Goal: Task Accomplishment & Management: Manage account settings

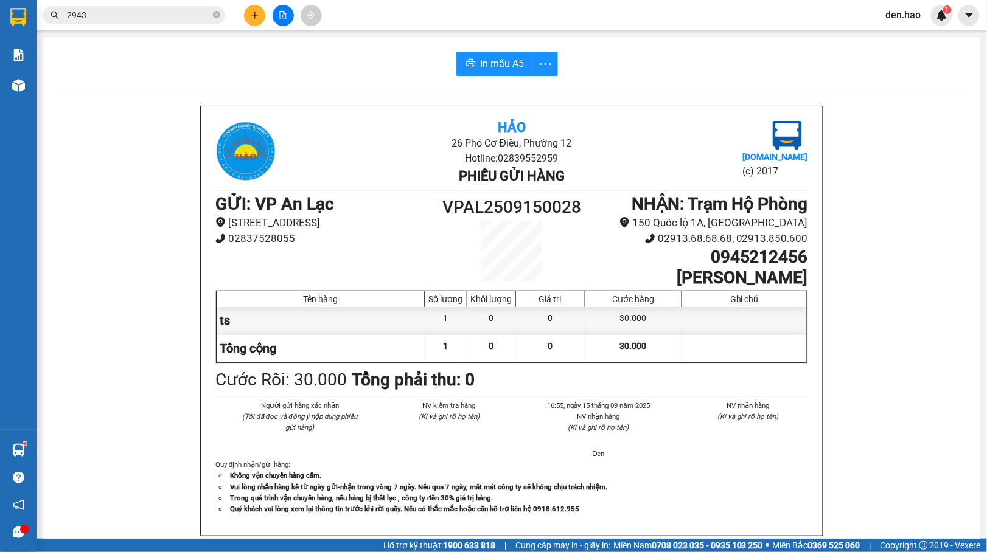
click at [251, 11] on icon "plus" at bounding box center [255, 15] width 9 height 9
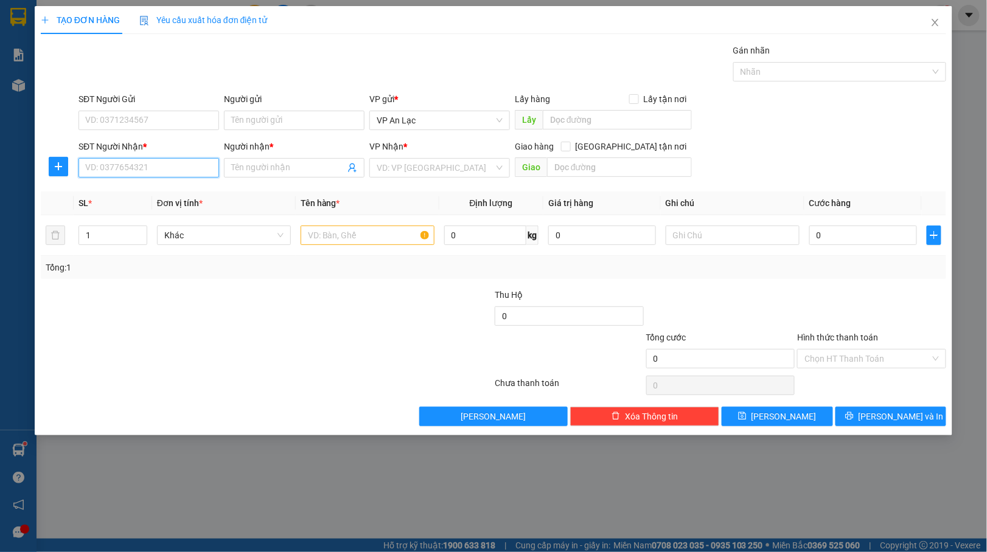
click at [164, 167] on input "SĐT Người Nhận *" at bounding box center [148, 167] width 141 height 19
click at [147, 190] on div "0918190015 - anh Công" at bounding box center [149, 193] width 126 height 13
type input "0918190015"
type input "anh Công"
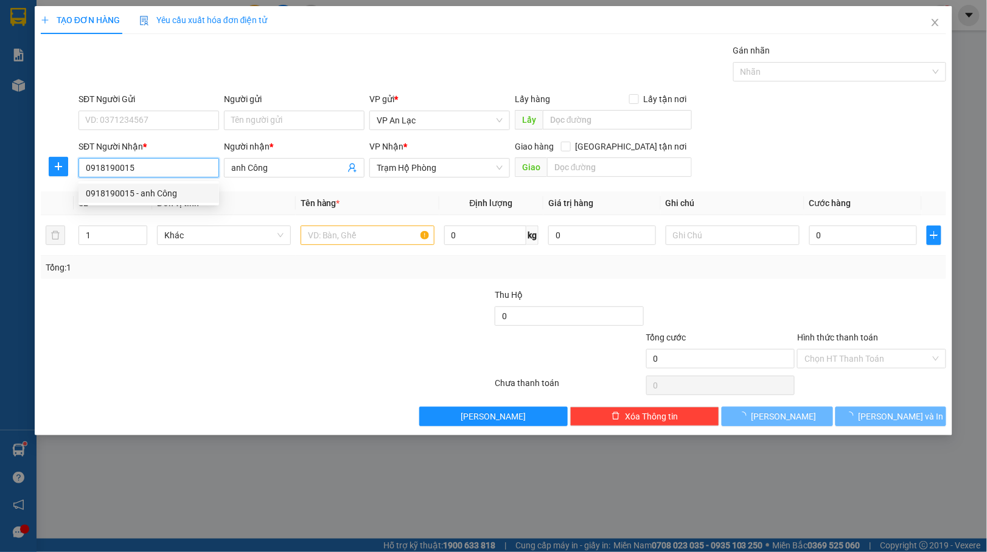
type input "210.000"
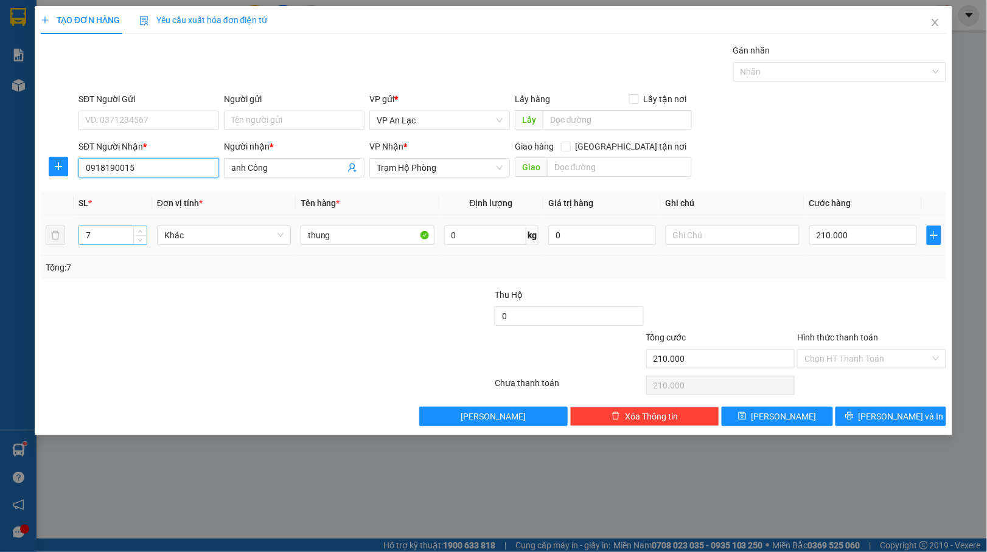
type input "0918190015"
click at [114, 237] on input "7" at bounding box center [113, 235] width 68 height 18
type input "1"
click at [354, 238] on input "thung" at bounding box center [368, 235] width 134 height 19
type input "t"
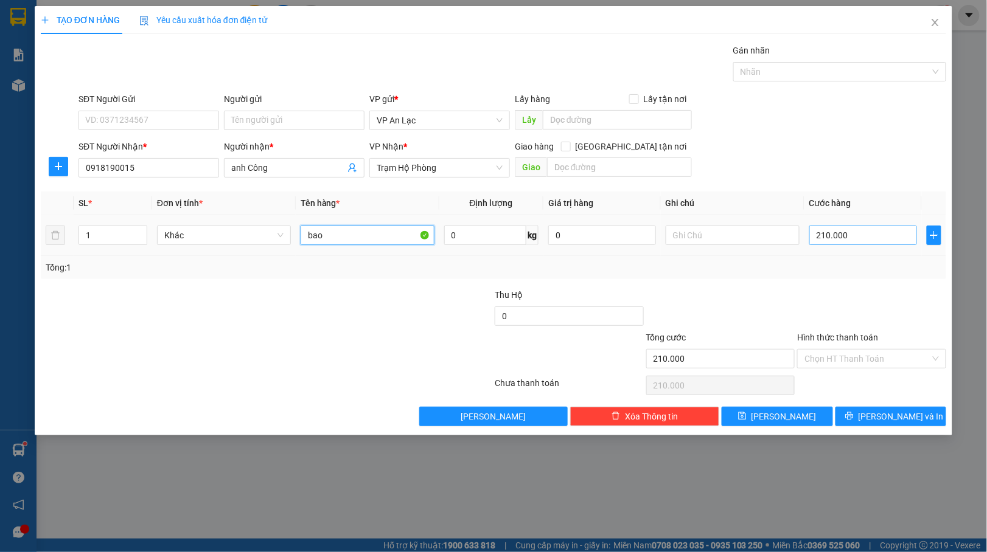
type input "bao"
click at [872, 231] on input "210.000" at bounding box center [863, 235] width 108 height 19
type input "0"
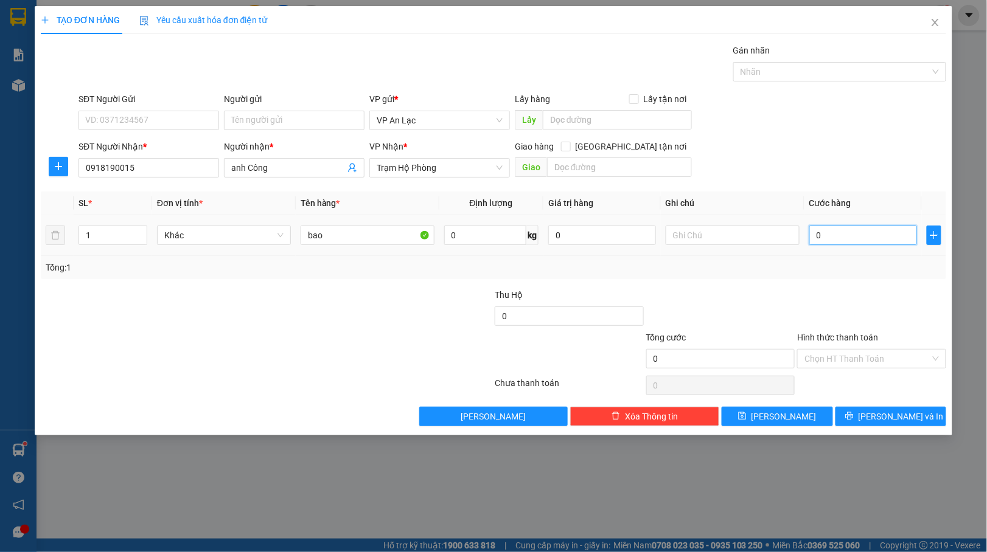
click at [813, 234] on input "0" at bounding box center [863, 235] width 108 height 19
type input "40"
type input "40.000"
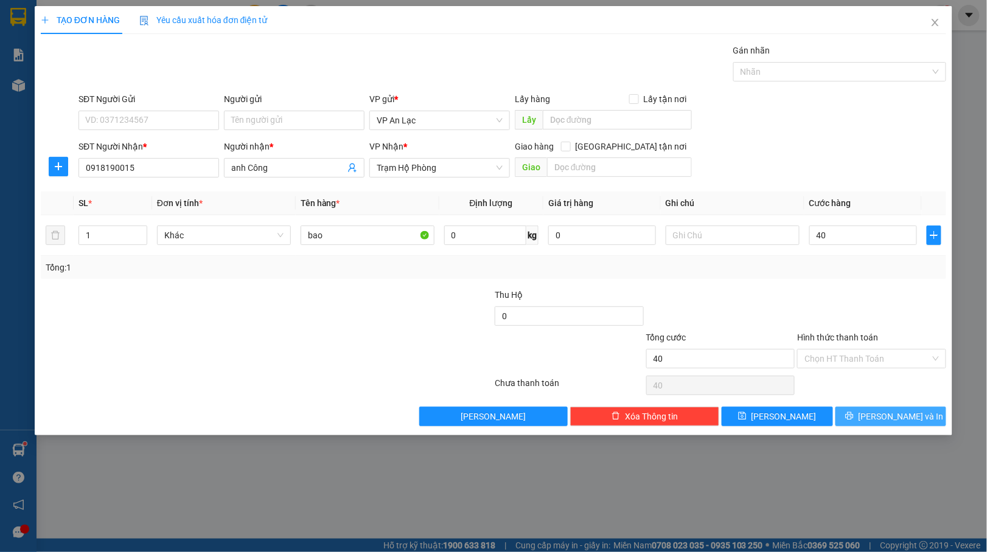
type input "40.000"
drag, startPoint x: 871, startPoint y: 412, endPoint x: 855, endPoint y: 409, distance: 16.6
click at [869, 412] on button "[PERSON_NAME] và In" at bounding box center [890, 416] width 111 height 19
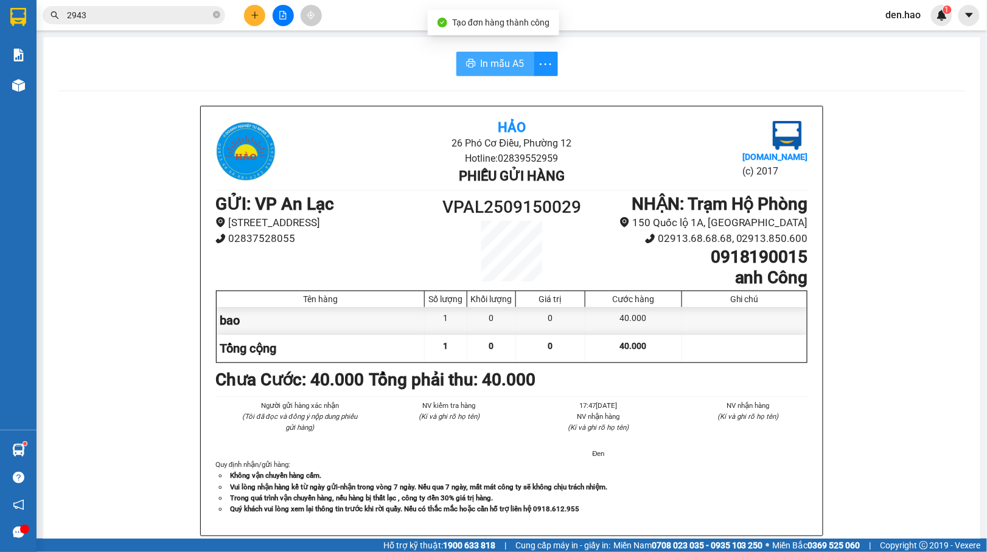
click at [482, 64] on span "In mẫu A5" at bounding box center [503, 63] width 44 height 15
click at [257, 13] on icon "plus" at bounding box center [255, 15] width 9 height 9
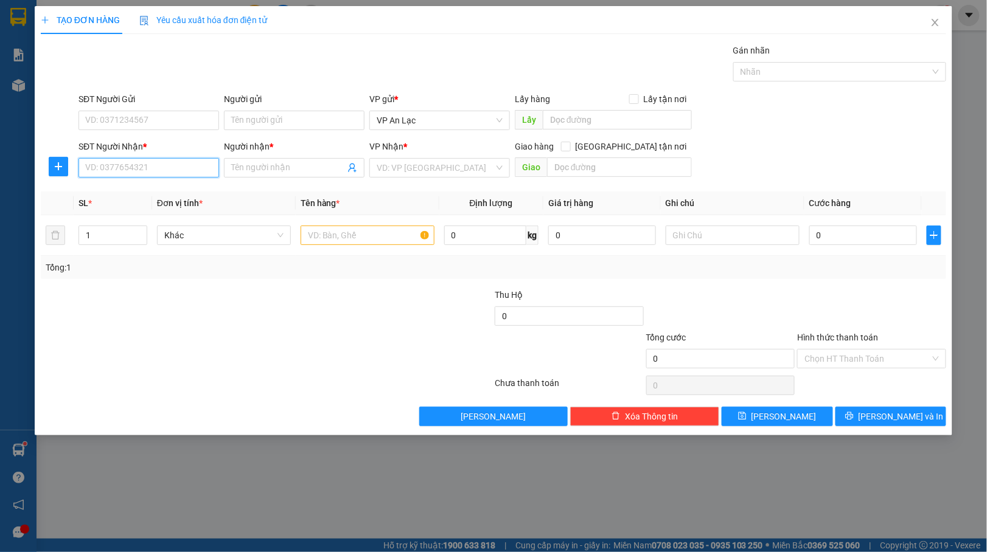
click at [185, 168] on input "SĐT Người Nhận *" at bounding box center [148, 167] width 141 height 19
click at [122, 187] on div "0912611690 - quyen" at bounding box center [149, 193] width 126 height 13
type input "0912611690"
type input "quyen"
type input "100.000"
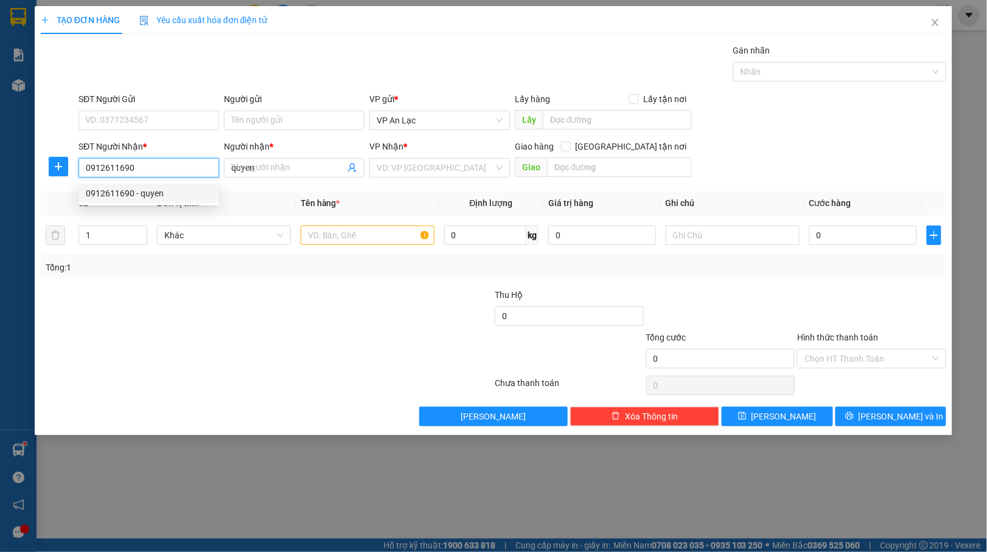
type input "100.000"
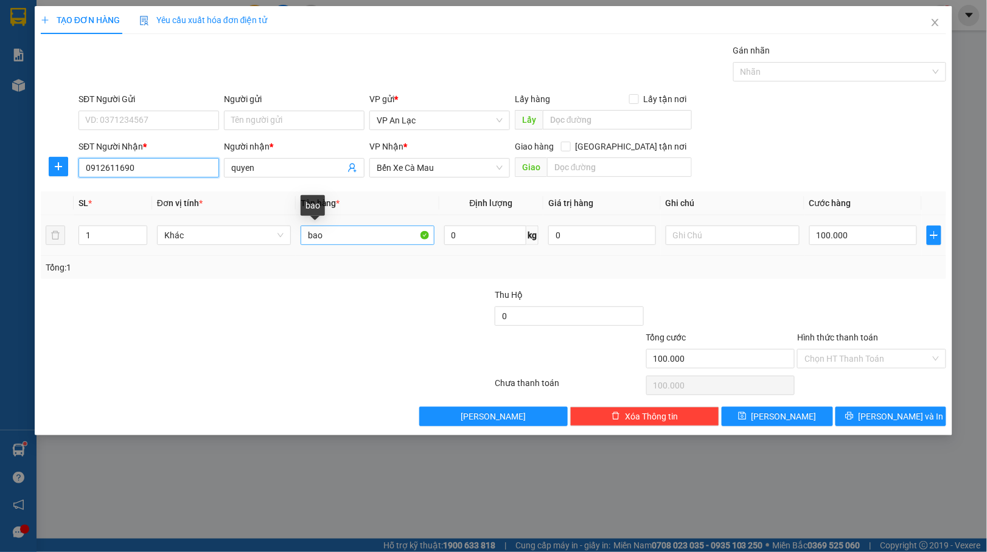
type input "0912611690"
click at [339, 234] on input "bao" at bounding box center [368, 235] width 134 height 19
type input "boc"
click at [891, 235] on input "100.000" at bounding box center [863, 235] width 108 height 19
type input "0"
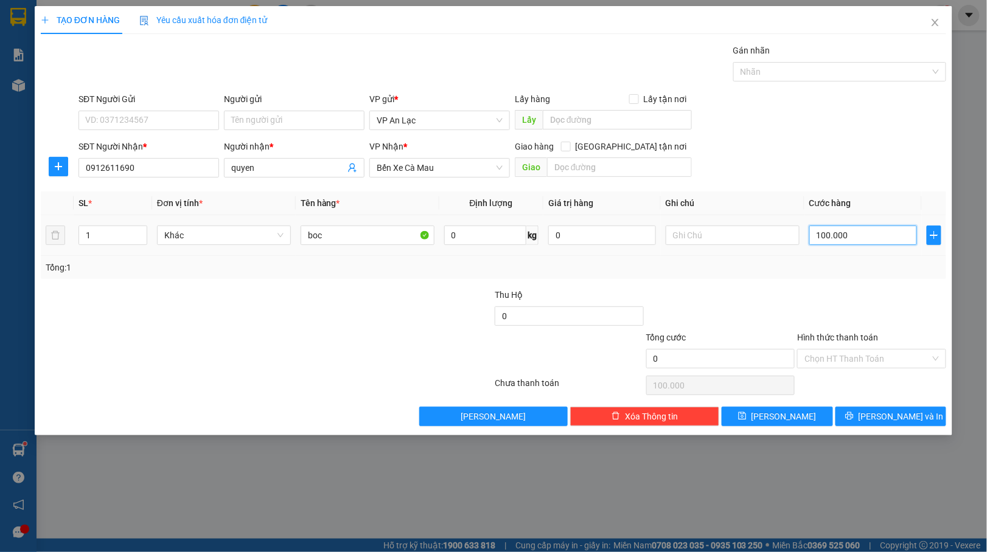
type input "0"
click at [808, 234] on td "0" at bounding box center [862, 235] width 117 height 41
click at [802, 230] on td at bounding box center [733, 235] width 144 height 41
click at [811, 234] on input "0" at bounding box center [863, 235] width 108 height 19
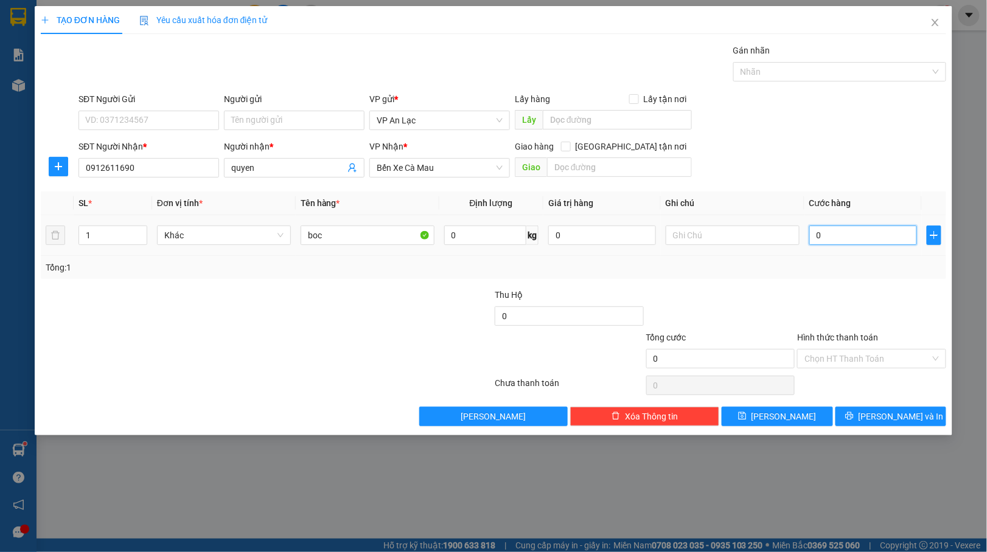
click at [811, 234] on input "0" at bounding box center [863, 235] width 108 height 19
type input "40"
type input "40.000"
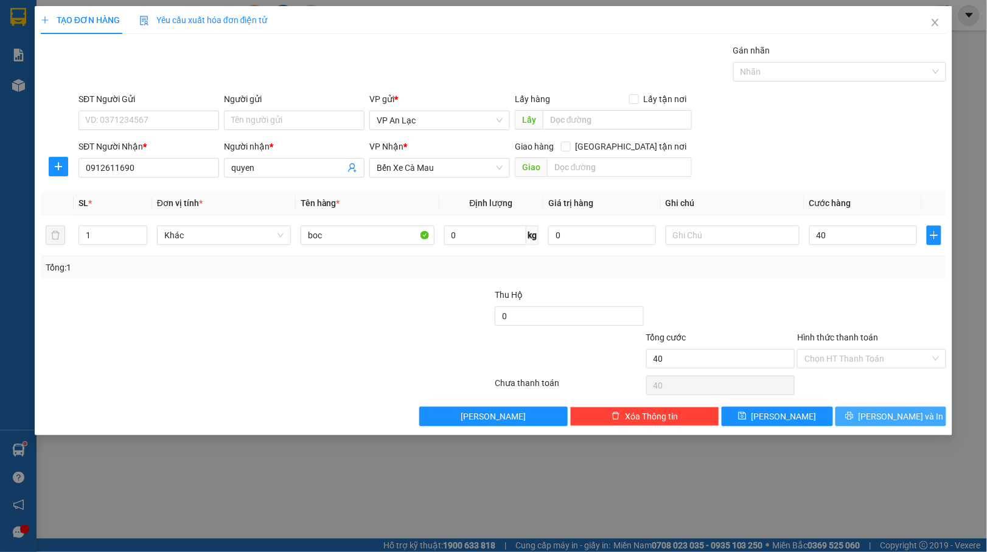
type input "40.000"
drag, startPoint x: 903, startPoint y: 417, endPoint x: 814, endPoint y: 367, distance: 101.9
click at [897, 409] on button "[PERSON_NAME] và In" at bounding box center [890, 416] width 111 height 19
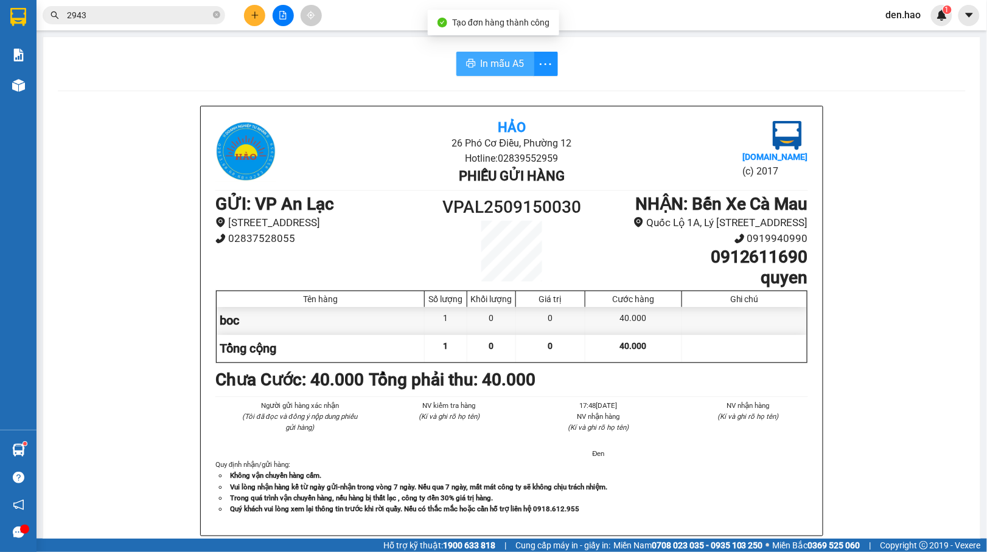
click at [496, 66] on span "In mẫu A5" at bounding box center [503, 63] width 44 height 15
click at [288, 8] on button at bounding box center [283, 15] width 21 height 21
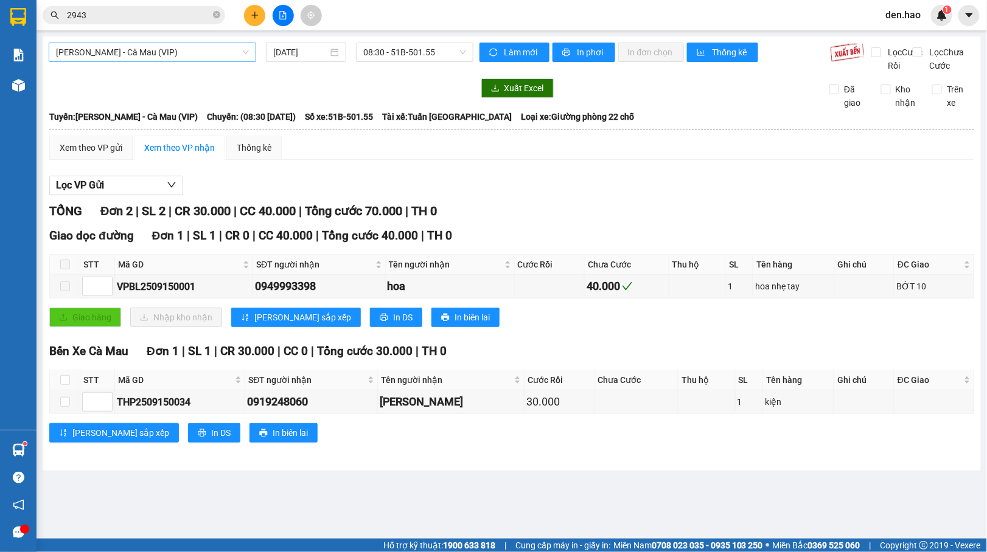
click at [186, 49] on span "[PERSON_NAME] - Cà Mau (VIP)" at bounding box center [152, 52] width 193 height 18
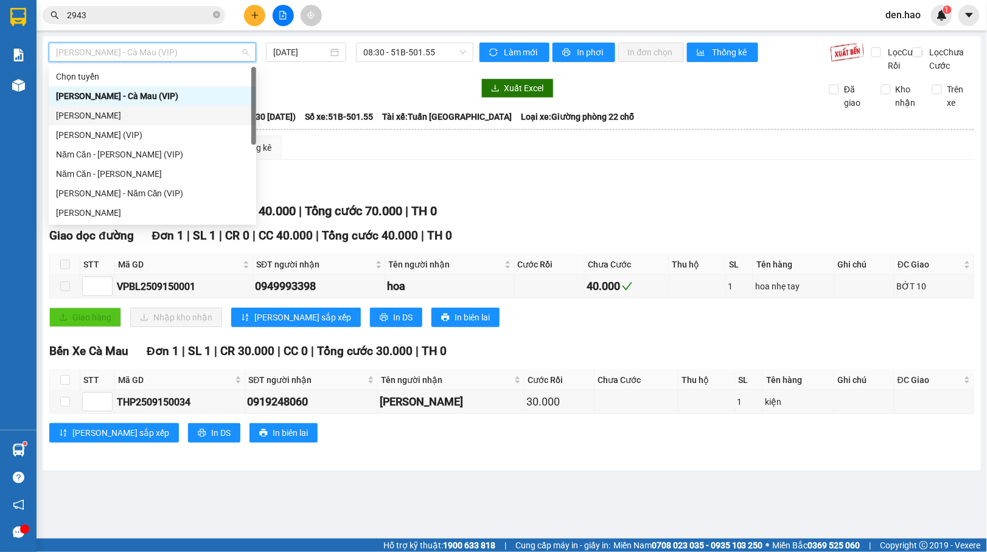
click at [118, 119] on div "[PERSON_NAME]" at bounding box center [152, 115] width 193 height 13
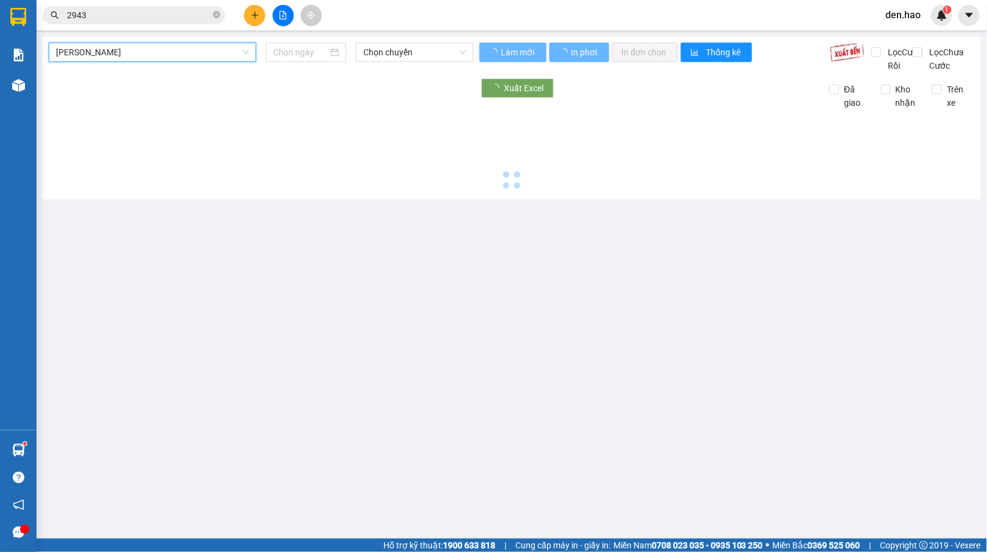
type input "[DATE]"
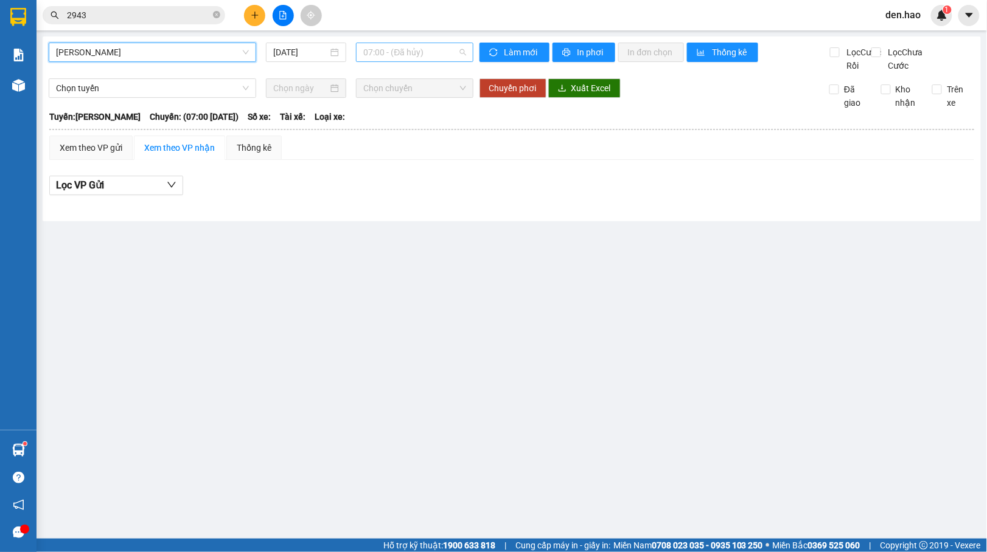
click at [405, 44] on span "07:00 - (Đã hủy)" at bounding box center [414, 52] width 102 height 18
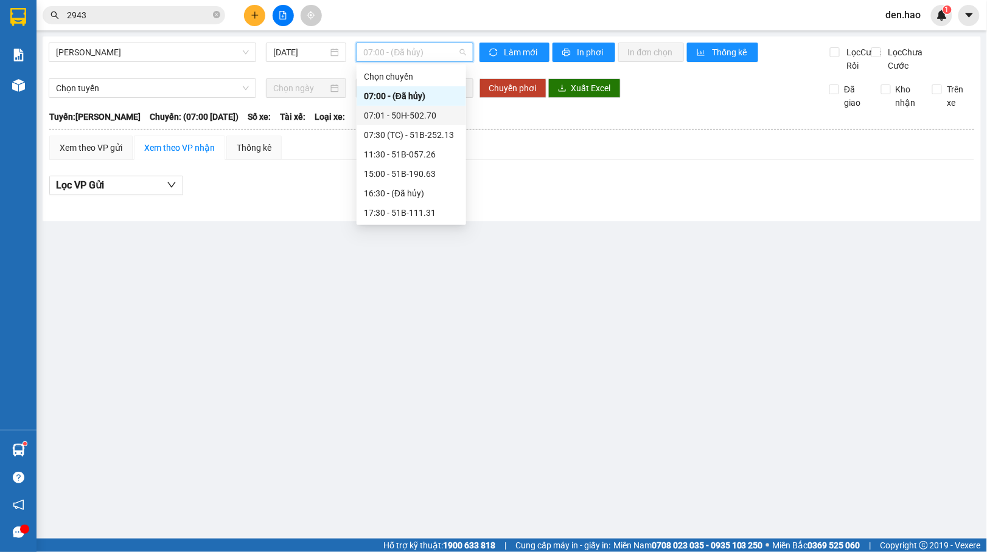
click at [378, 112] on div "07:01 - 50H-502.70" at bounding box center [411, 115] width 95 height 13
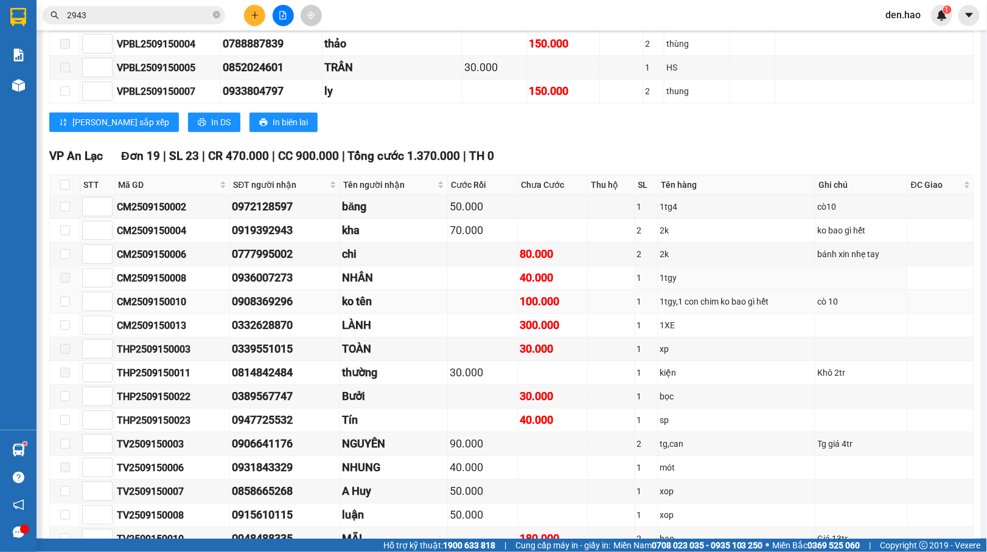
scroll to position [1217, 0]
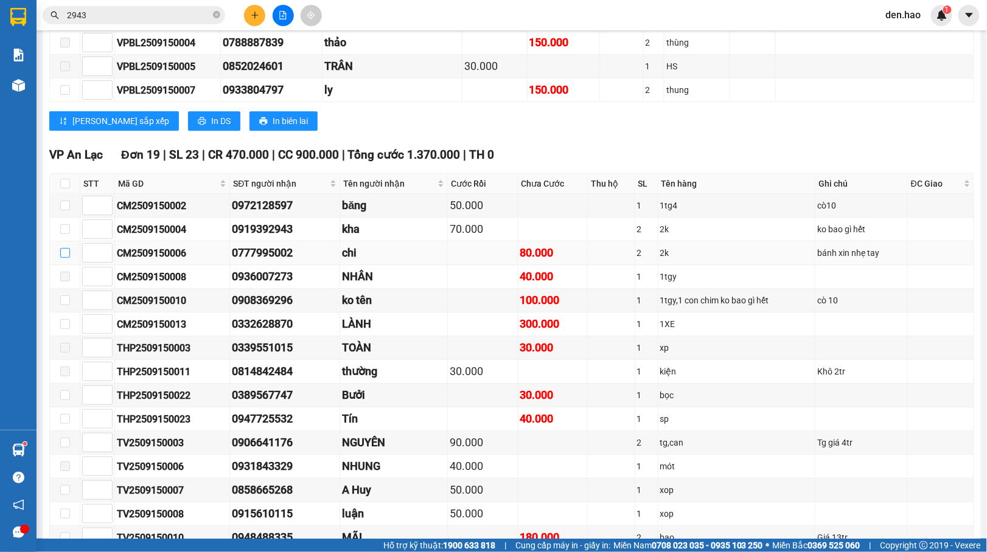
click at [66, 258] on input "checkbox" at bounding box center [65, 253] width 10 height 10
checkbox input "true"
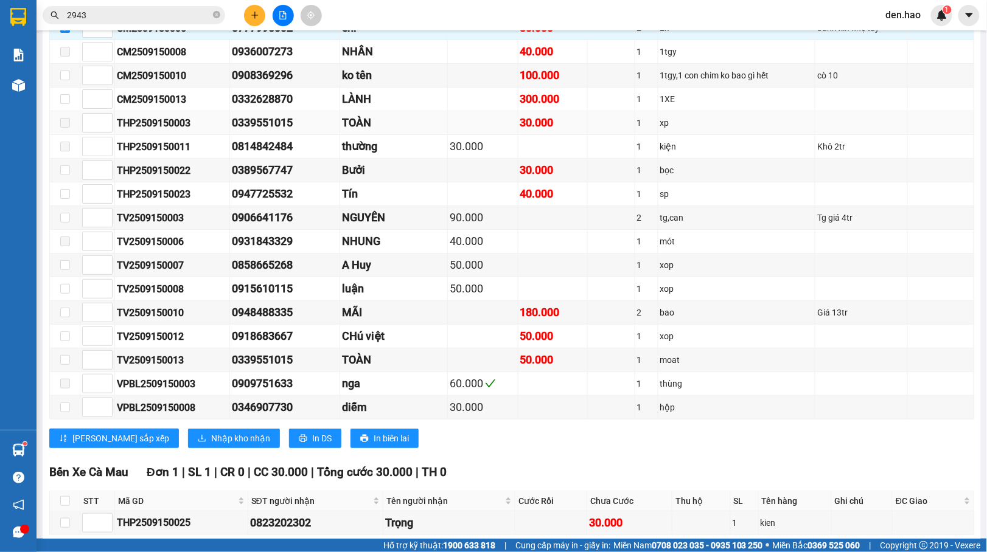
scroll to position [1460, 0]
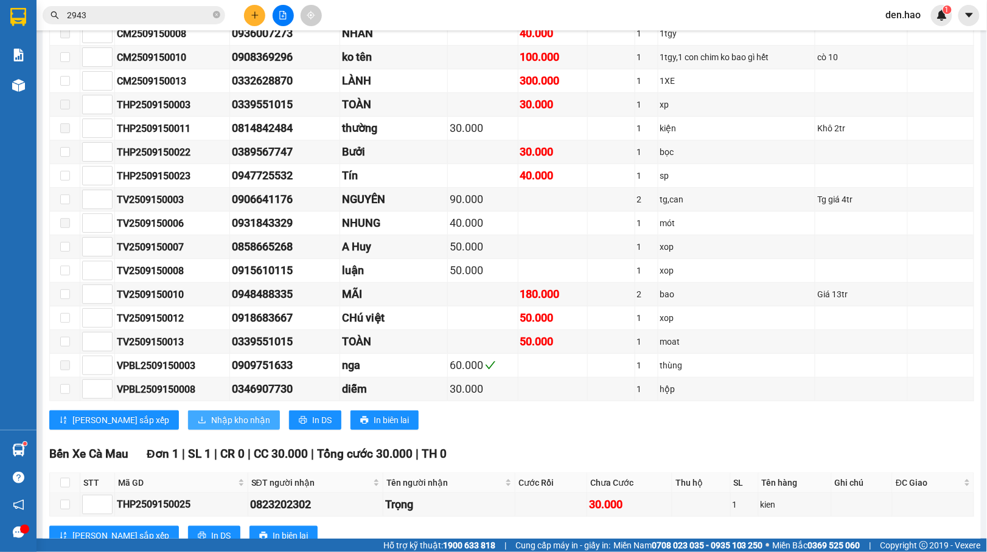
click at [211, 427] on span "Nhập kho nhận" at bounding box center [240, 420] width 59 height 13
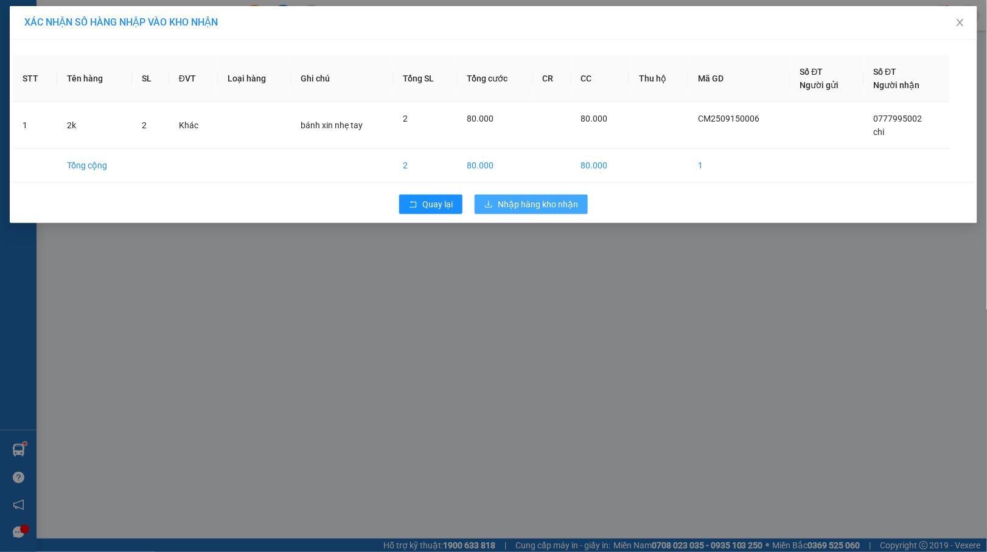
click at [528, 200] on span "Nhập hàng kho nhận" at bounding box center [538, 204] width 80 height 13
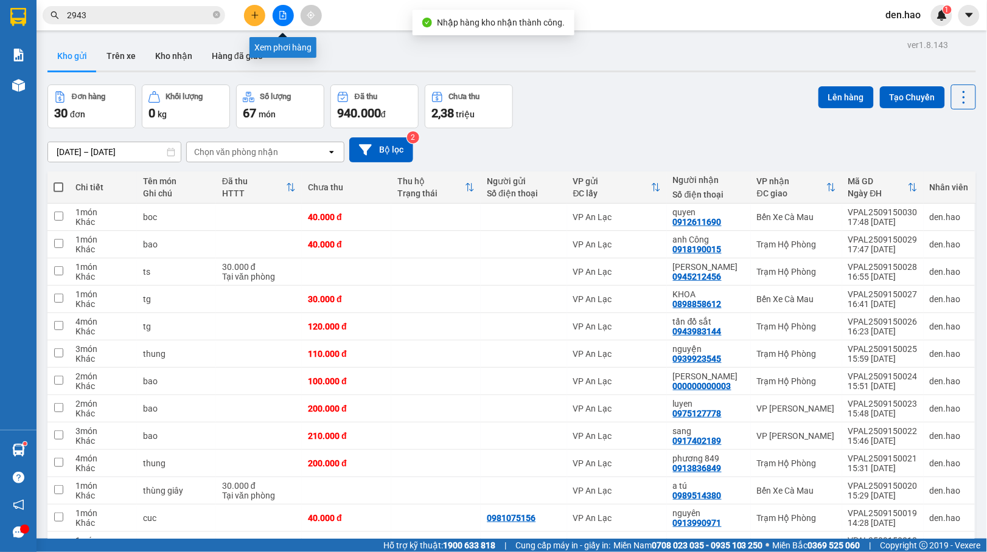
click at [276, 13] on button at bounding box center [283, 15] width 21 height 21
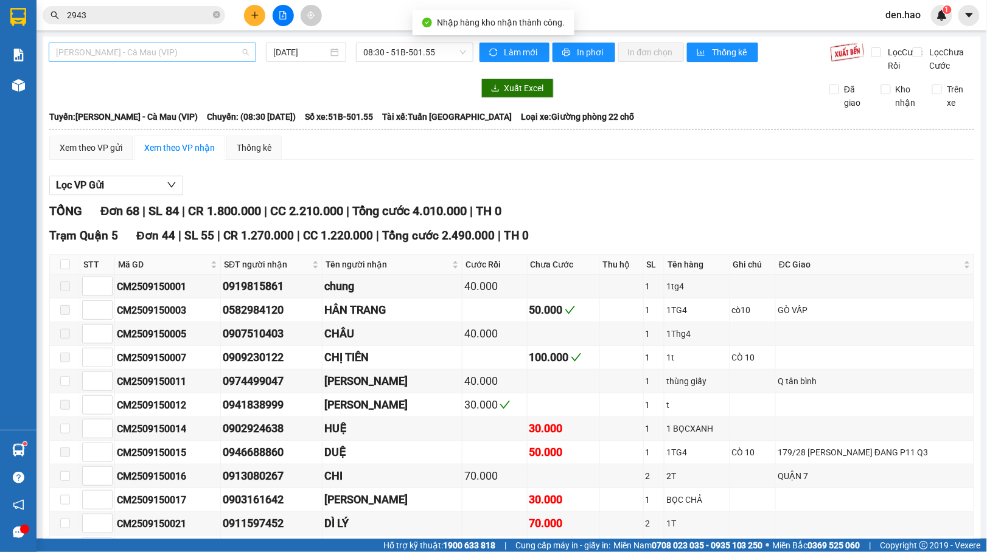
click at [195, 46] on span "[PERSON_NAME] - Cà Mau (VIP)" at bounding box center [152, 52] width 193 height 18
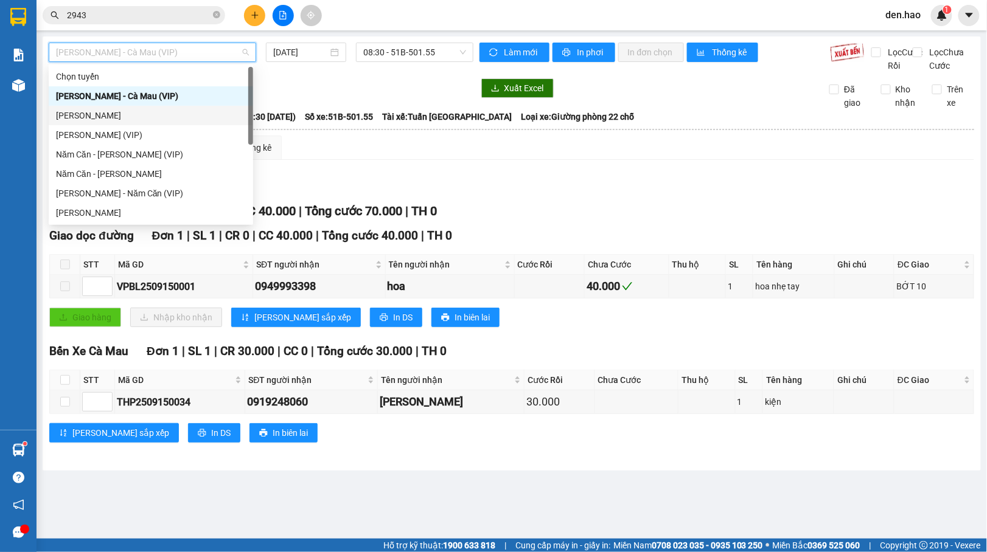
click at [130, 114] on div "[PERSON_NAME]" at bounding box center [151, 115] width 190 height 13
type input "[DATE]"
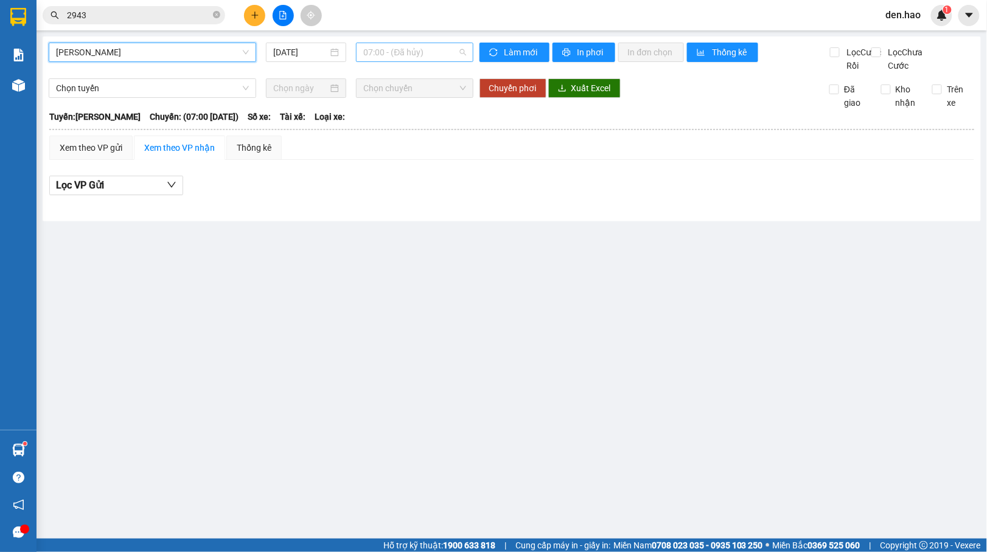
drag, startPoint x: 405, startPoint y: 50, endPoint x: 397, endPoint y: 76, distance: 27.3
click at [405, 51] on span "07:00 - (Đã hủy)" at bounding box center [414, 52] width 102 height 18
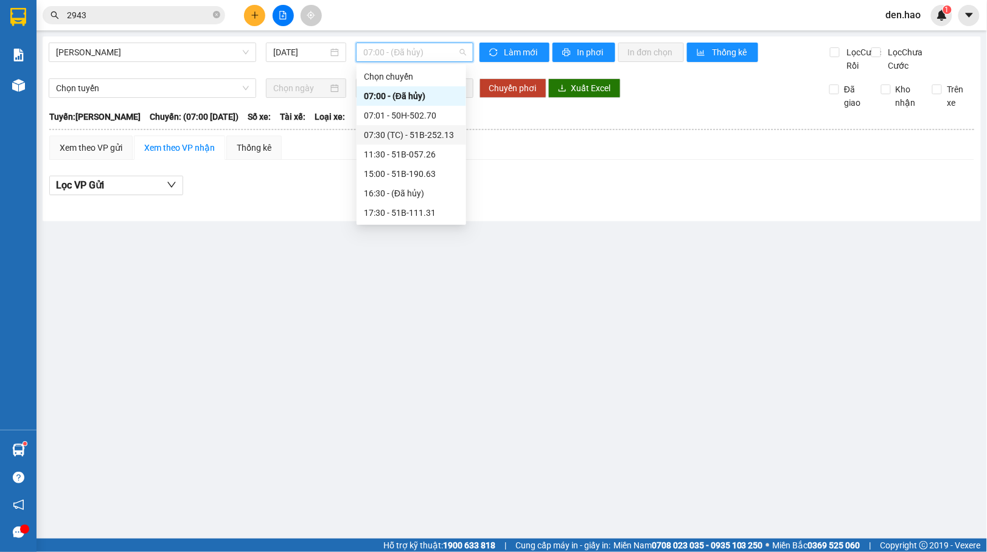
click at [422, 130] on div "07:30 (TC) - 51B-252.13" at bounding box center [411, 134] width 95 height 13
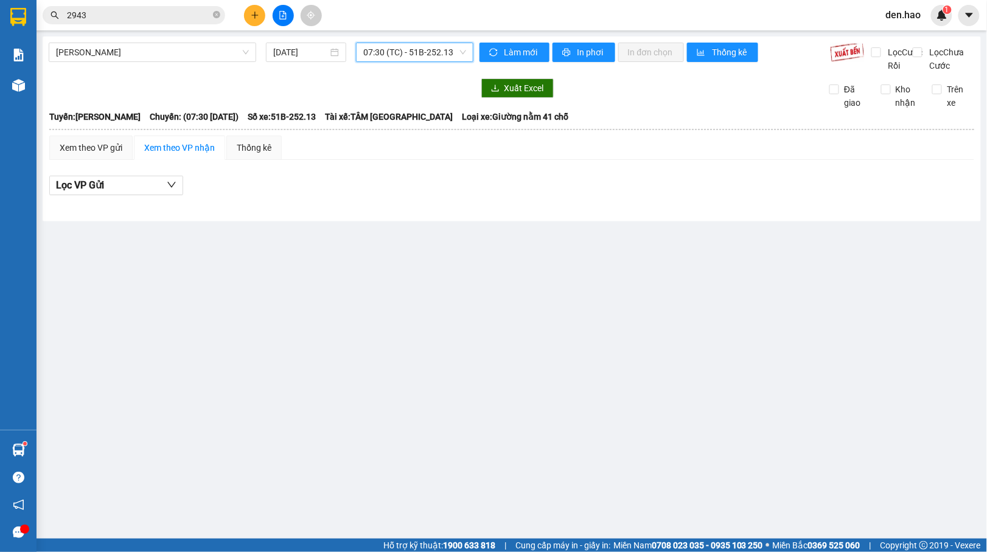
click at [434, 52] on span "07:30 (TC) - 51B-252.13" at bounding box center [414, 52] width 102 height 18
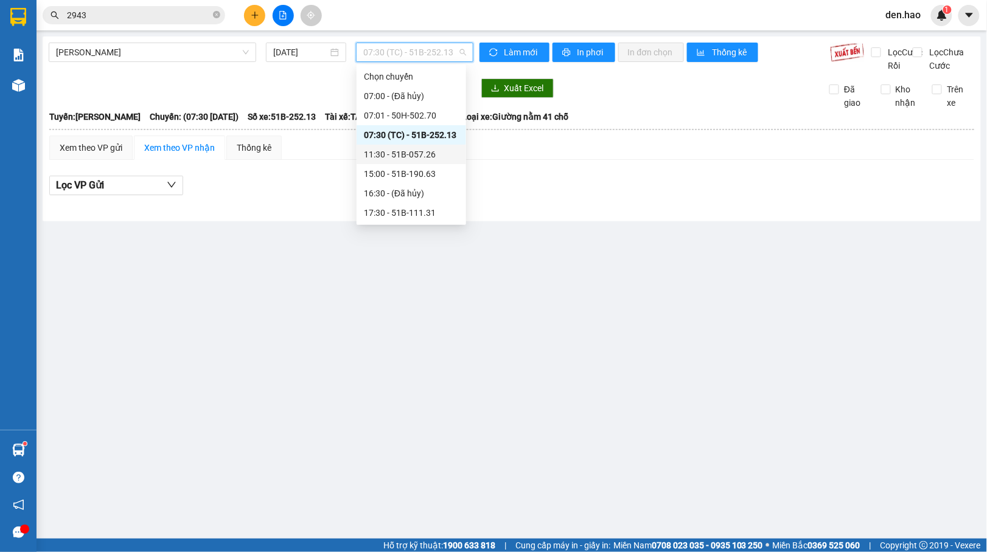
click at [400, 156] on div "11:30 - 51B-057.26" at bounding box center [411, 154] width 95 height 13
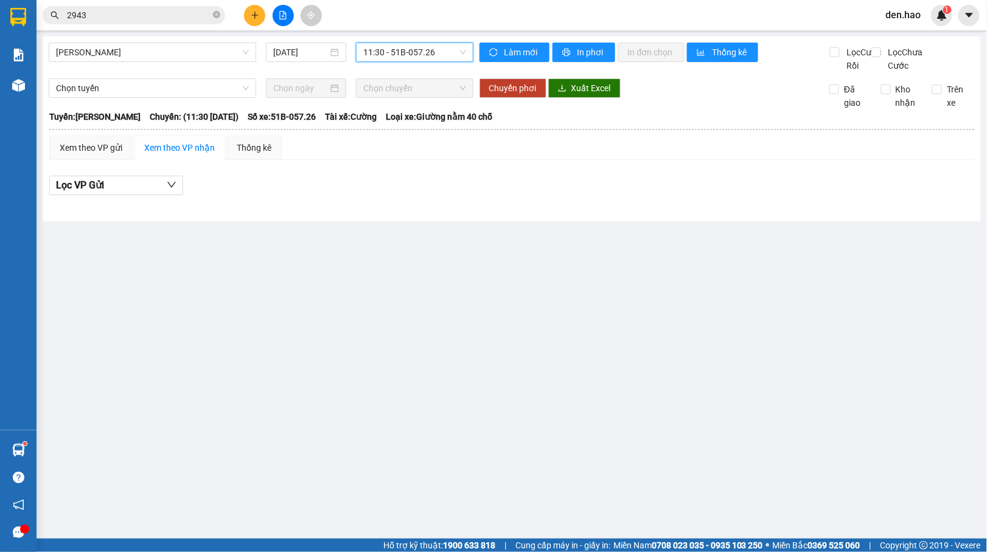
click at [437, 56] on span "11:30 - 51B-057.26" at bounding box center [414, 52] width 102 height 18
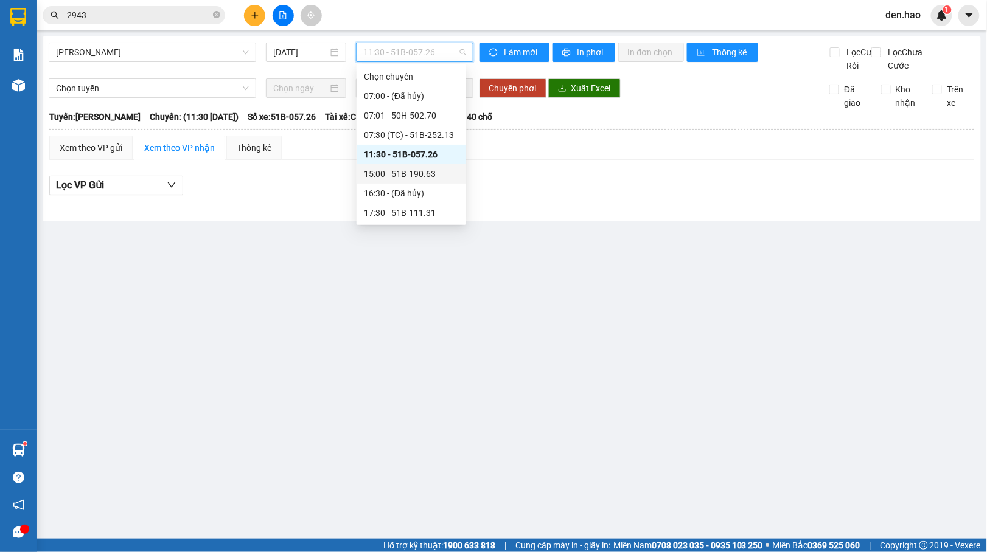
click at [400, 173] on div "15:00 - 51B-190.63" at bounding box center [411, 173] width 95 height 13
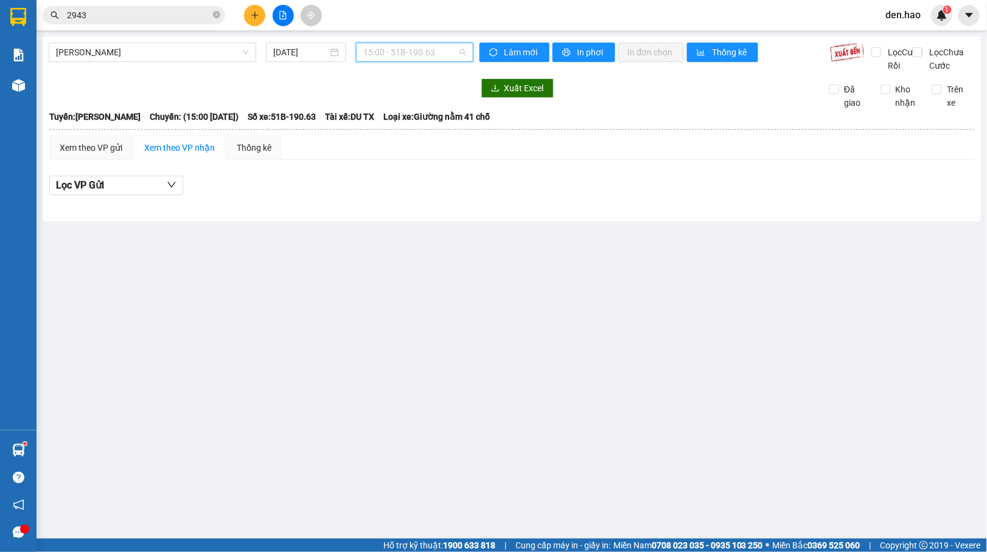
drag, startPoint x: 427, startPoint y: 58, endPoint x: 410, endPoint y: 89, distance: 34.9
click at [426, 61] on span "15:00 - 51B-190.63" at bounding box center [414, 52] width 102 height 18
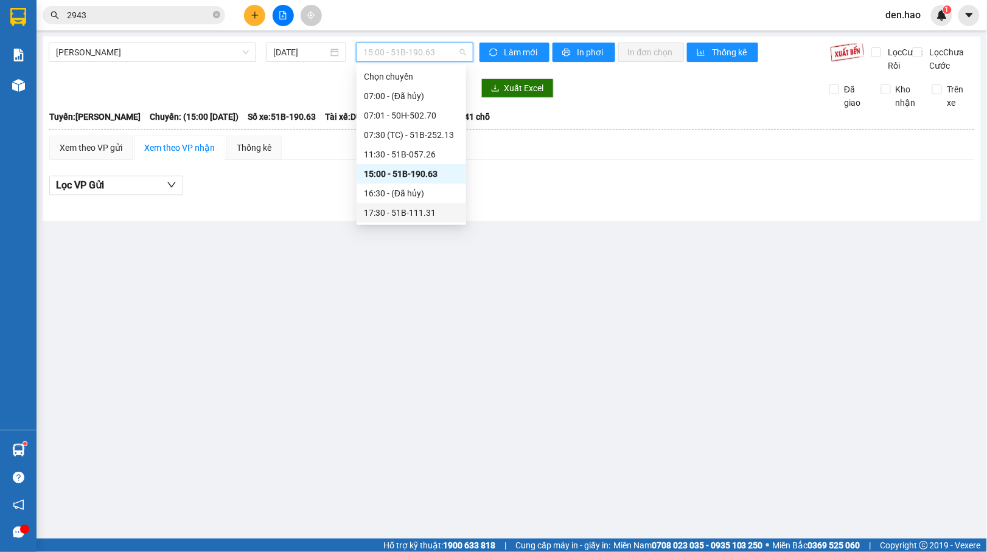
click at [409, 210] on div "17:30 - 51B-111.31" at bounding box center [411, 212] width 95 height 13
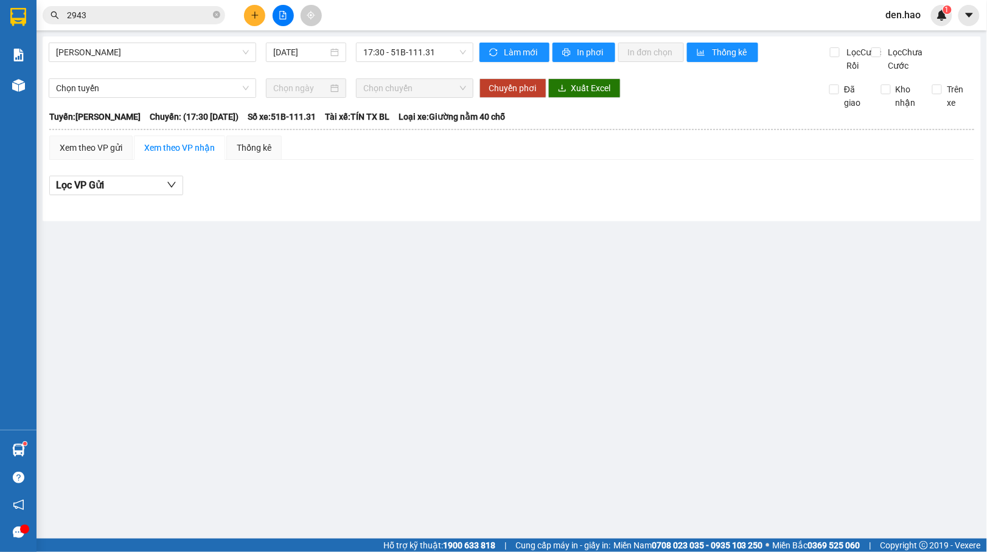
drag, startPoint x: 414, startPoint y: 62, endPoint x: 409, endPoint y: 69, distance: 8.6
click at [412, 64] on div "[PERSON_NAME] [DATE] 17:30 - 51B-111.31" at bounding box center [261, 58] width 425 height 30
click at [415, 57] on span "17:30 - 51B-111.31" at bounding box center [414, 52] width 102 height 18
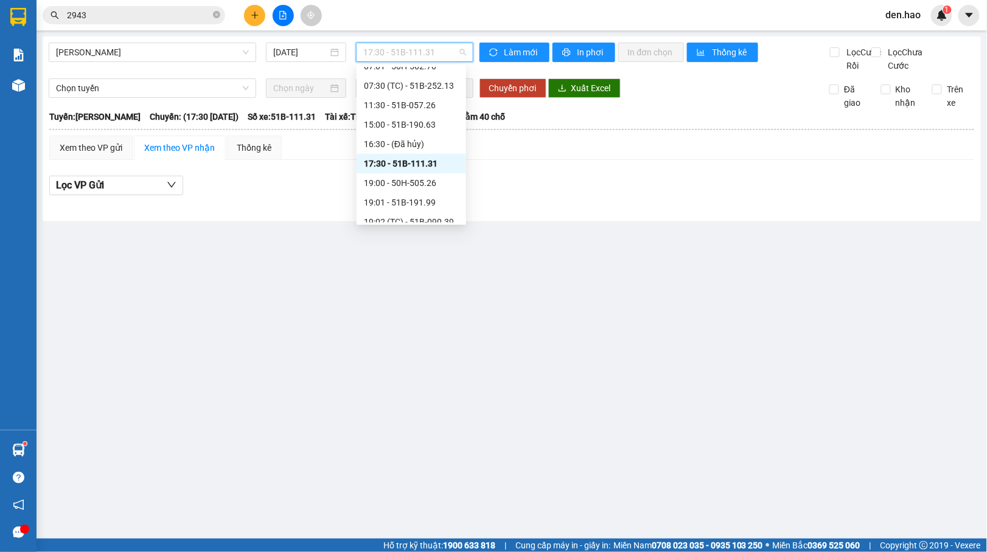
scroll to position [81, 0]
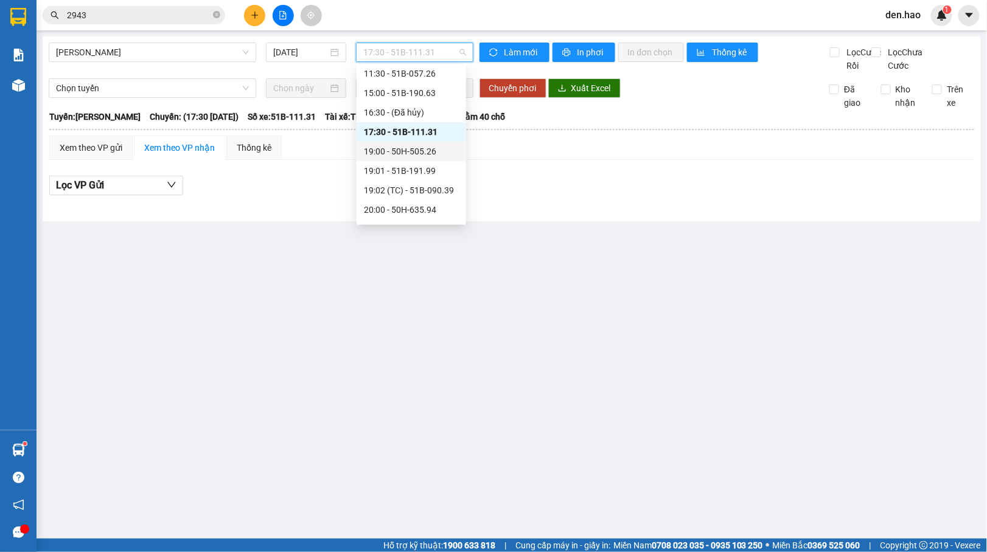
click at [417, 151] on div "19:00 - 50H-505.26" at bounding box center [411, 151] width 95 height 13
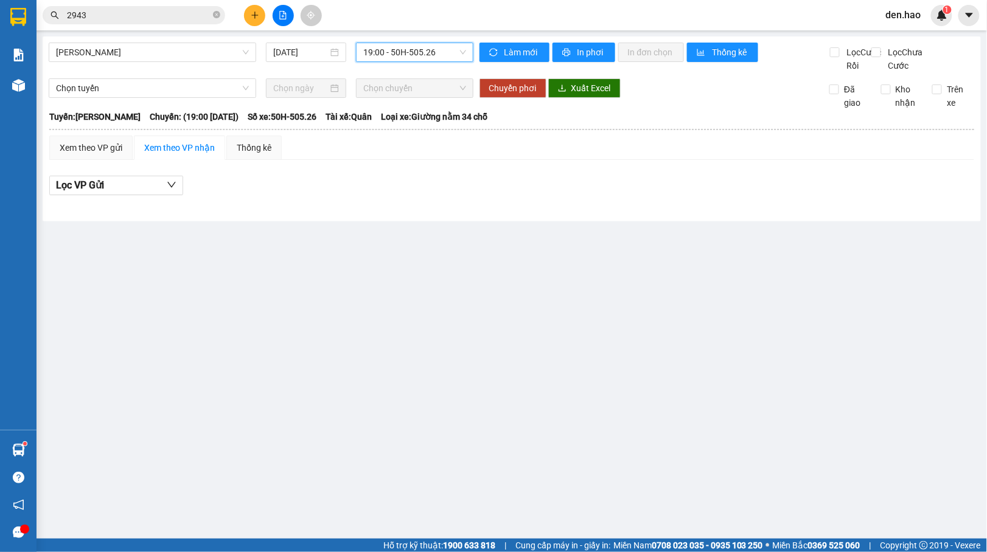
drag, startPoint x: 442, startPoint y: 49, endPoint x: 436, endPoint y: 57, distance: 10.1
click at [439, 52] on span "19:00 - 50H-505.26" at bounding box center [414, 52] width 102 height 18
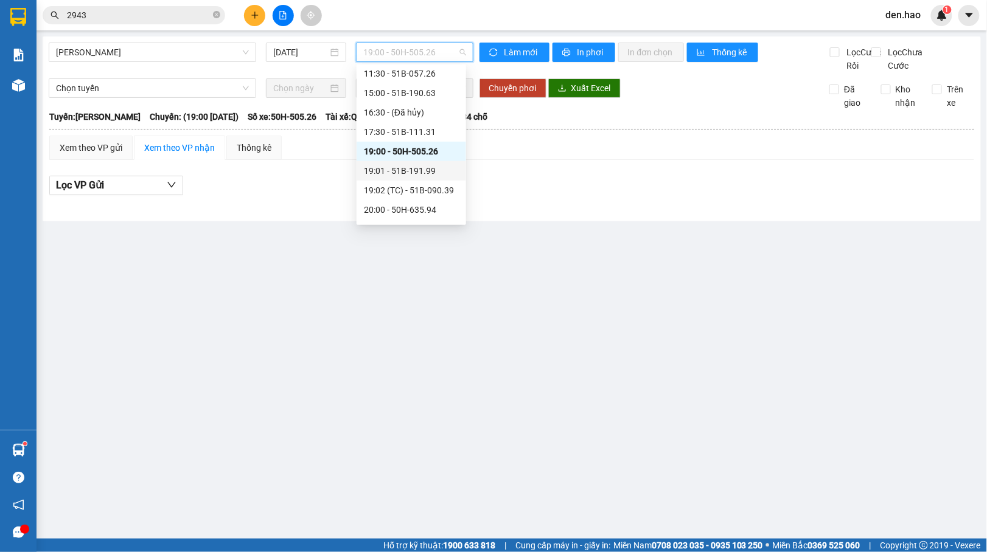
click at [425, 169] on div "19:01 - 51B-191.99" at bounding box center [411, 170] width 95 height 13
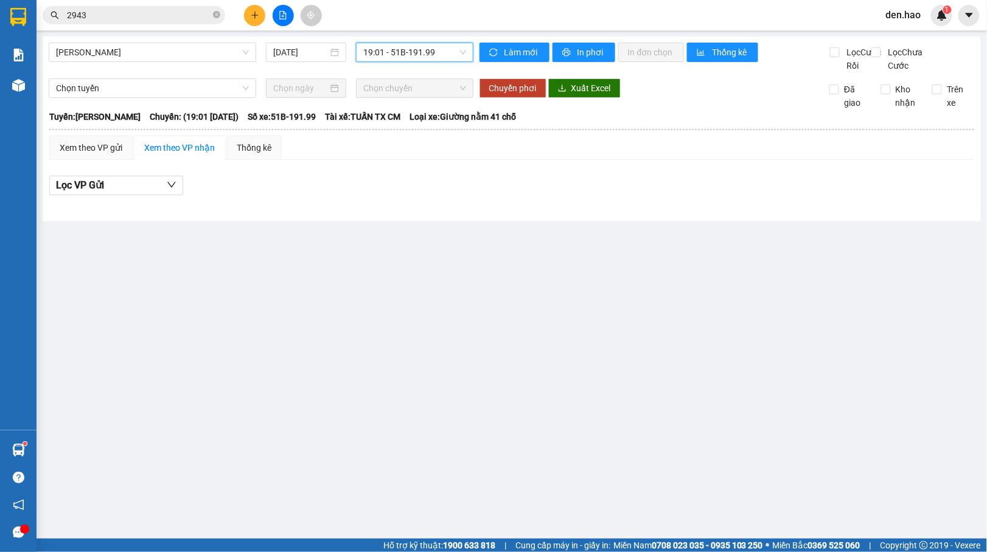
click at [439, 44] on span "19:01 - 51B-191.99" at bounding box center [414, 52] width 102 height 18
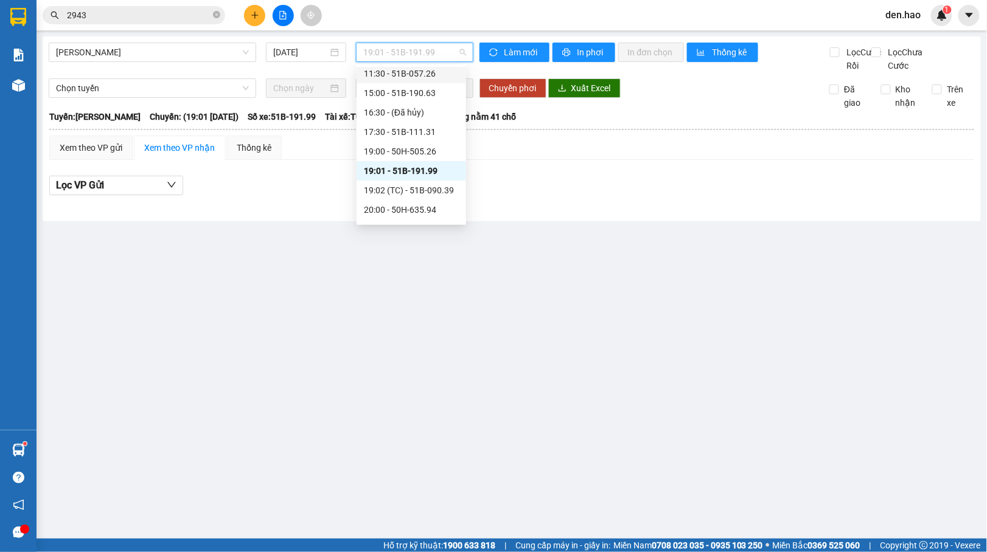
click at [422, 69] on div "11:30 - 51B-057.26" at bounding box center [411, 73] width 95 height 13
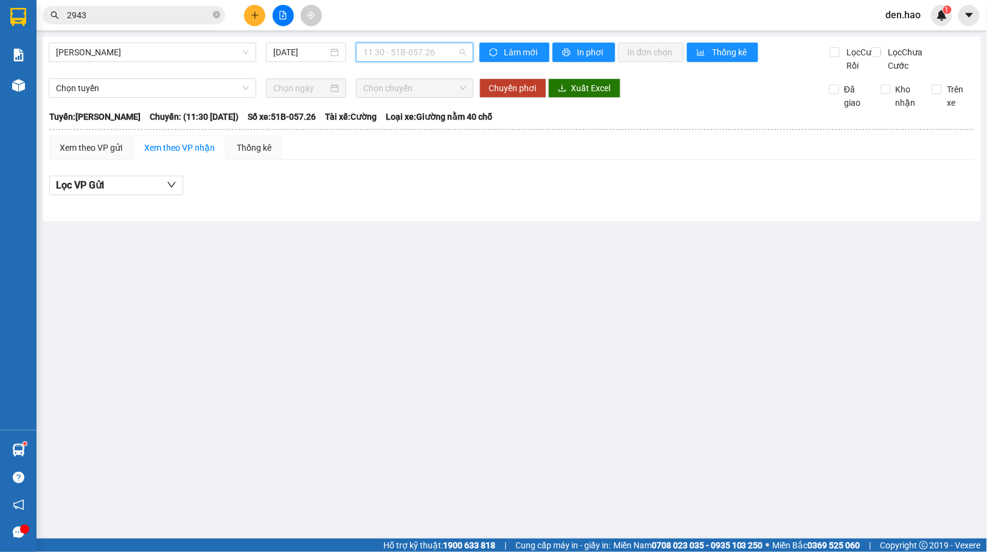
click at [431, 51] on span "11:30 - 51B-057.26" at bounding box center [414, 52] width 102 height 18
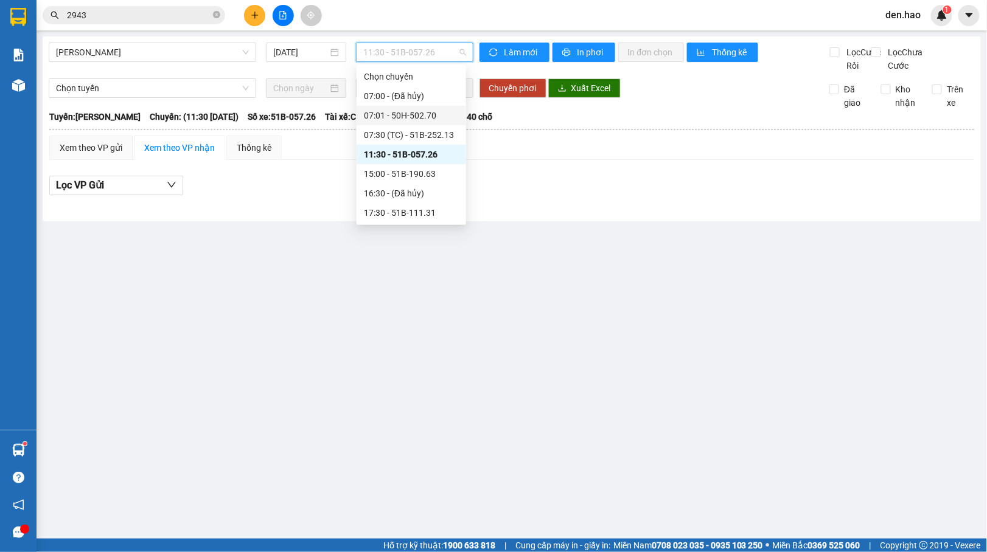
click at [405, 113] on div "07:01 - 50H-502.70" at bounding box center [411, 115] width 95 height 13
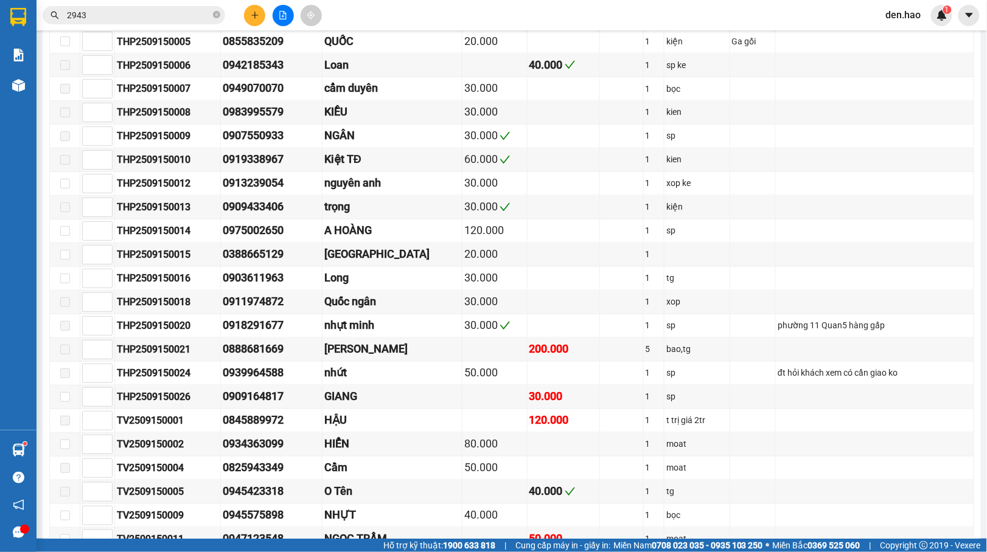
scroll to position [405, 0]
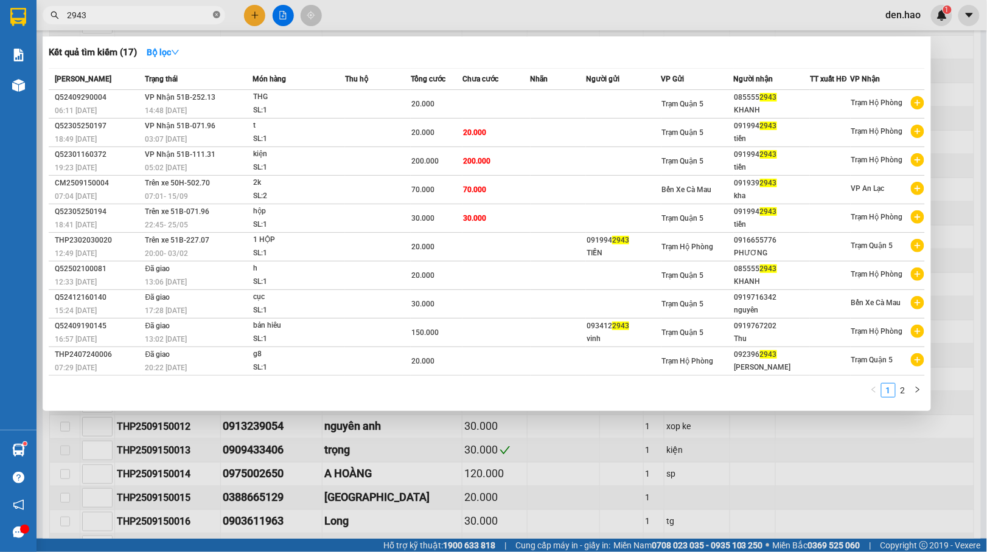
click at [215, 16] on icon "close-circle" at bounding box center [216, 14] width 7 height 7
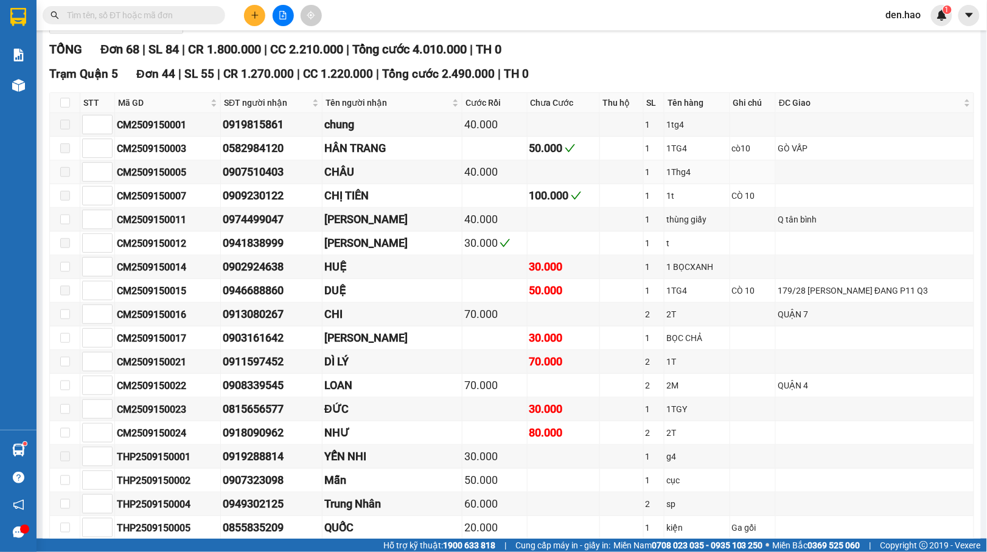
scroll to position [0, 0]
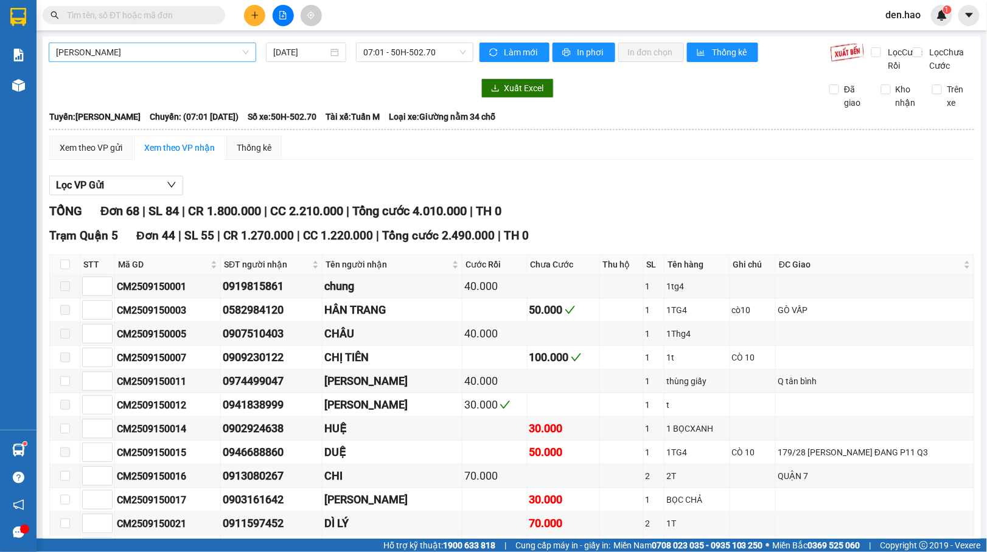
click at [195, 49] on span "[PERSON_NAME]" at bounding box center [152, 52] width 193 height 18
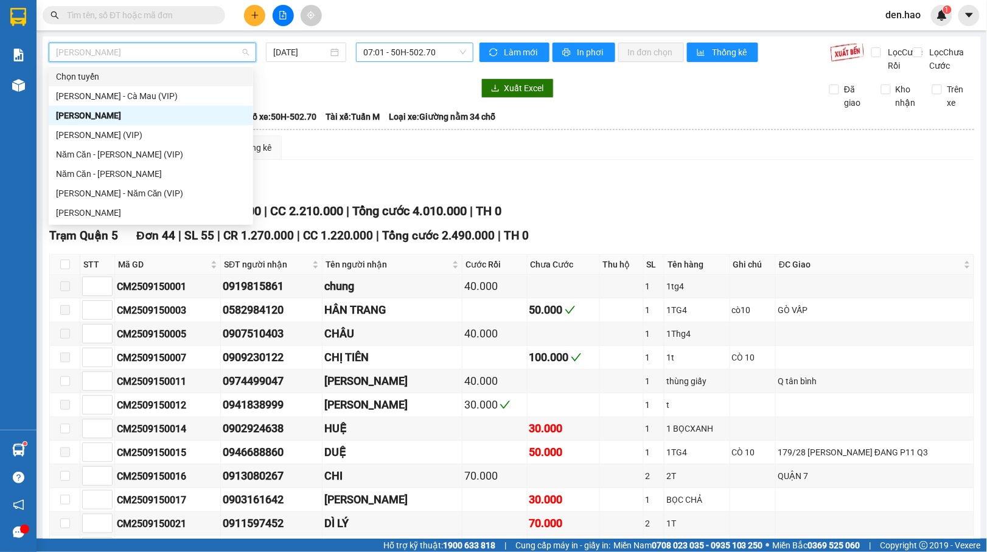
click at [380, 52] on span "07:01 - 50H-502.70" at bounding box center [414, 52] width 102 height 18
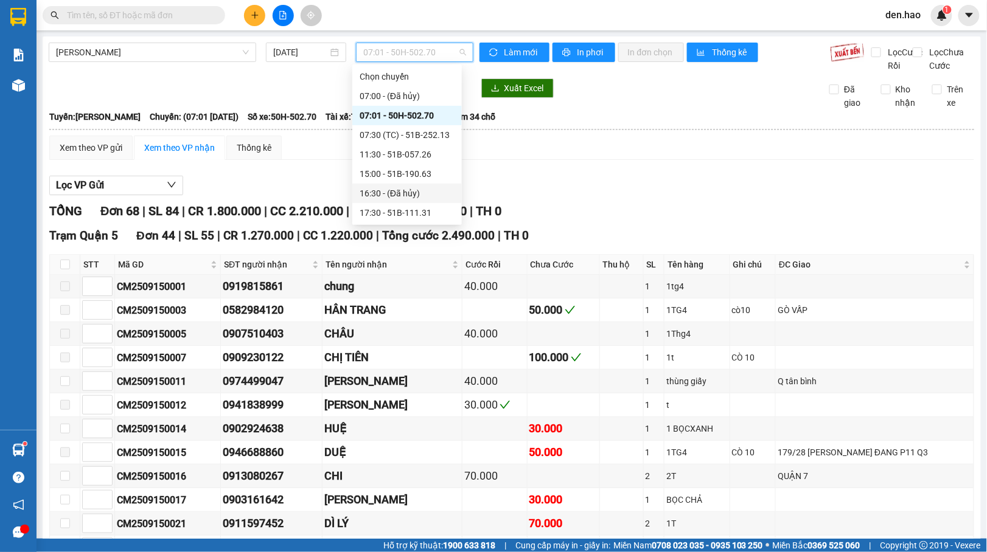
scroll to position [81, 0]
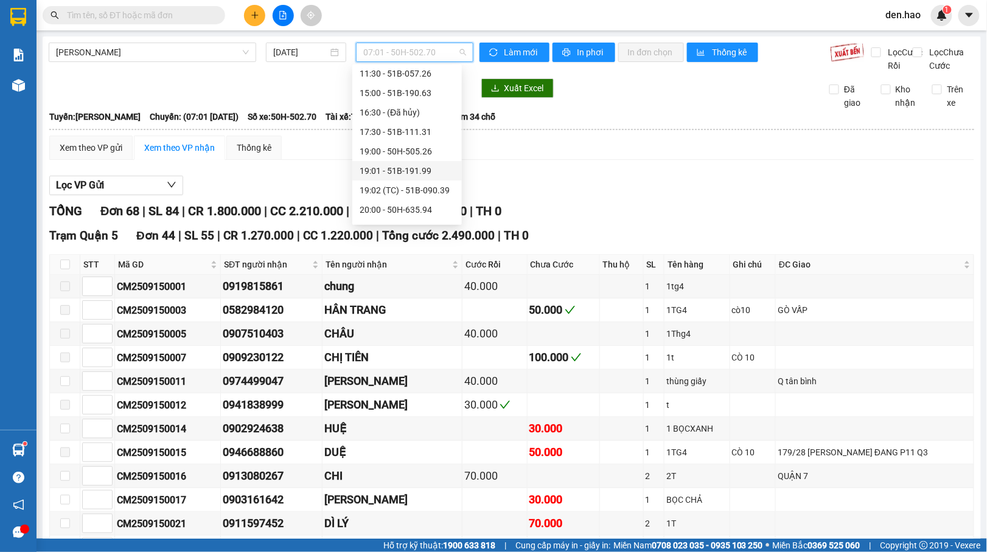
click at [398, 169] on div "19:01 - 51B-191.99" at bounding box center [407, 170] width 95 height 13
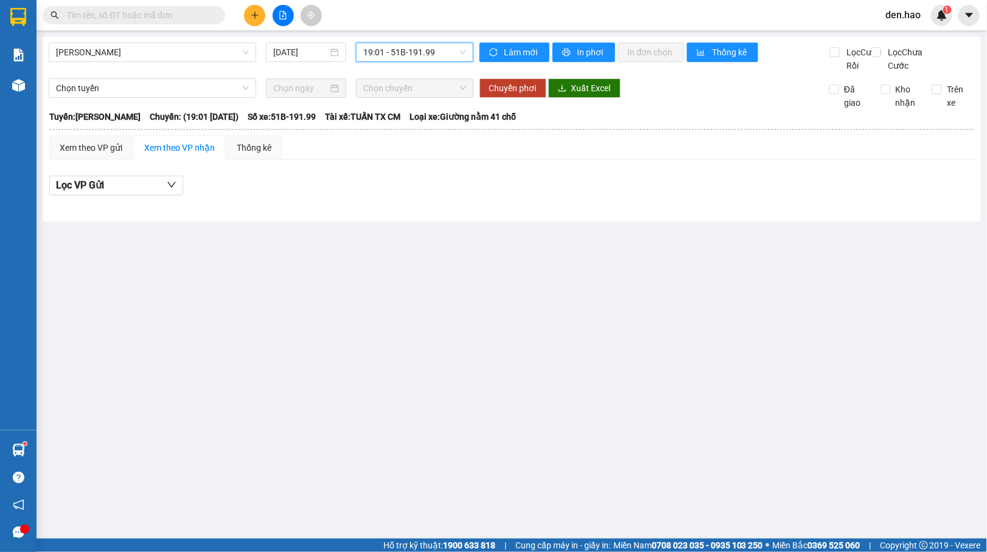
click at [416, 49] on span "19:01 - 51B-191.99" at bounding box center [414, 52] width 102 height 18
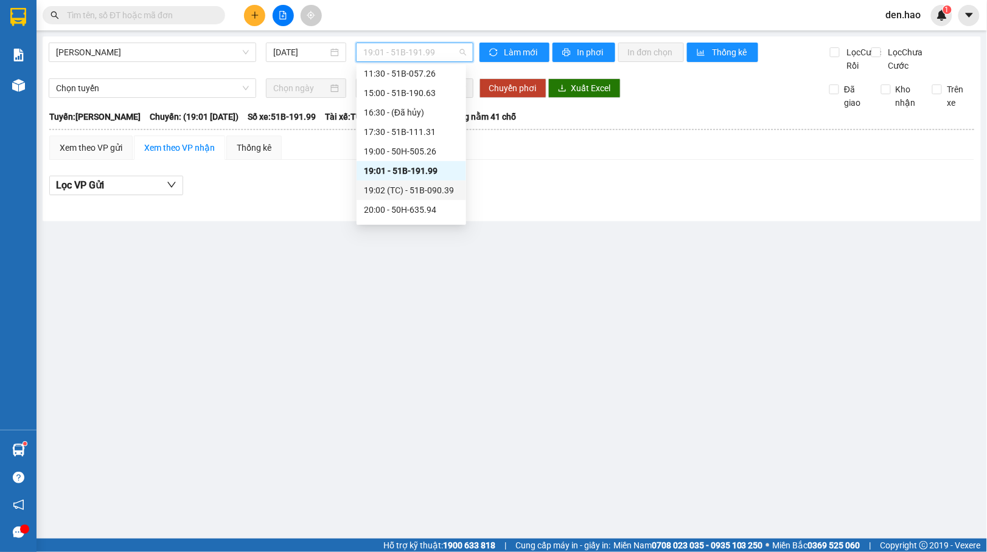
click at [428, 193] on div "19:02 (TC) - 51B-090.39" at bounding box center [411, 190] width 95 height 13
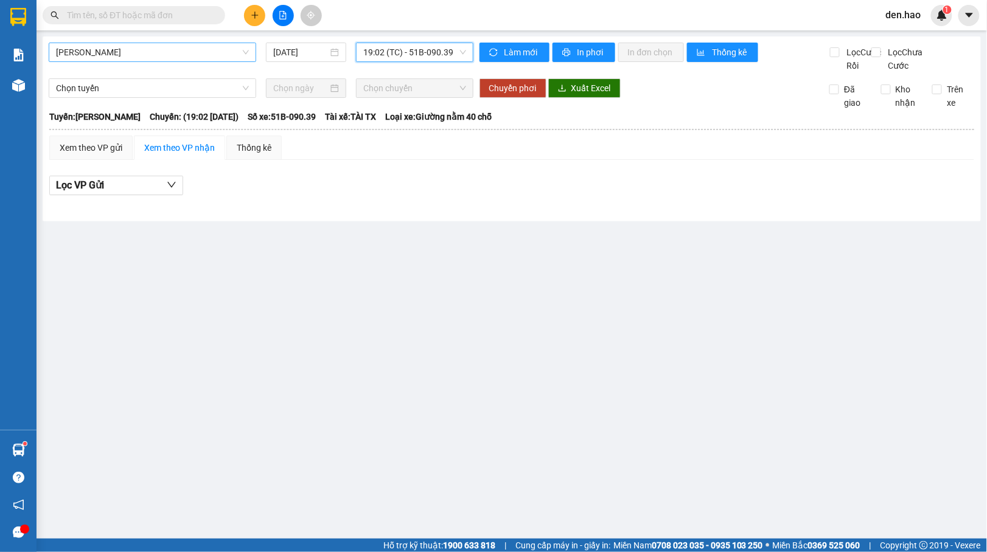
click at [168, 60] on span "[PERSON_NAME]" at bounding box center [152, 52] width 193 height 18
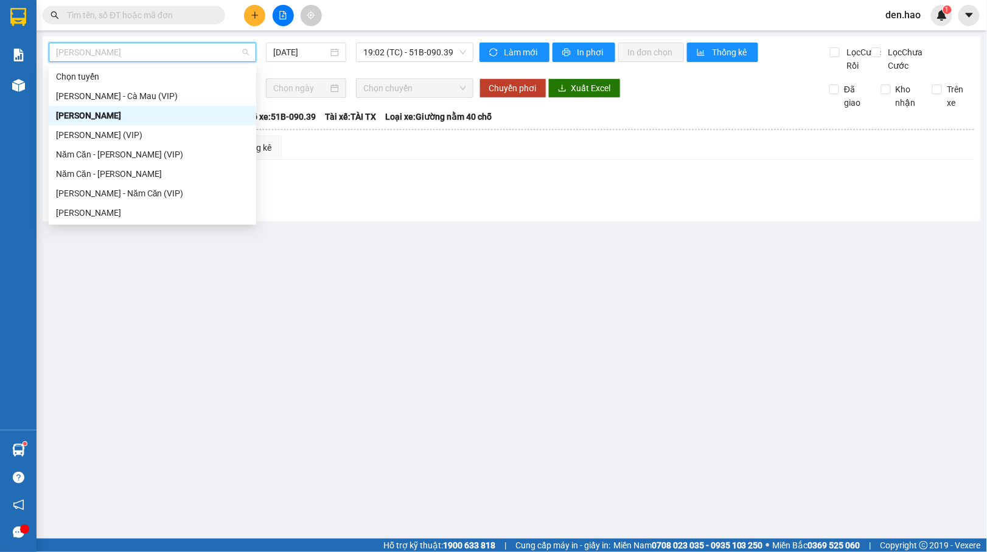
click at [111, 113] on div "[PERSON_NAME]" at bounding box center [152, 115] width 193 height 13
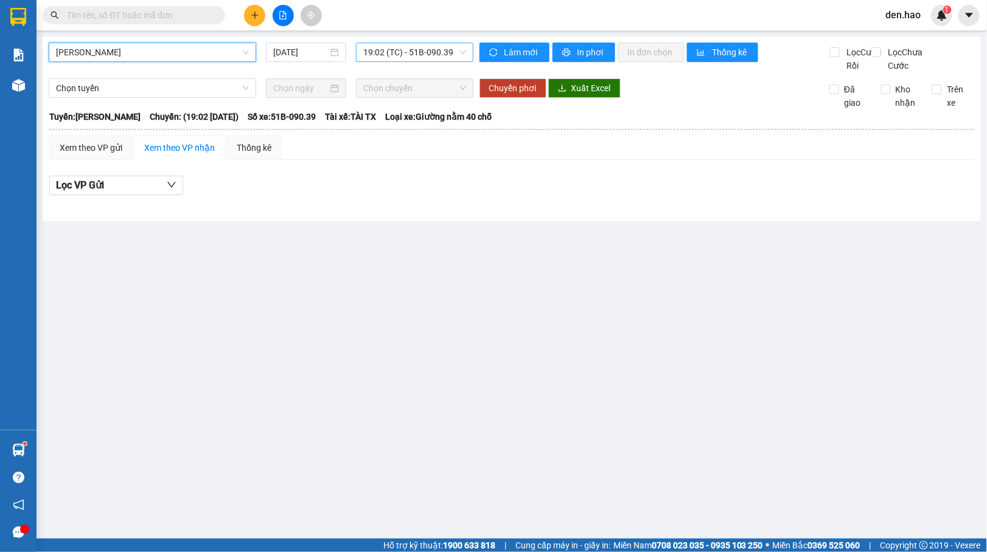
click at [402, 54] on span "19:02 (TC) - 51B-090.39" at bounding box center [414, 52] width 102 height 18
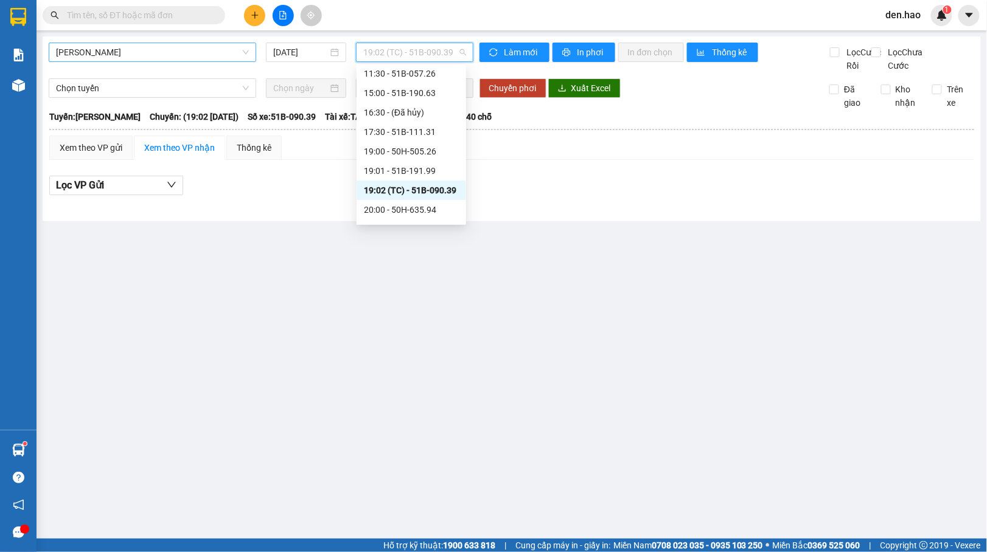
click at [220, 59] on span "[PERSON_NAME]" at bounding box center [152, 52] width 193 height 18
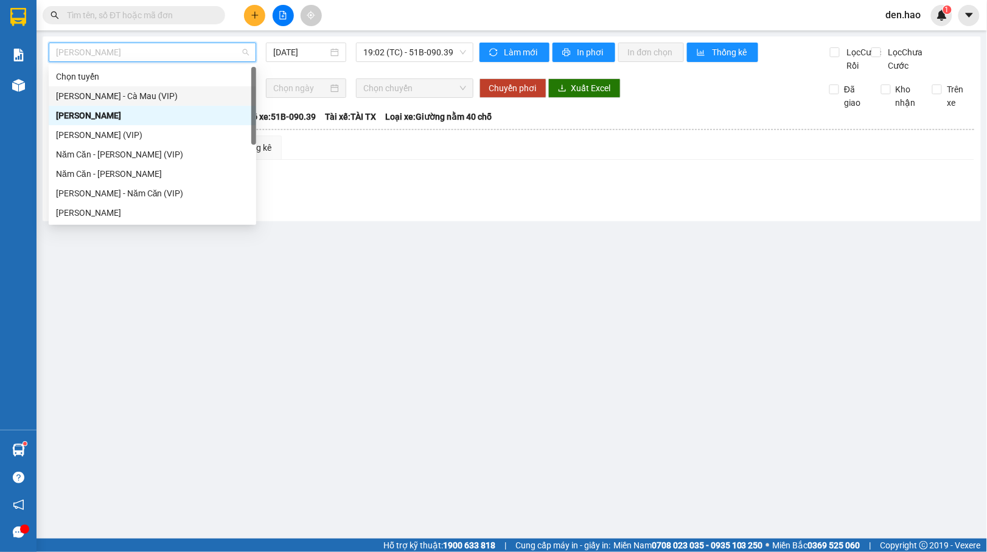
click at [135, 93] on div "[PERSON_NAME] - Cà Mau (VIP)" at bounding box center [152, 95] width 193 height 13
type input "[DATE]"
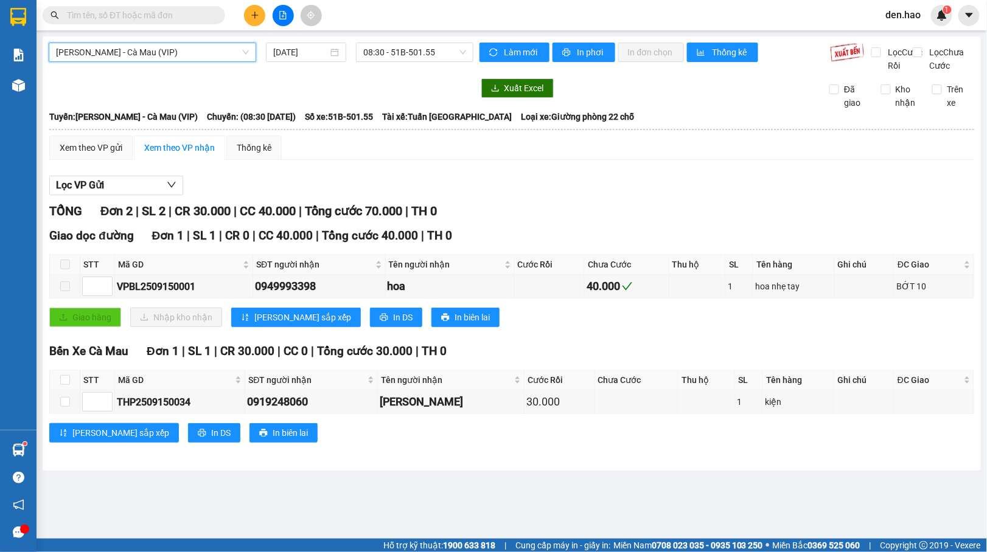
click at [175, 58] on span "[PERSON_NAME] - Cà Mau (VIP)" at bounding box center [152, 52] width 193 height 18
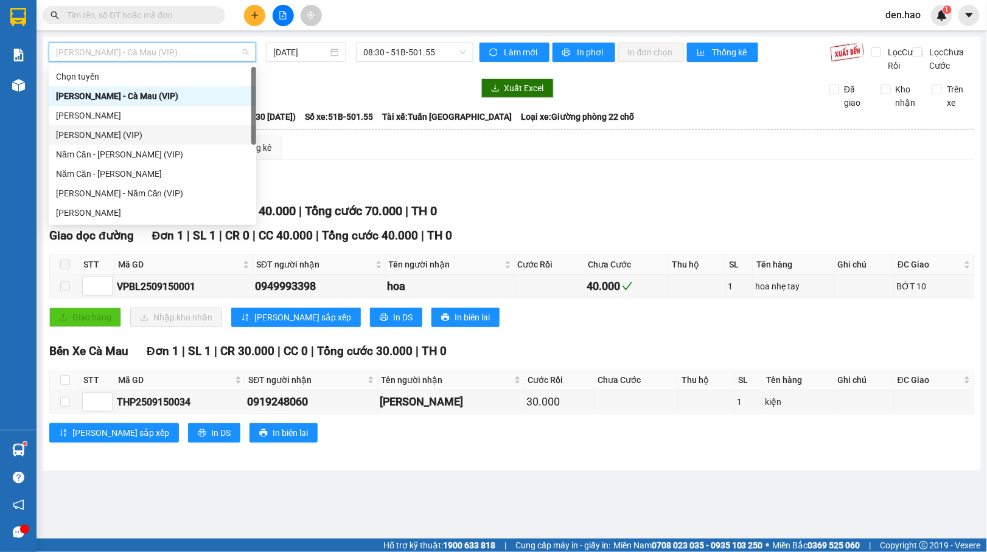
click at [102, 139] on div "[PERSON_NAME] (VIP)" at bounding box center [152, 134] width 193 height 13
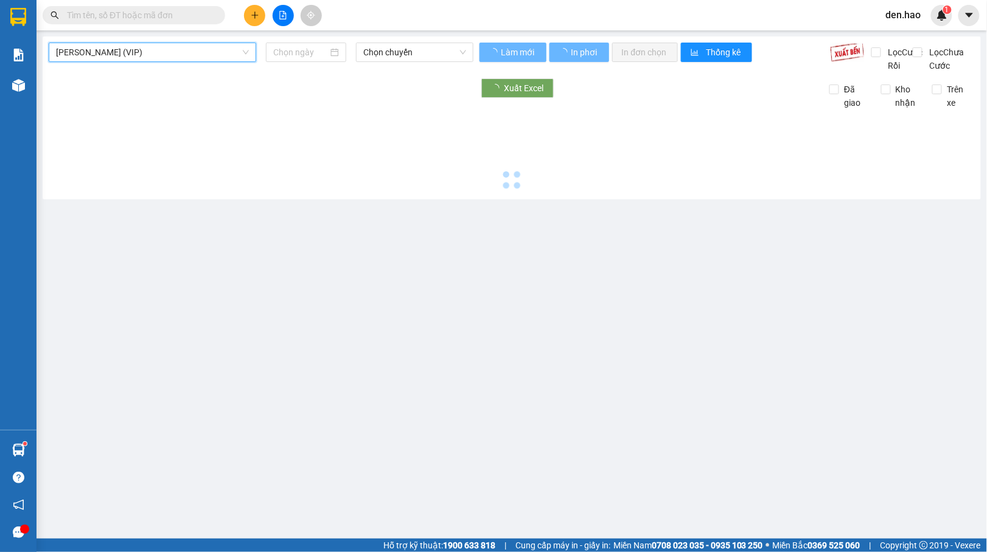
type input "[DATE]"
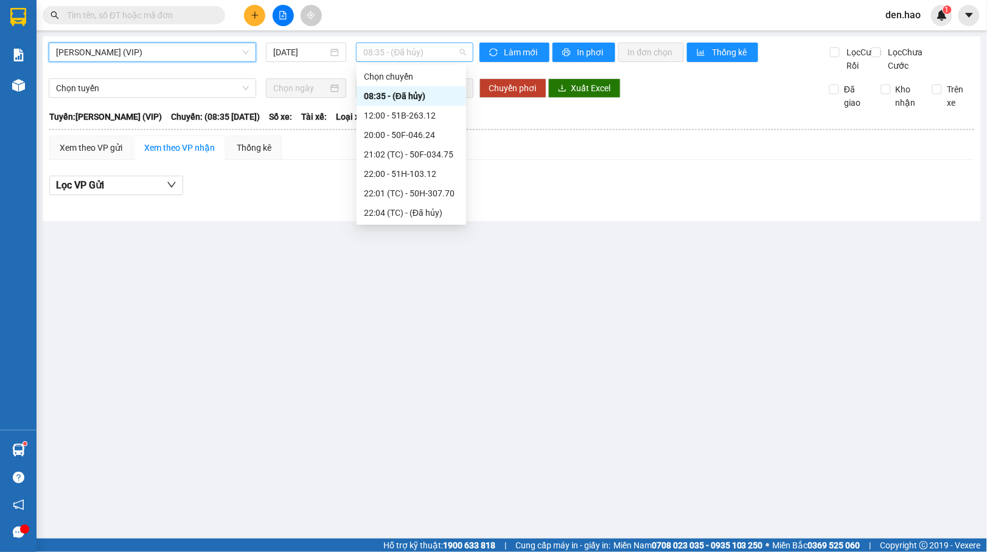
drag, startPoint x: 375, startPoint y: 50, endPoint x: 377, endPoint y: 82, distance: 31.7
click at [375, 50] on span "08:35 - (Đã hủy)" at bounding box center [414, 52] width 102 height 18
click at [412, 117] on div "12:00 - 51B-263.12" at bounding box center [411, 115] width 95 height 13
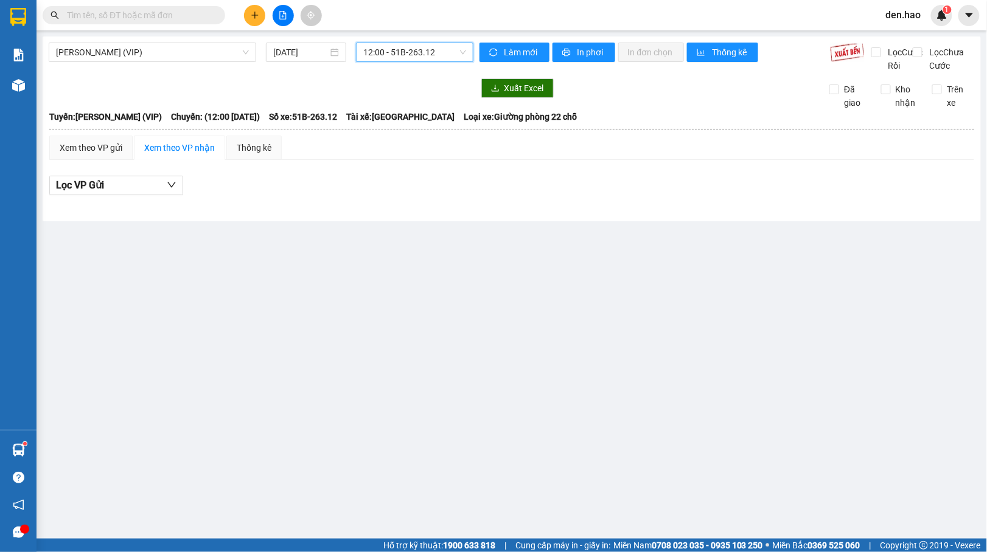
drag, startPoint x: 394, startPoint y: 60, endPoint x: 392, endPoint y: 88, distance: 28.1
click at [393, 62] on div "[PERSON_NAME] (VIP) [DATE] 12:00 12:00 - 51B-263.12" at bounding box center [261, 58] width 425 height 30
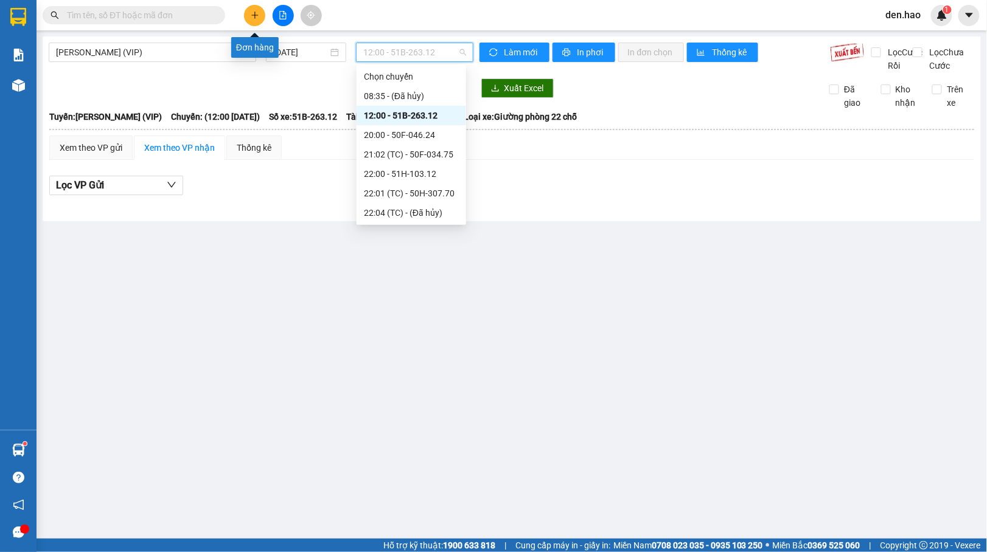
click at [253, 8] on button at bounding box center [254, 15] width 21 height 21
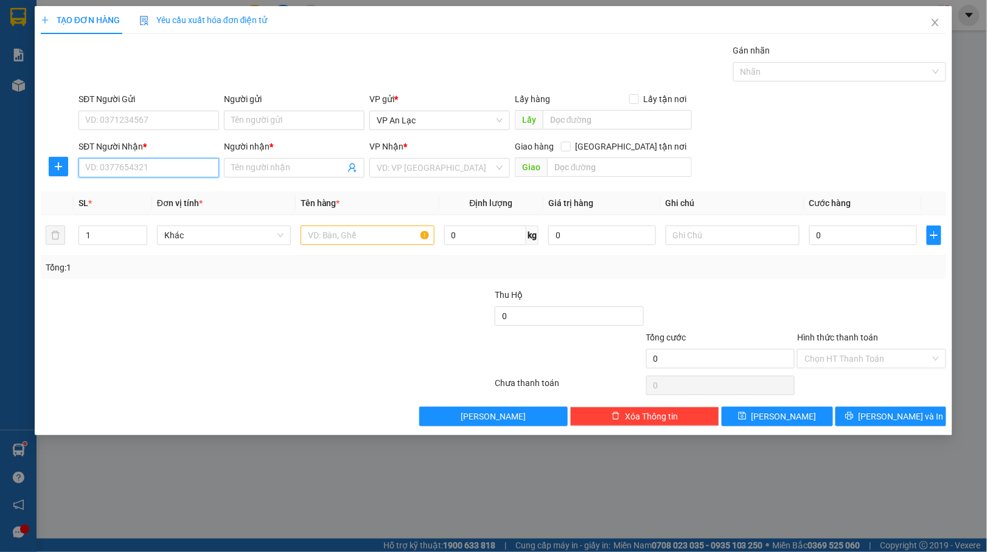
click at [178, 161] on input "SĐT Người Nhận *" at bounding box center [148, 167] width 141 height 19
drag, startPoint x: 181, startPoint y: 189, endPoint x: 170, endPoint y: 178, distance: 14.6
click at [180, 189] on div "0919731162 - QUỐC TRUNG" at bounding box center [149, 193] width 126 height 13
type input "0919731162"
type input "QUỐC TRUNG"
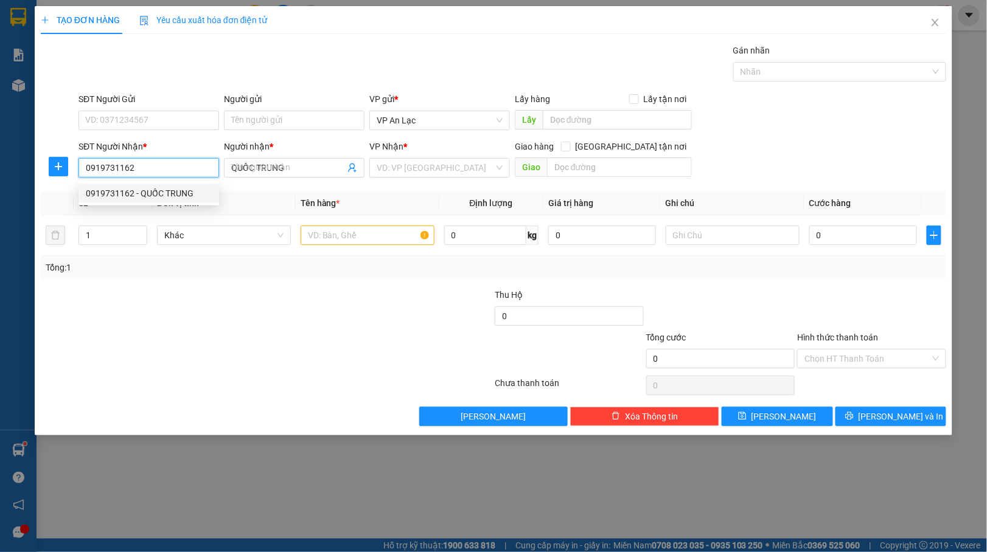
type input "160.000"
type input "0919731162"
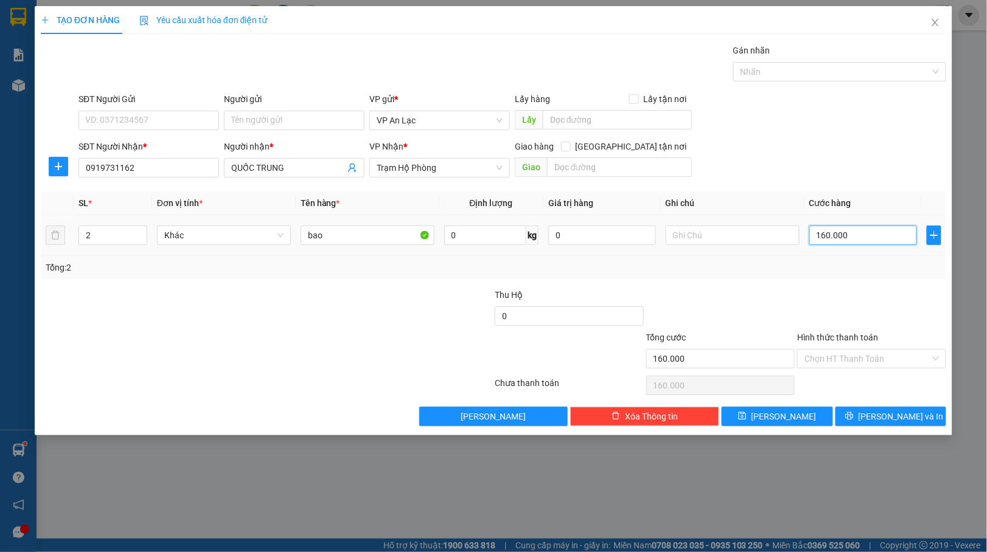
click at [857, 234] on input "160.000" at bounding box center [863, 235] width 108 height 19
type input "0"
click at [812, 236] on input "0" at bounding box center [863, 235] width 108 height 19
type input "10"
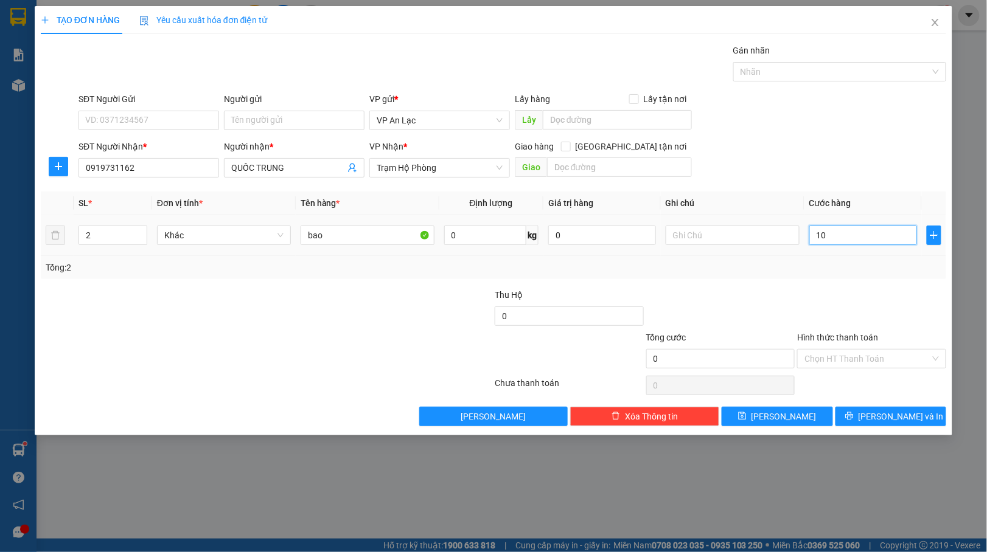
type input "10"
type input "120"
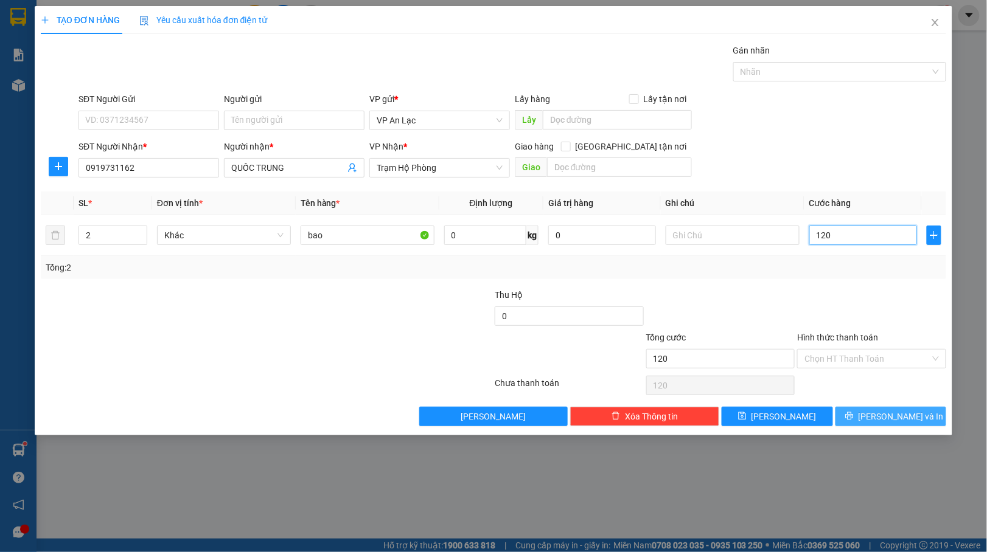
type input "120"
type input "120.000"
click at [843, 426] on button "[PERSON_NAME] và In" at bounding box center [890, 416] width 111 height 19
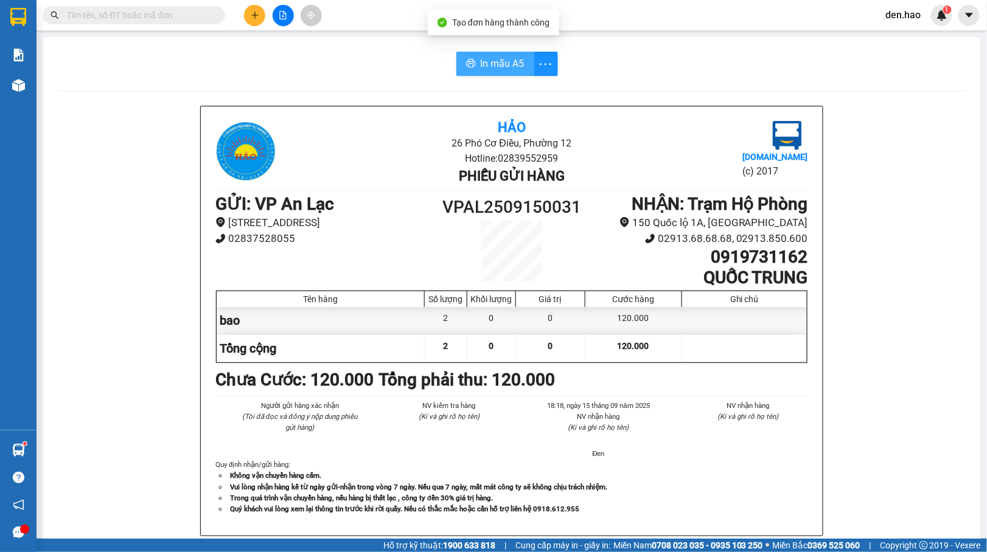
click at [510, 62] on span "In mẫu A5" at bounding box center [503, 63] width 44 height 15
click at [259, 13] on icon "plus" at bounding box center [255, 15] width 9 height 9
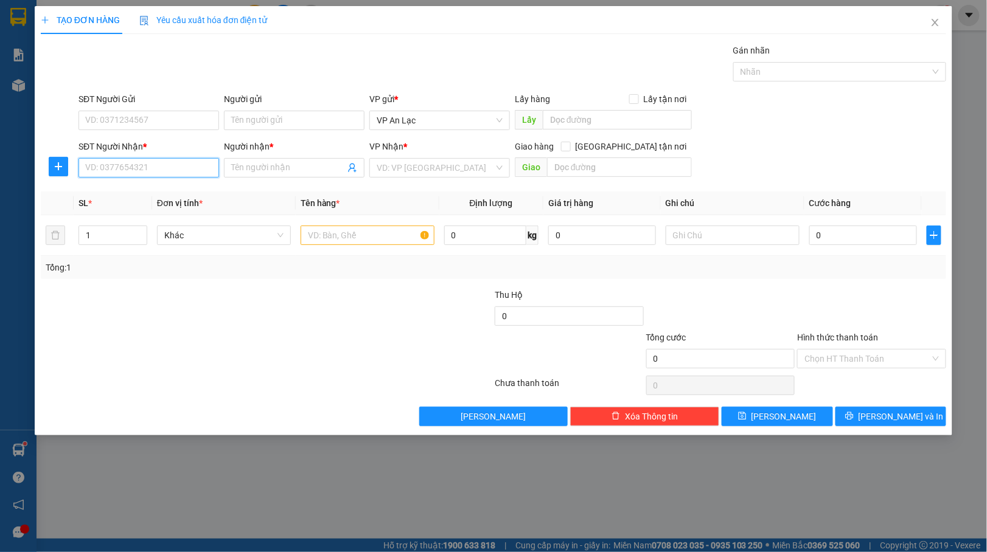
click at [151, 167] on input "SĐT Người Nhận *" at bounding box center [148, 167] width 141 height 19
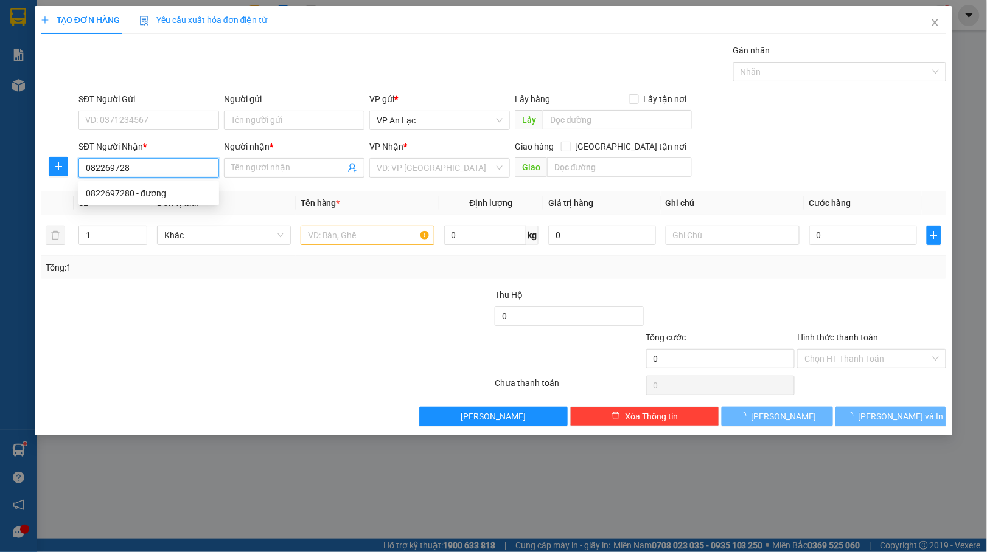
type input "0822697280"
click at [147, 191] on div "0822697280 - đương" at bounding box center [149, 193] width 126 height 13
type input "đương"
type input "30.000"
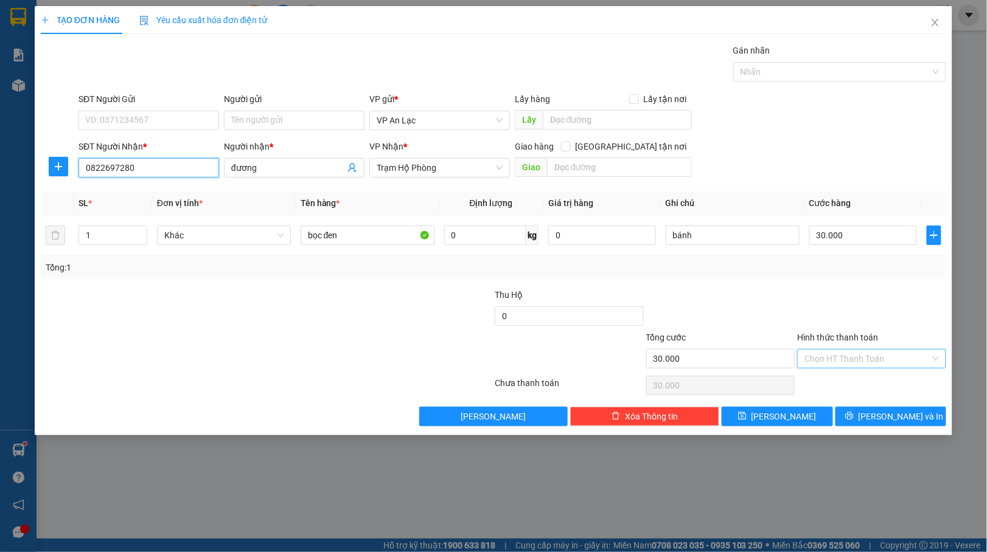
type input "0822697280"
click at [874, 359] on input "Hình thức thanh toán" at bounding box center [867, 359] width 126 height 18
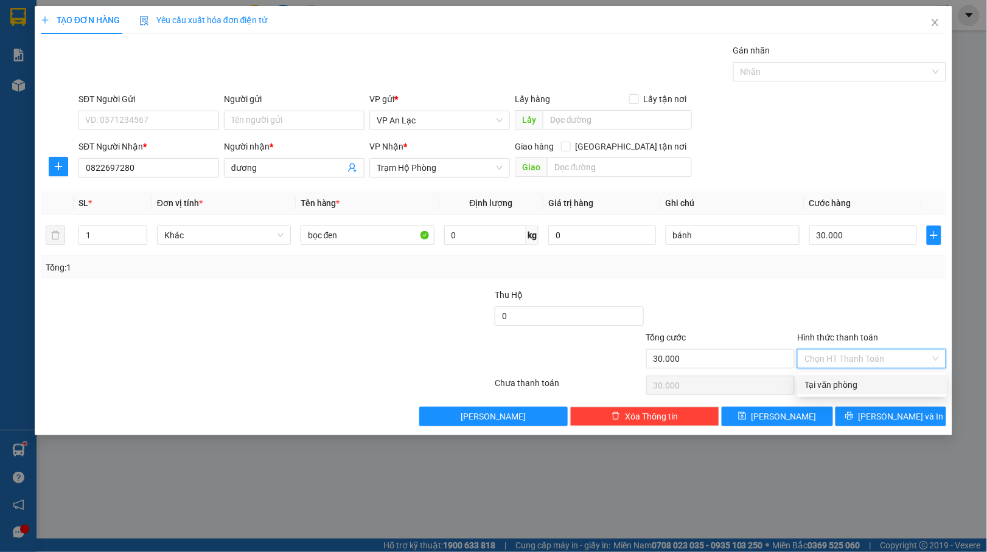
click at [857, 381] on div "Tại văn phòng" at bounding box center [872, 384] width 134 height 13
type input "0"
drag, startPoint x: 899, startPoint y: 411, endPoint x: 871, endPoint y: 373, distance: 47.1
click at [899, 410] on button "[PERSON_NAME] và In" at bounding box center [890, 416] width 111 height 19
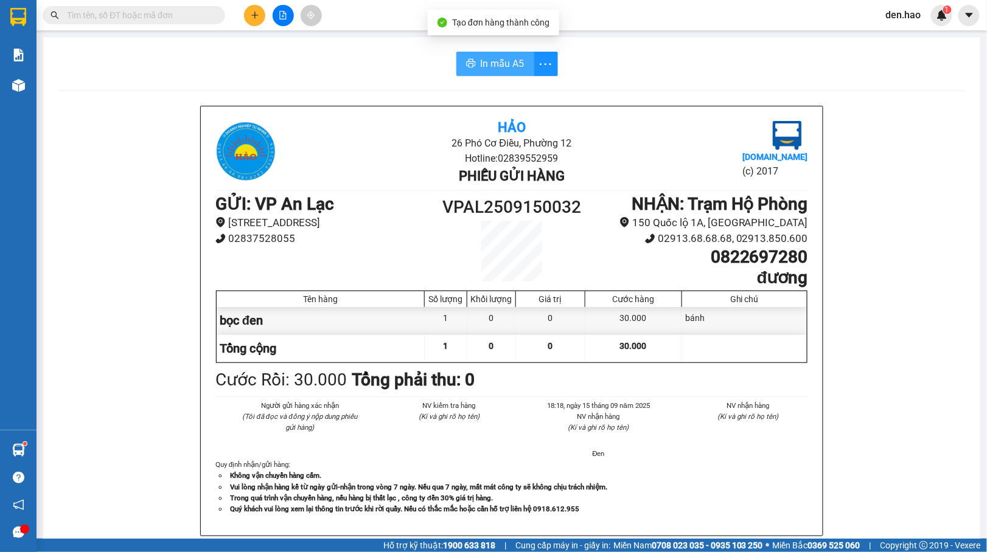
click at [494, 71] on span "In mẫu A5" at bounding box center [503, 63] width 44 height 15
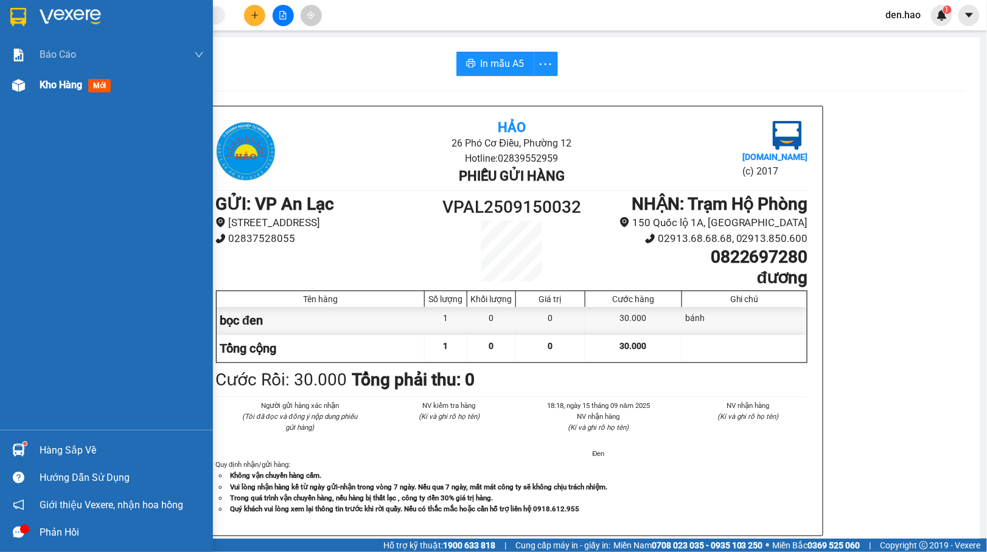
click at [32, 91] on div "Kho hàng mới" at bounding box center [106, 85] width 213 height 30
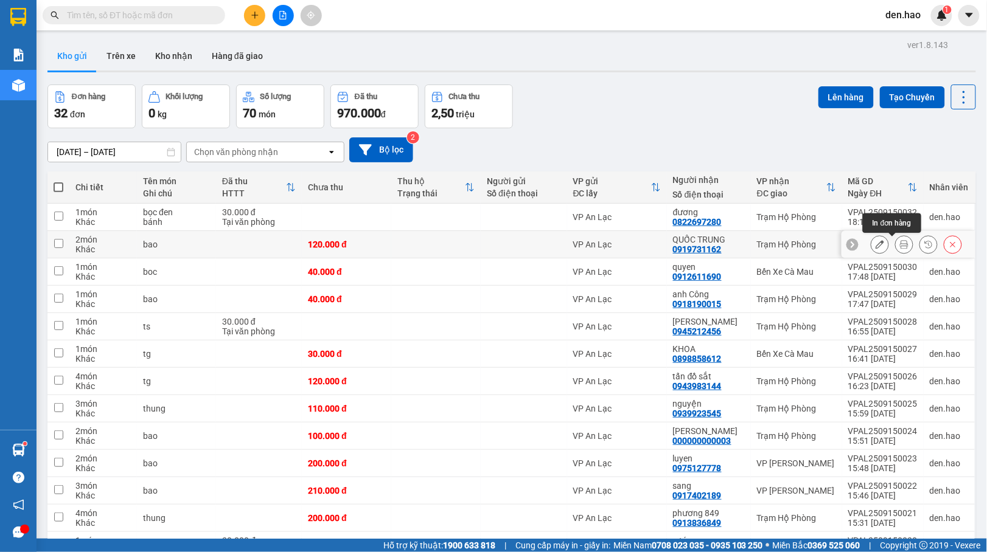
click at [900, 242] on icon at bounding box center [904, 244] width 9 height 9
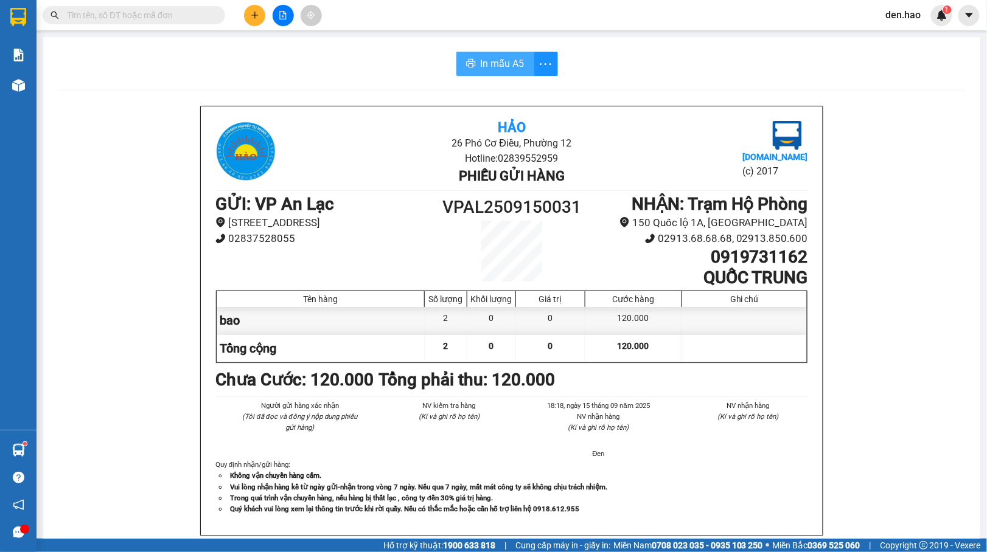
click at [513, 61] on span "In mẫu A5" at bounding box center [503, 63] width 44 height 15
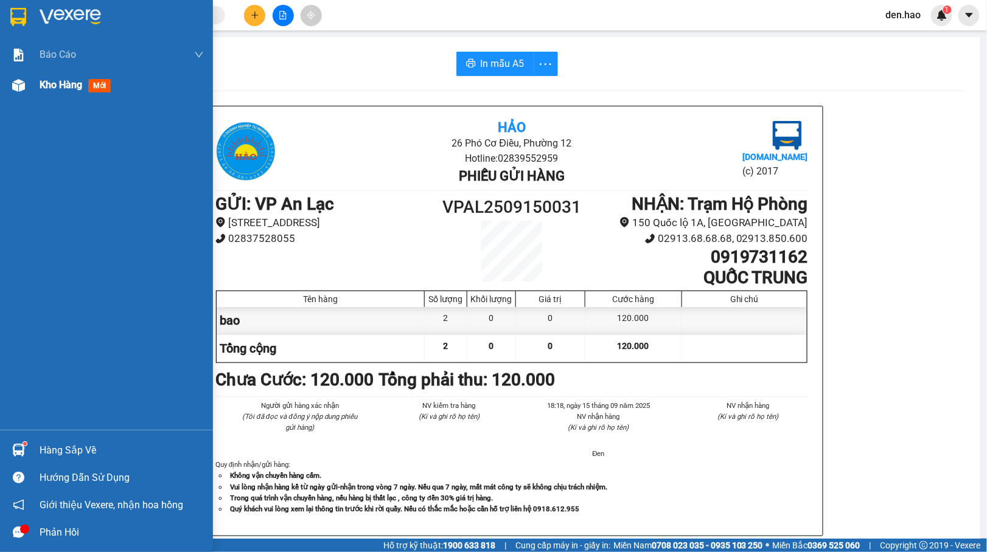
click at [30, 88] on div "Kho hàng mới" at bounding box center [106, 85] width 213 height 30
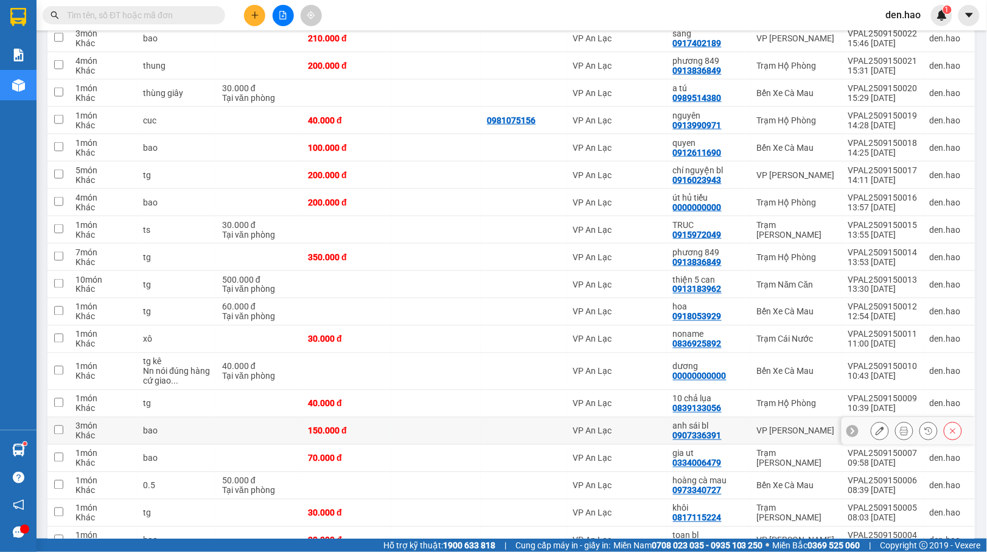
scroll to position [608, 0]
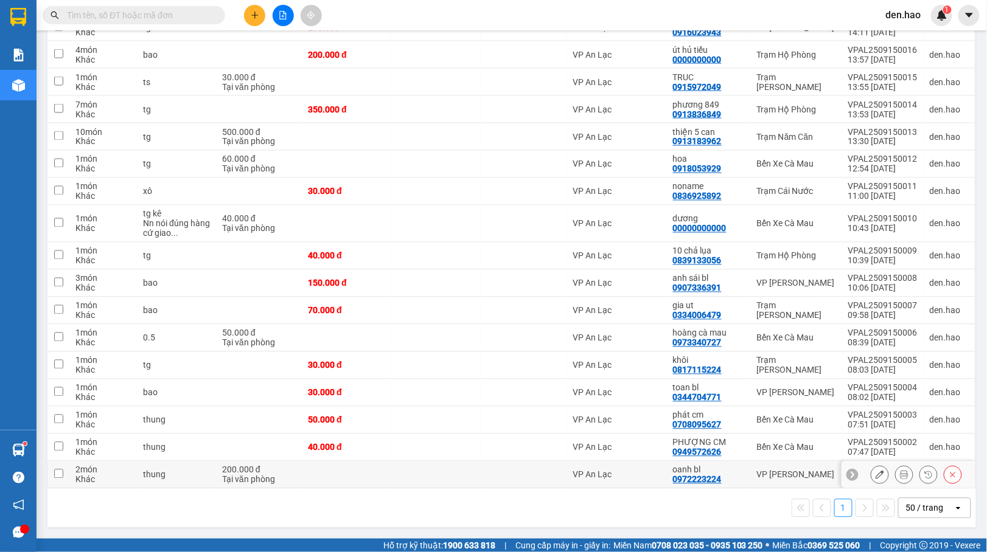
click at [505, 459] on tbody "1 món Khác bọc đen bánh 30.000 đ Tại văn phòng VP An Lạc đương 0822697280 Trạm …" at bounding box center [511, 46] width 928 height 886
click at [523, 426] on td at bounding box center [524, 420] width 86 height 27
checkbox input "true"
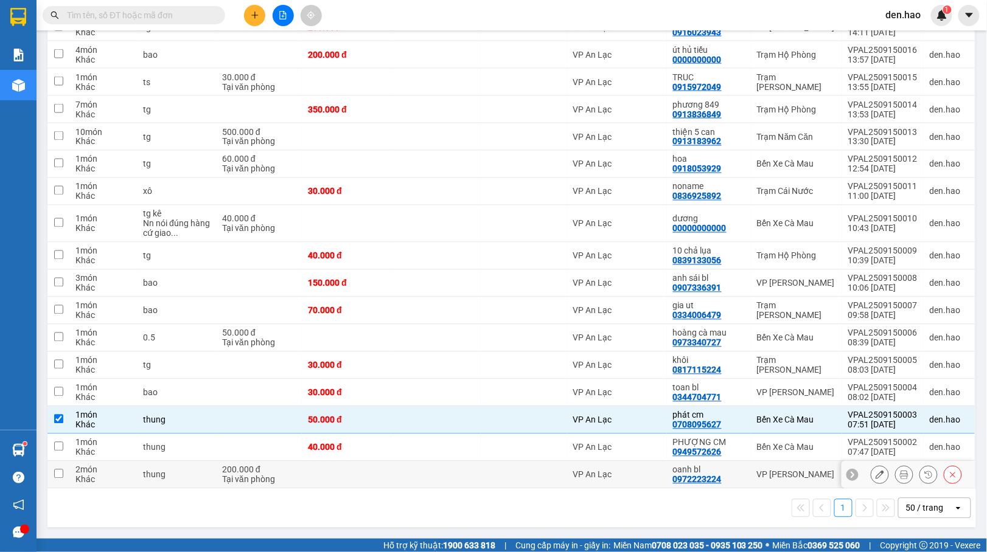
click at [506, 470] on div at bounding box center [524, 475] width 74 height 10
checkbox input "true"
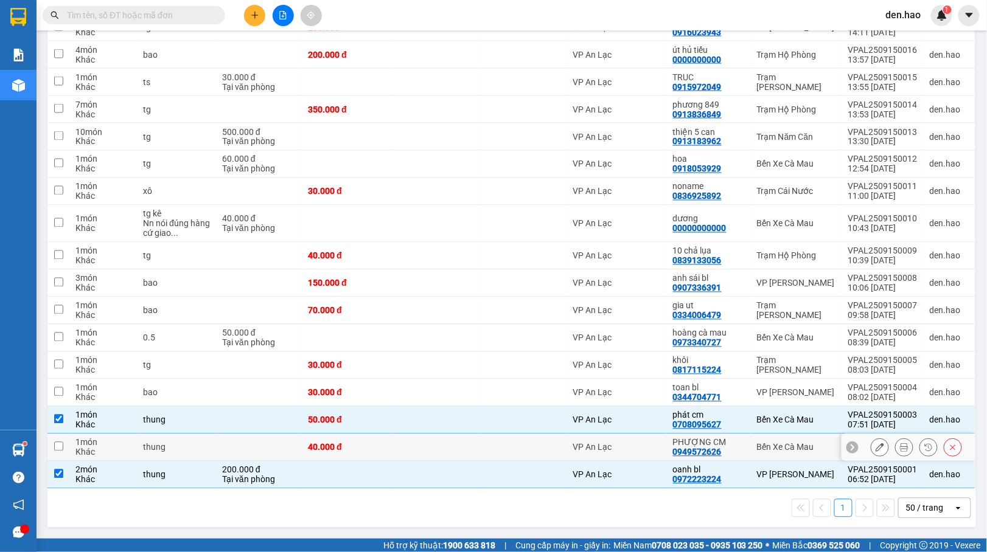
click at [500, 444] on div at bounding box center [524, 448] width 74 height 10
checkbox input "true"
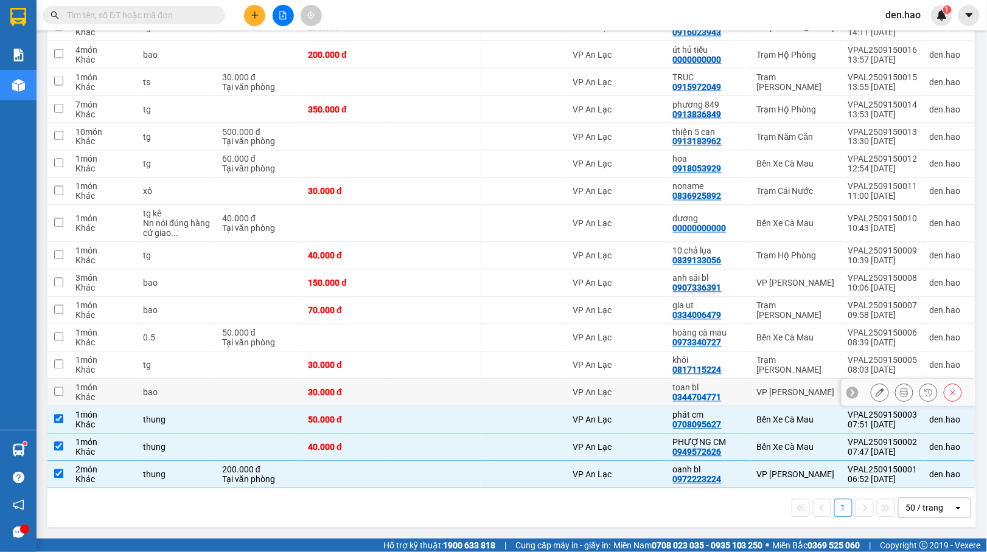
click at [528, 403] on td at bounding box center [524, 393] width 86 height 27
checkbox input "true"
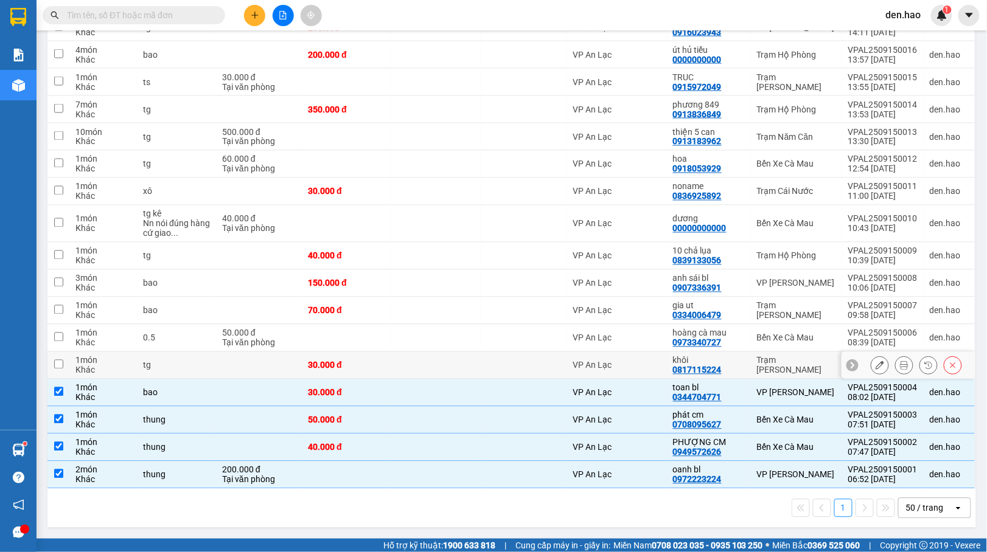
click at [543, 363] on div at bounding box center [524, 366] width 74 height 10
checkbox input "true"
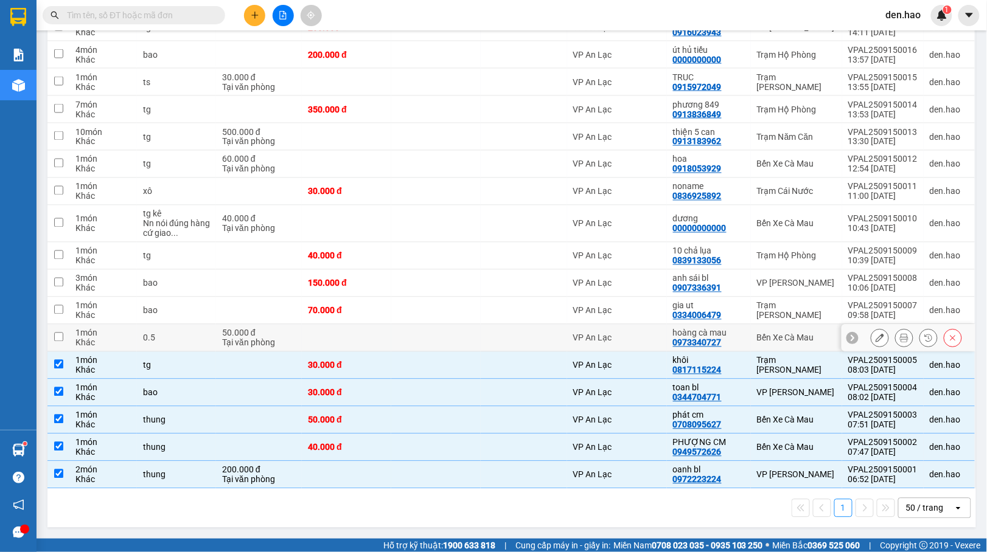
click at [548, 334] on div at bounding box center [524, 338] width 74 height 10
checkbox input "true"
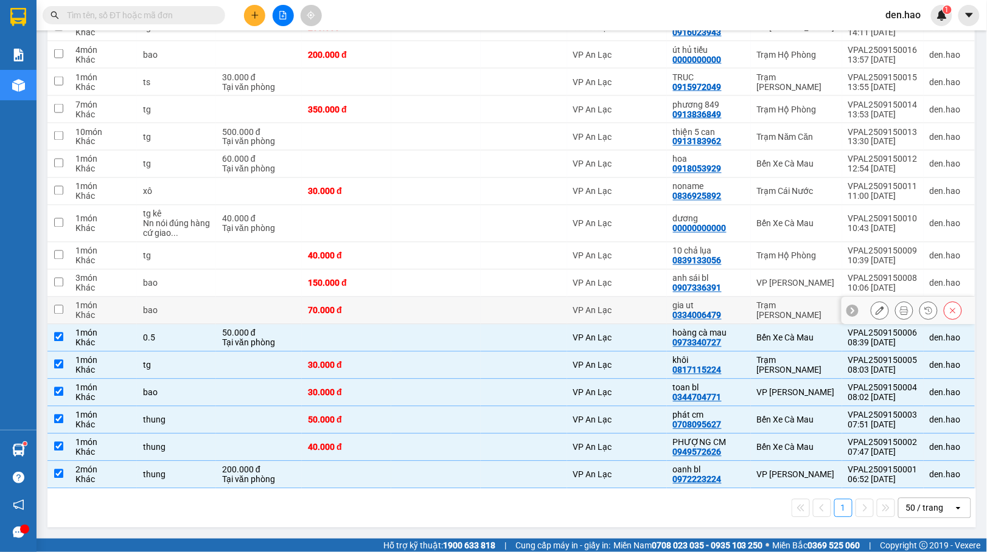
click at [548, 315] on td at bounding box center [524, 310] width 86 height 27
checkbox input "true"
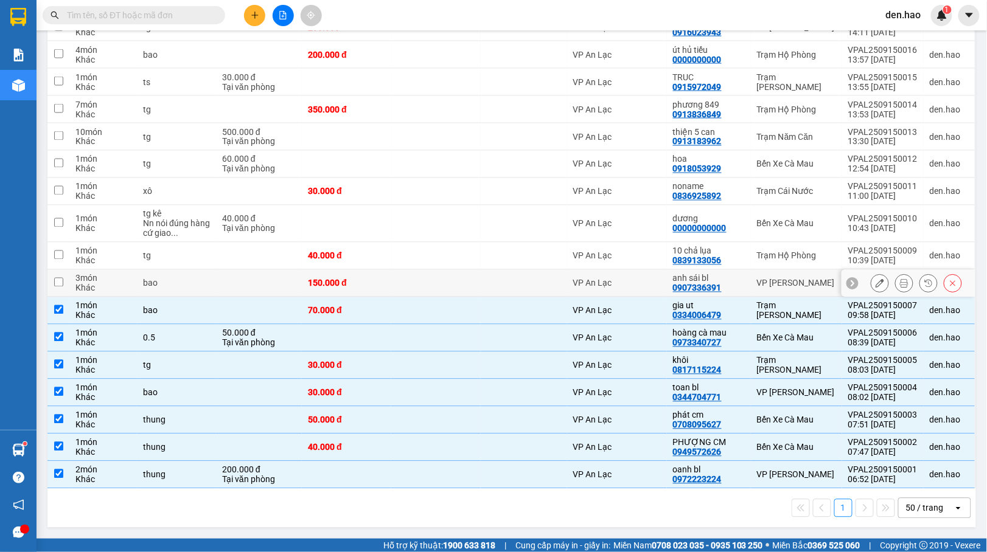
click at [549, 288] on td at bounding box center [524, 283] width 86 height 27
checkbox input "true"
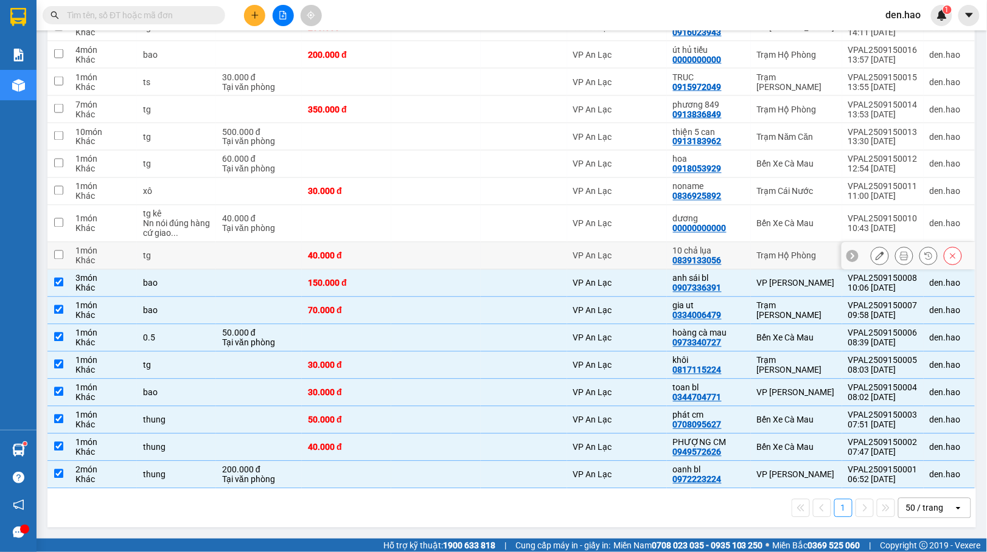
click at [540, 246] on td at bounding box center [524, 256] width 86 height 27
checkbox input "true"
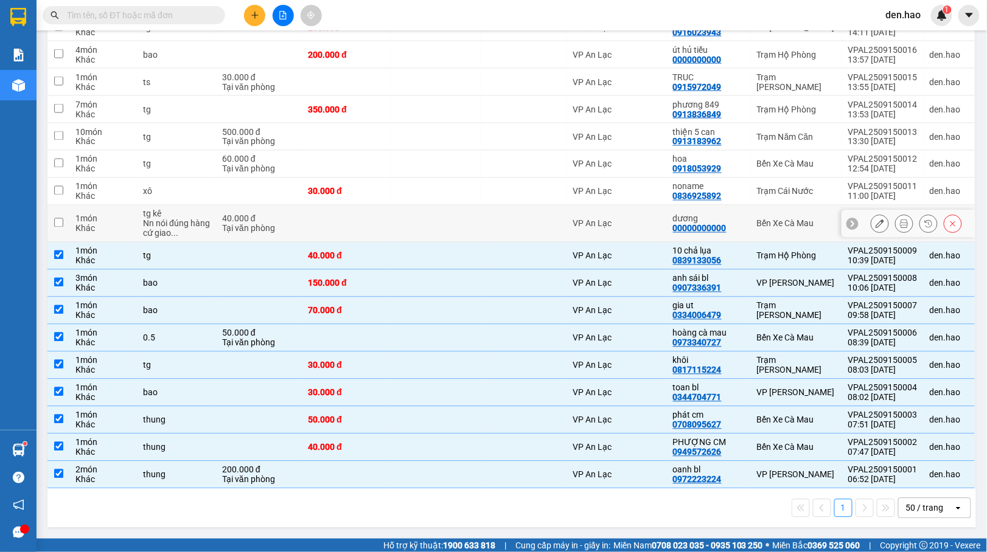
click at [553, 219] on div at bounding box center [524, 224] width 74 height 10
checkbox input "true"
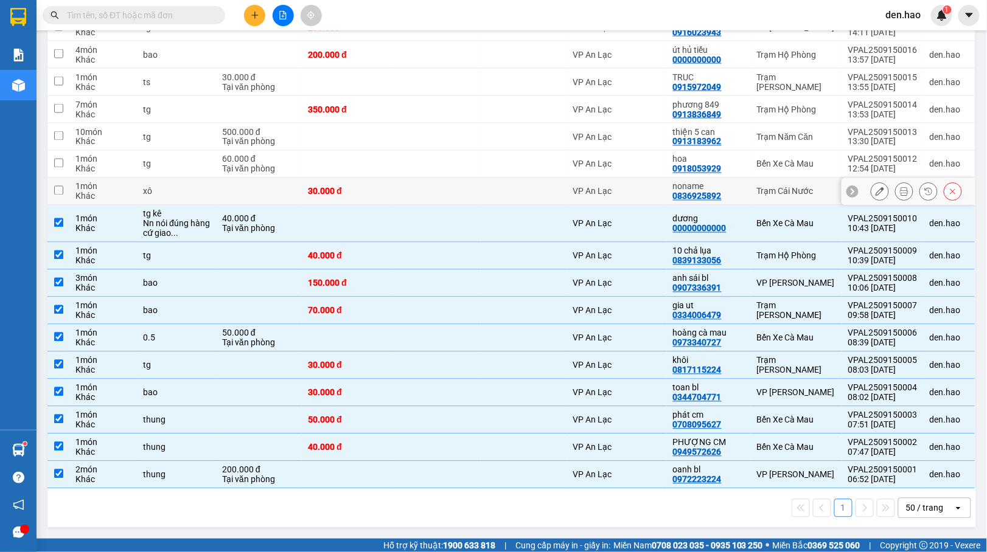
click at [573, 187] on div "VP An Lạc" at bounding box center [617, 192] width 88 height 10
checkbox input "true"
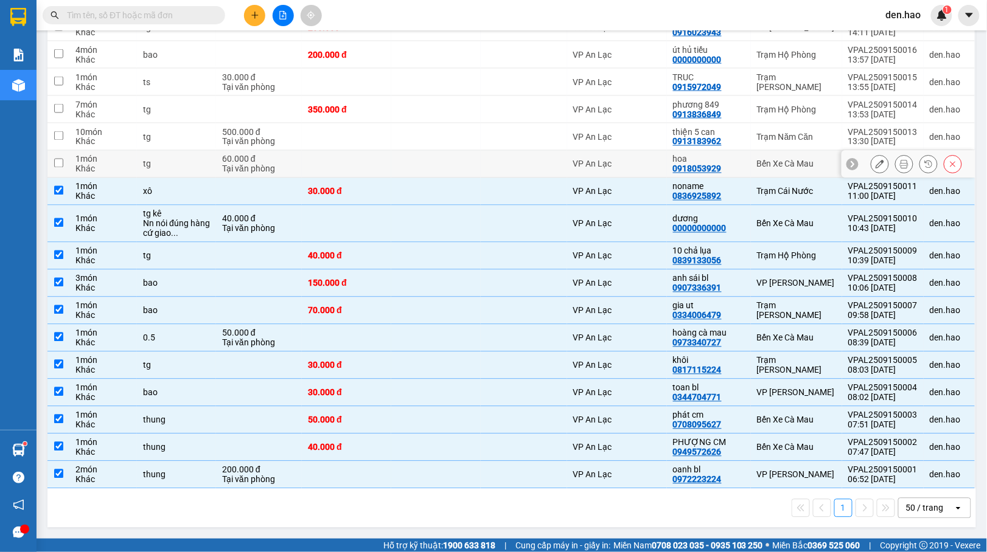
click at [567, 169] on td "VP An Lạc" at bounding box center [617, 164] width 100 height 27
checkbox input "true"
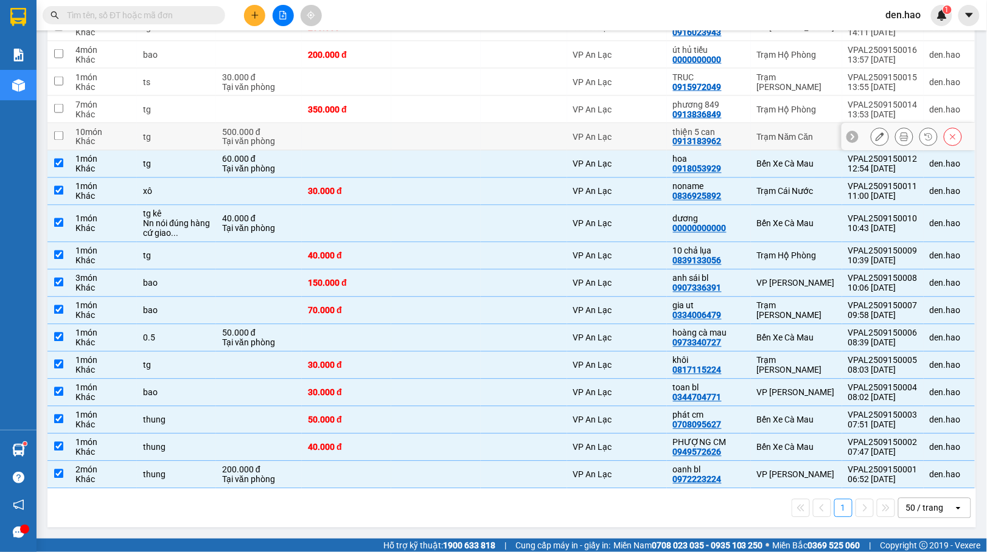
click at [578, 132] on div "VP An Lạc" at bounding box center [617, 137] width 88 height 10
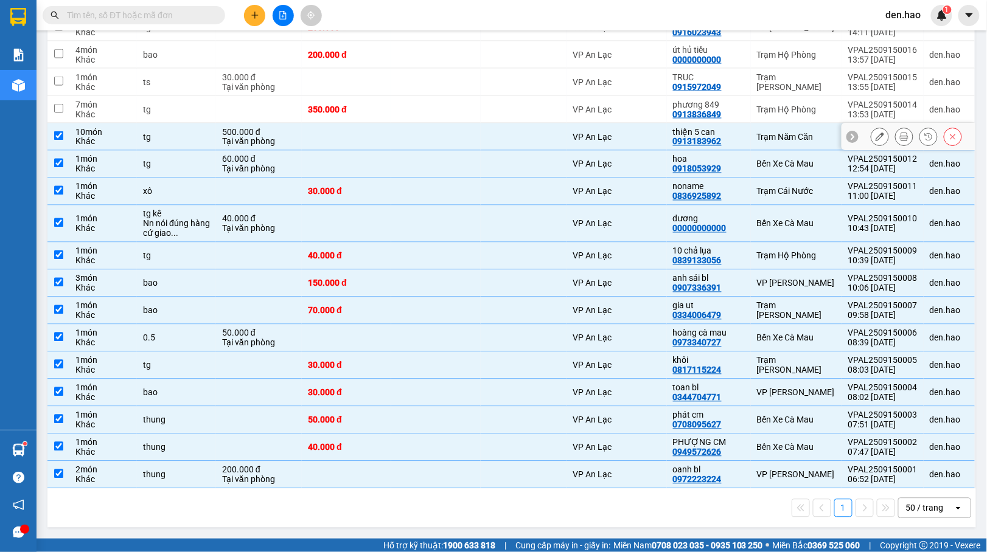
click at [591, 132] on div "VP An Lạc" at bounding box center [617, 137] width 88 height 10
checkbox input "false"
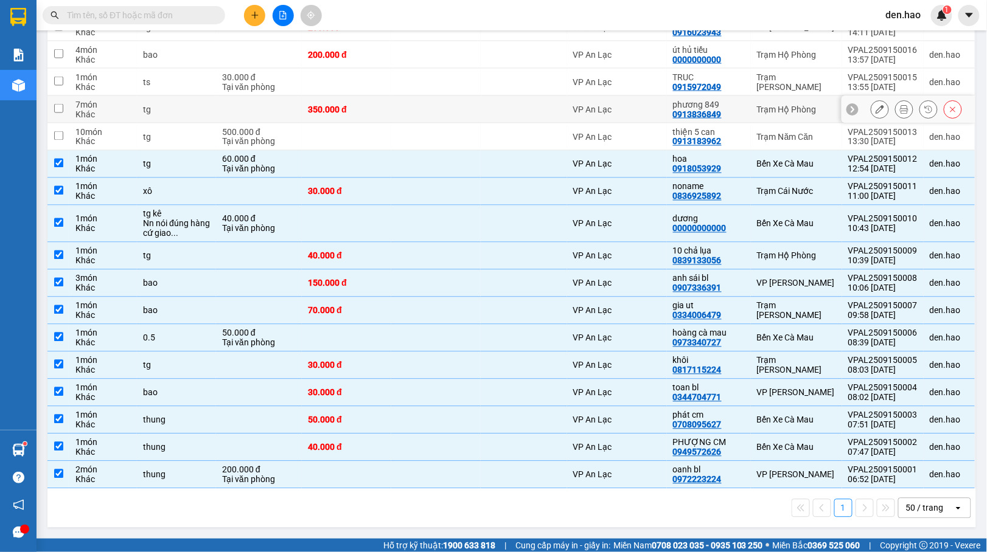
click at [715, 102] on div "phương 849" at bounding box center [709, 105] width 72 height 10
checkbox input "true"
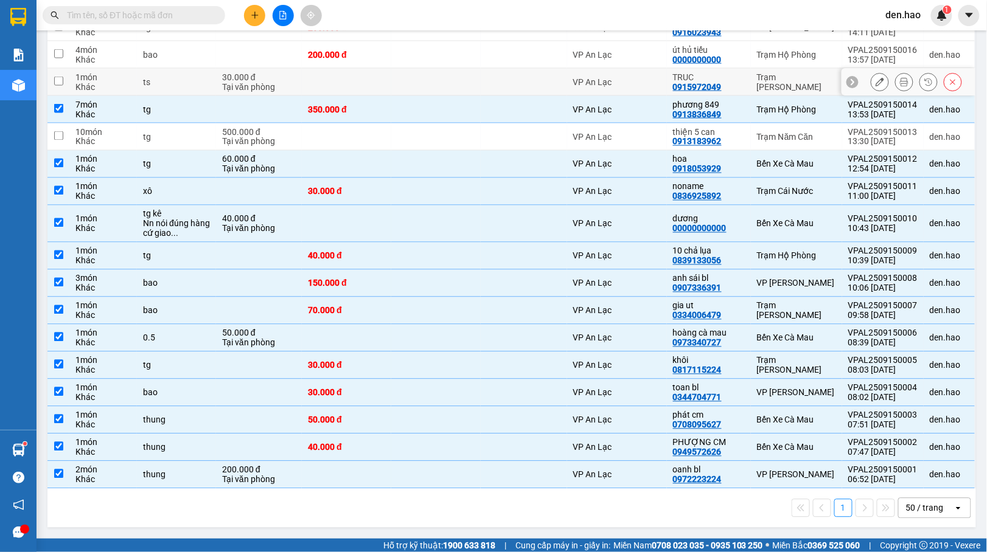
click at [638, 71] on td "VP An Lạc" at bounding box center [617, 82] width 100 height 27
checkbox input "true"
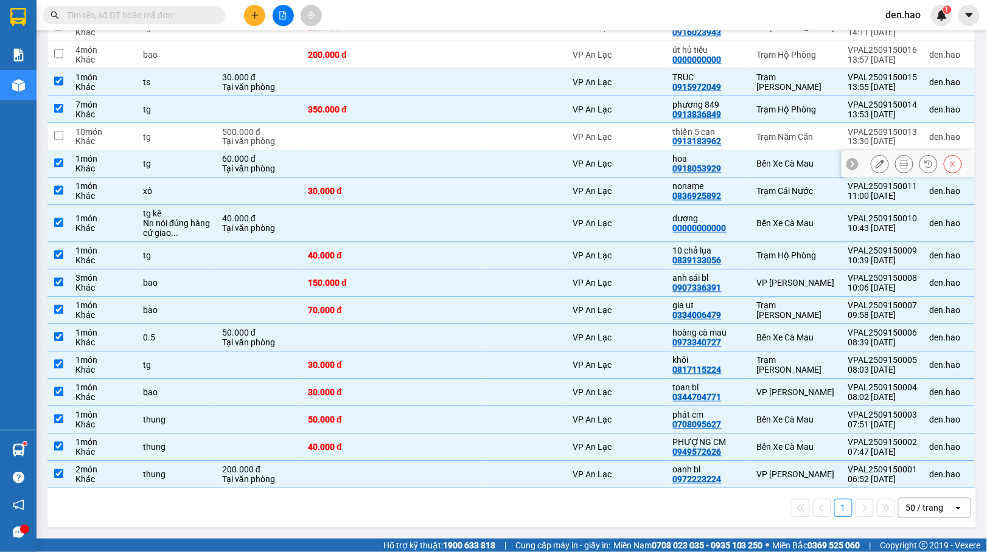
scroll to position [527, 0]
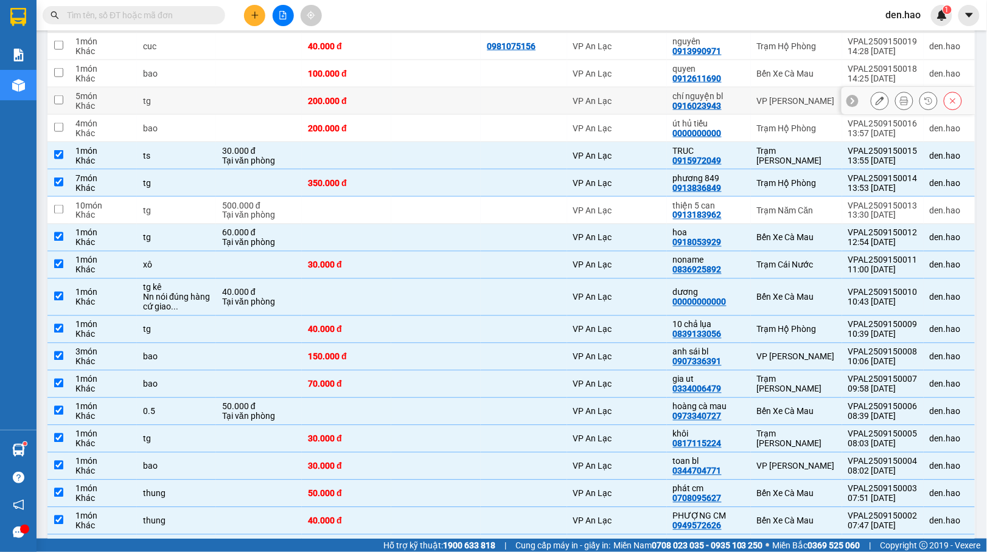
click at [646, 114] on td "VP An Lạc" at bounding box center [617, 101] width 100 height 27
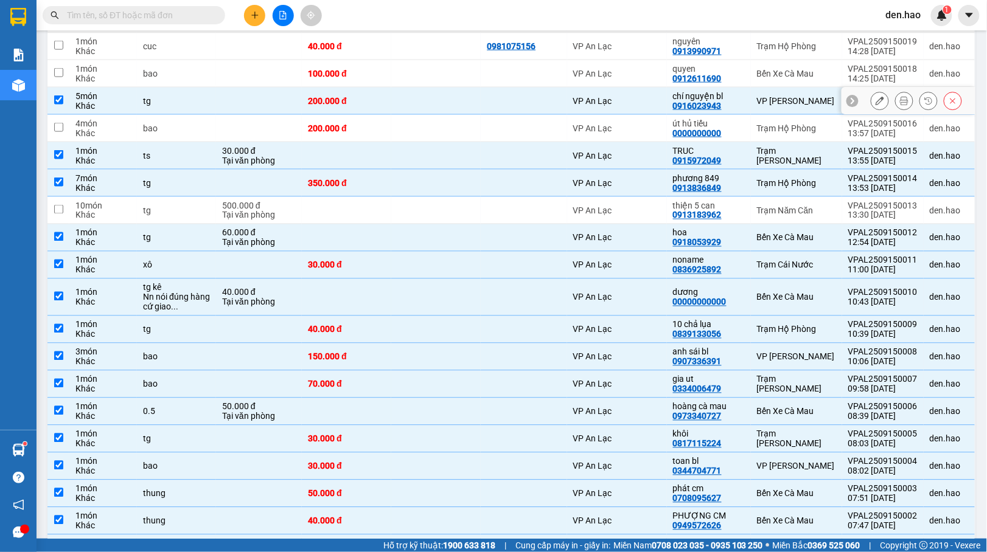
click at [645, 105] on div "VP An Lạc" at bounding box center [617, 101] width 88 height 10
checkbox input "false"
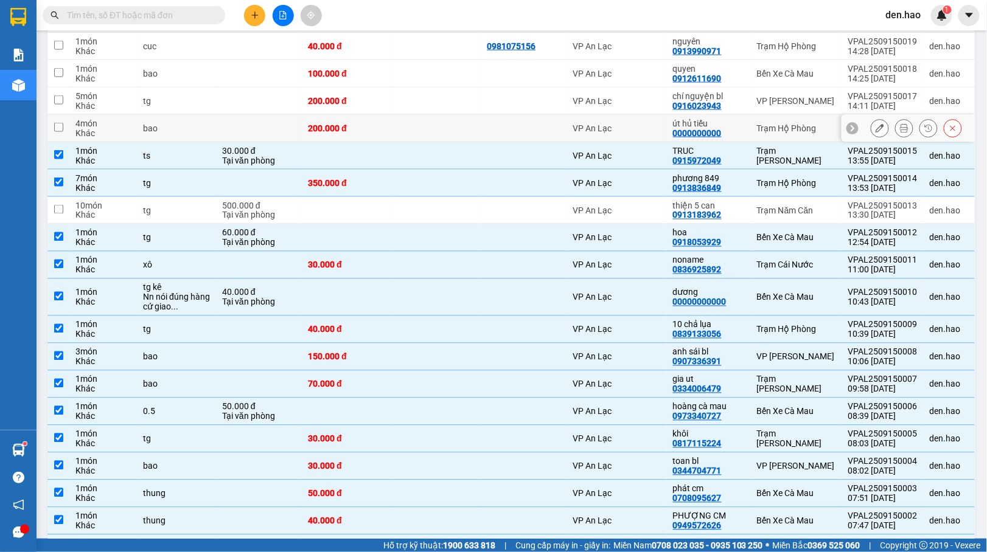
click at [636, 122] on td "VP An Lạc" at bounding box center [617, 128] width 100 height 27
checkbox input "true"
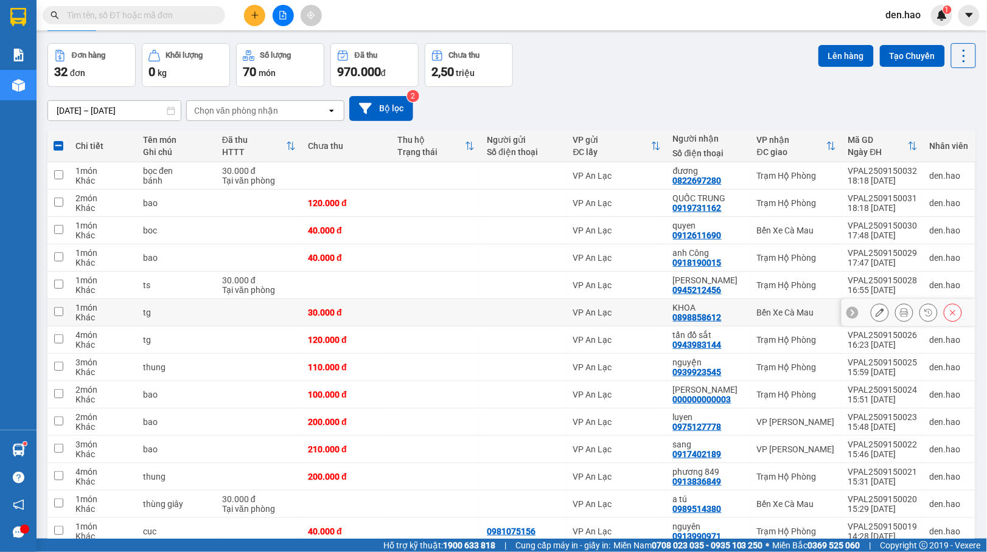
scroll to position [40, 0]
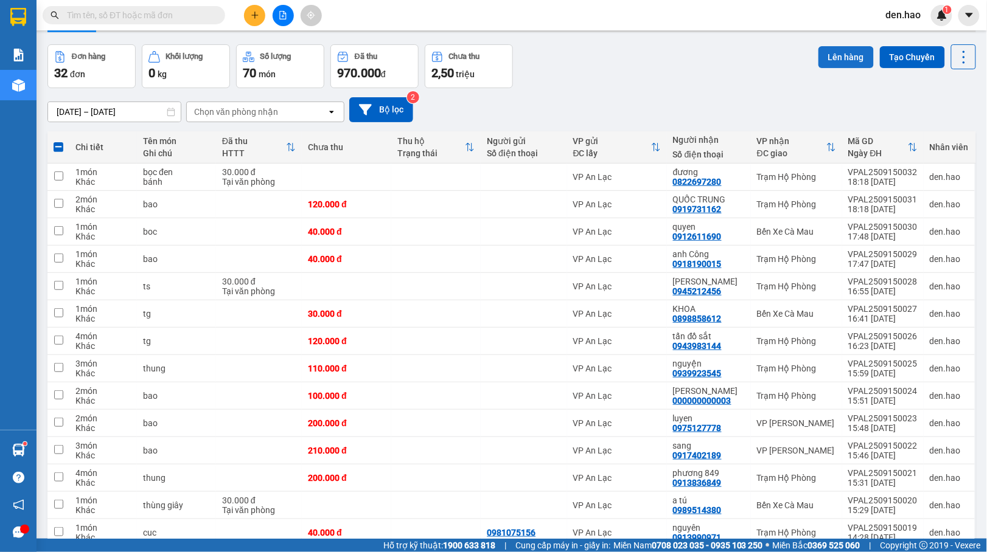
click at [822, 54] on button "Lên hàng" at bounding box center [845, 57] width 55 height 22
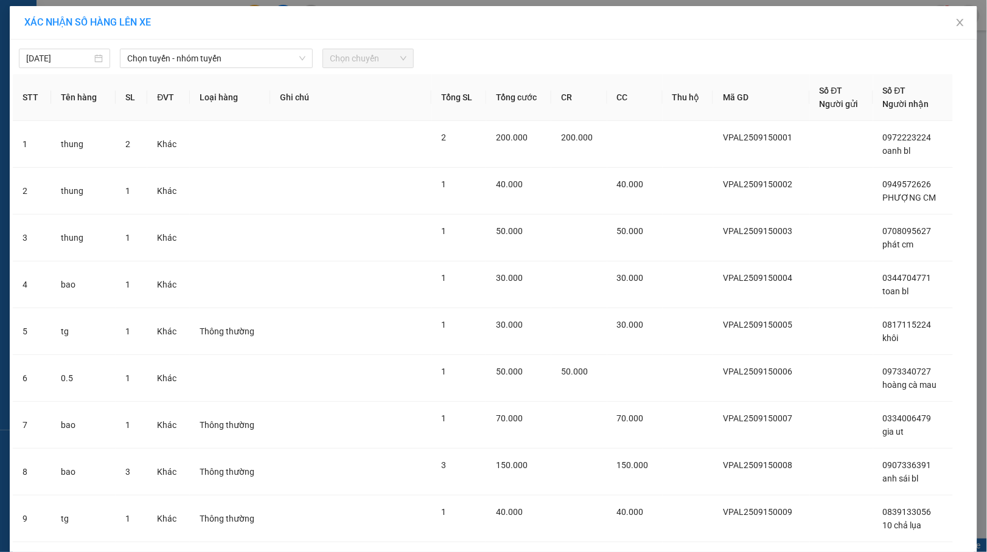
click at [271, 74] on th "Ghi chú" at bounding box center [350, 97] width 161 height 47
click at [266, 63] on span "Chọn tuyến - nhóm tuyến" at bounding box center [216, 58] width 178 height 18
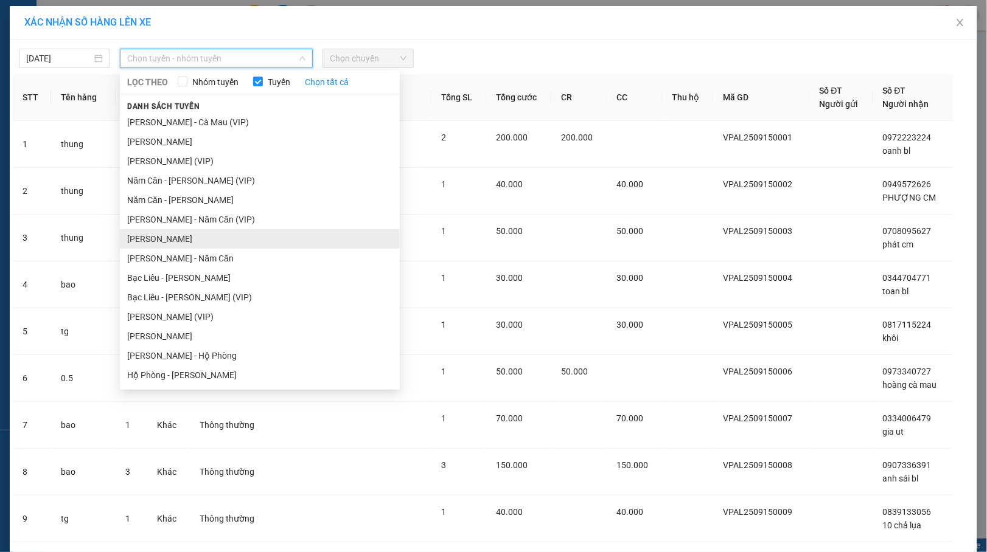
click at [198, 241] on li "[PERSON_NAME]" at bounding box center [260, 238] width 280 height 19
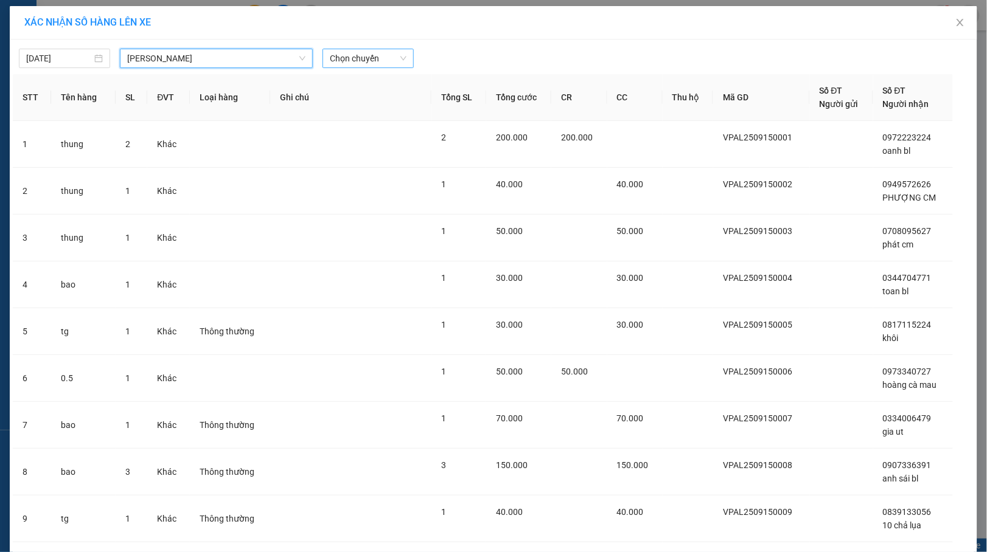
click at [384, 60] on span "Chọn chuyến" at bounding box center [368, 58] width 77 height 18
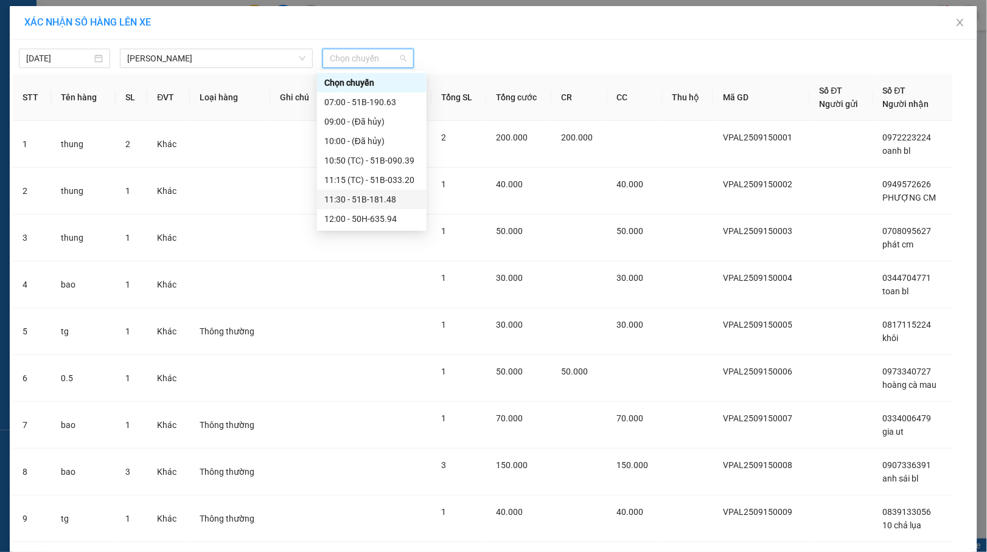
click at [368, 196] on div "11:30 - 51B-181.48" at bounding box center [371, 199] width 95 height 13
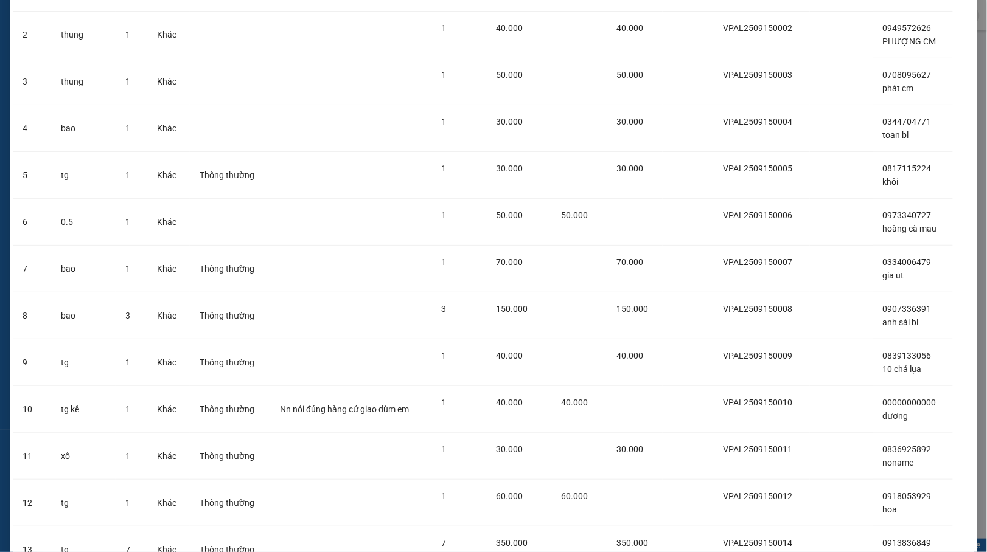
scroll to position [371, 0]
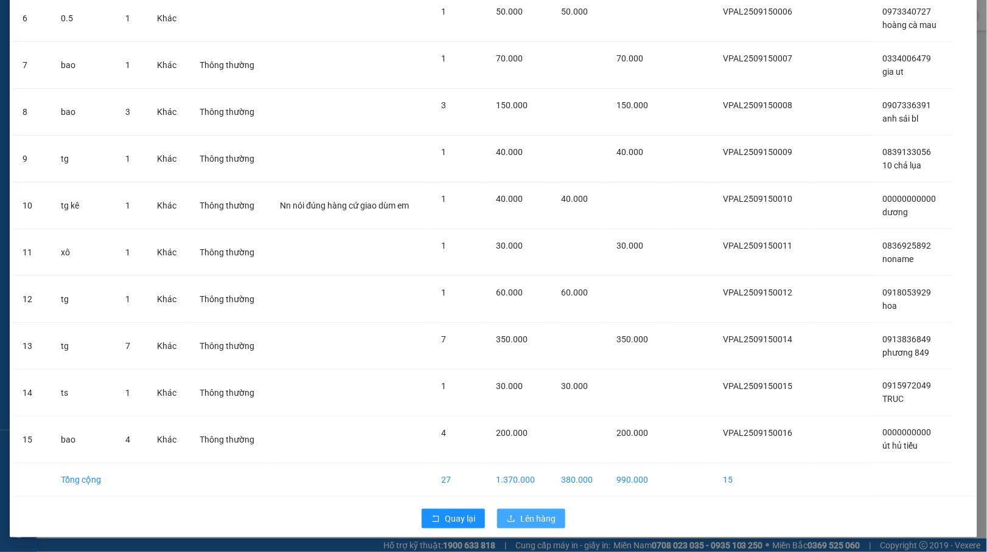
click at [529, 511] on button "Lên hàng" at bounding box center [531, 518] width 68 height 19
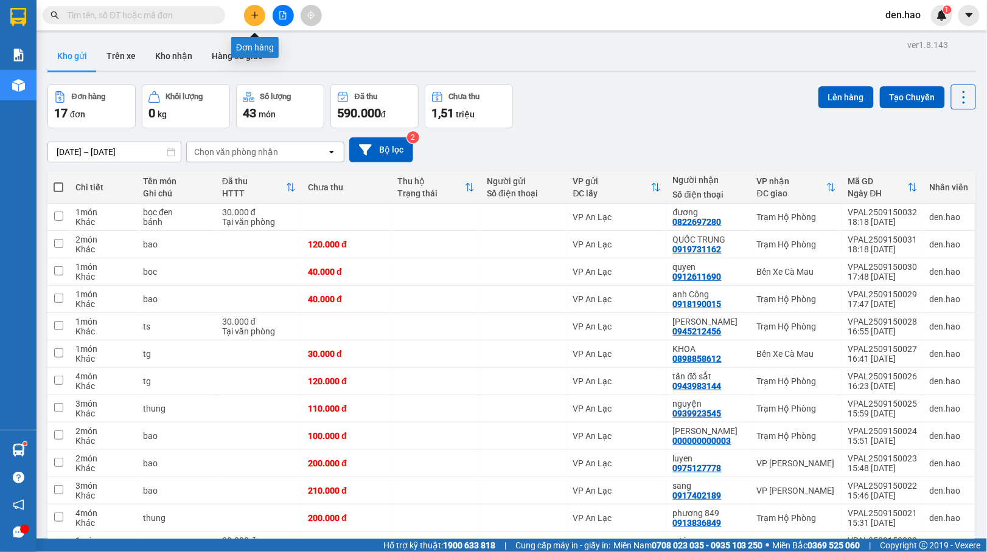
click at [256, 18] on icon "plus" at bounding box center [255, 15] width 9 height 9
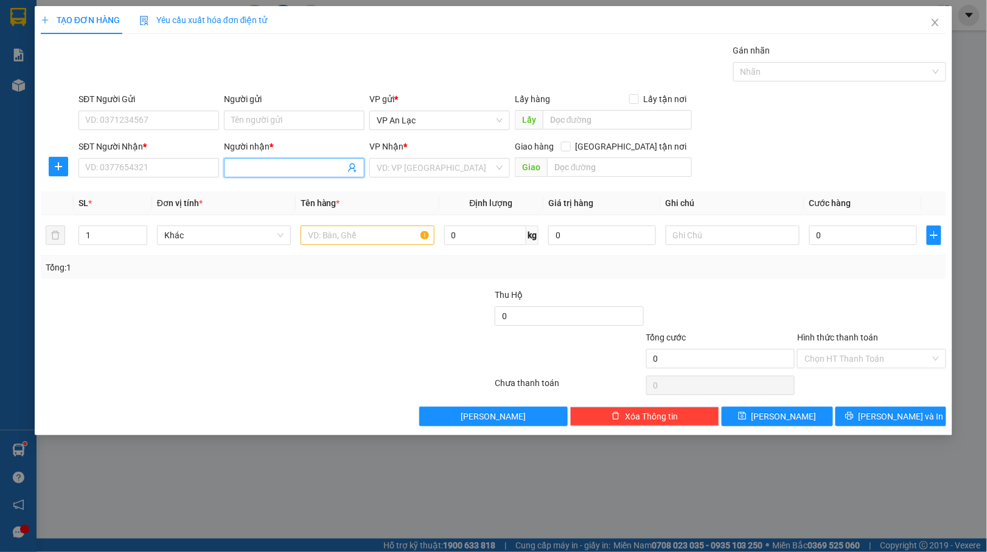
click at [276, 159] on span at bounding box center [294, 167] width 141 height 19
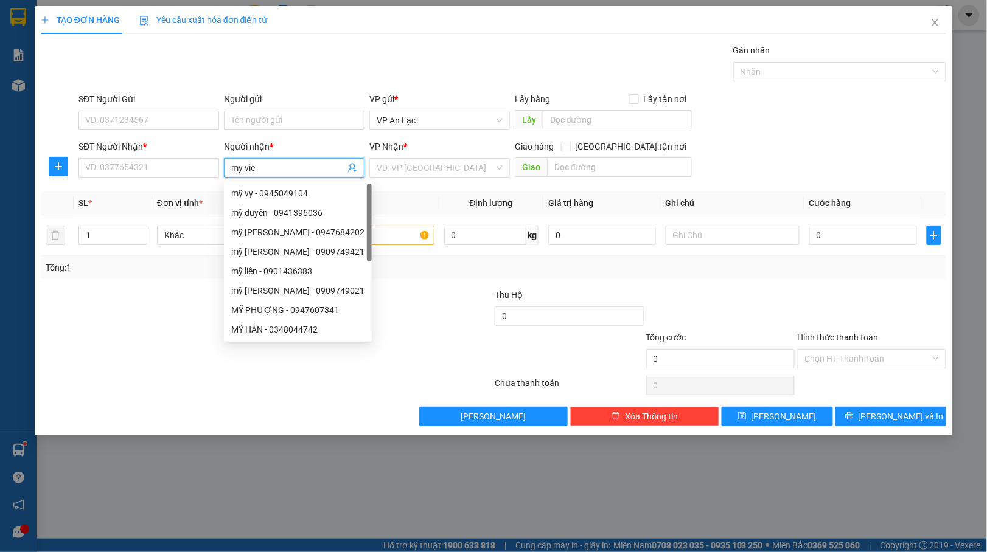
type input "my vien"
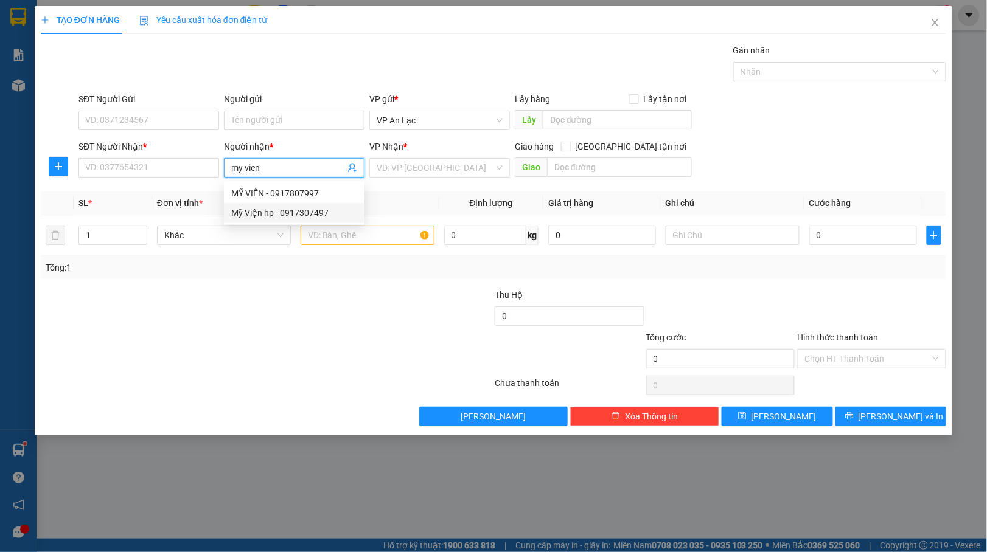
click at [278, 205] on div "Mỹ Viện hp - 0917307497" at bounding box center [294, 212] width 141 height 19
type input "0917307497"
type input "Mỹ Viện hp"
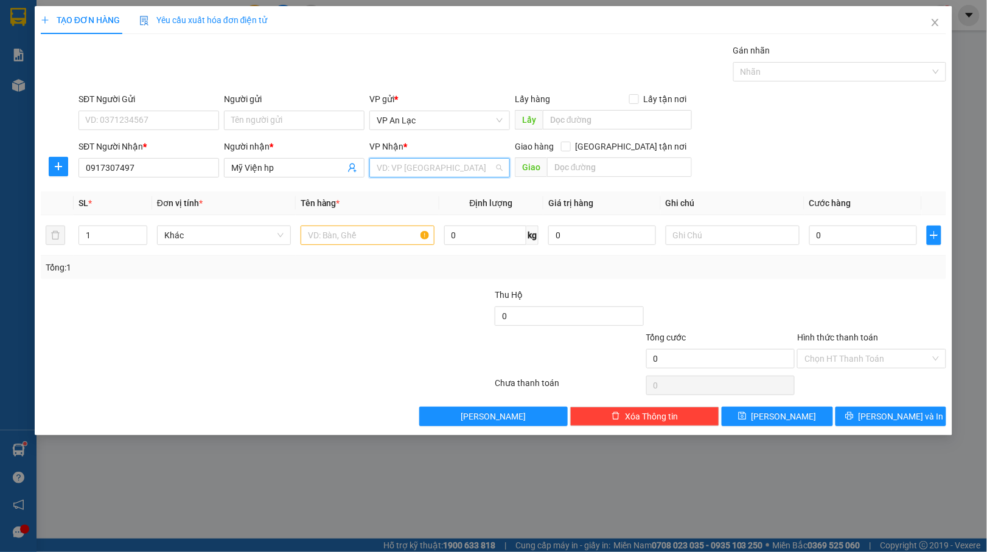
click at [419, 169] on input "search" at bounding box center [435, 168] width 117 height 18
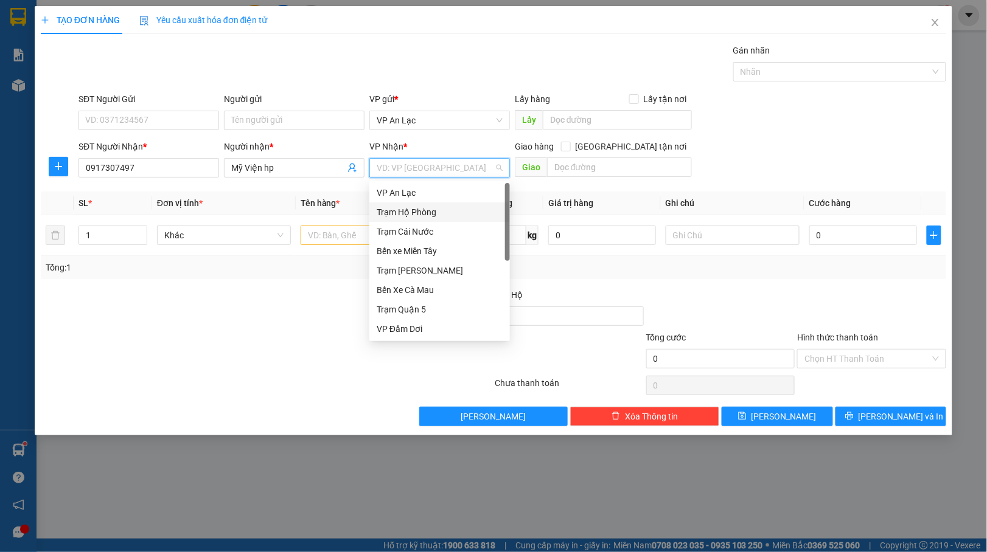
click at [412, 210] on div "Trạm Hộ Phòng" at bounding box center [440, 212] width 126 height 13
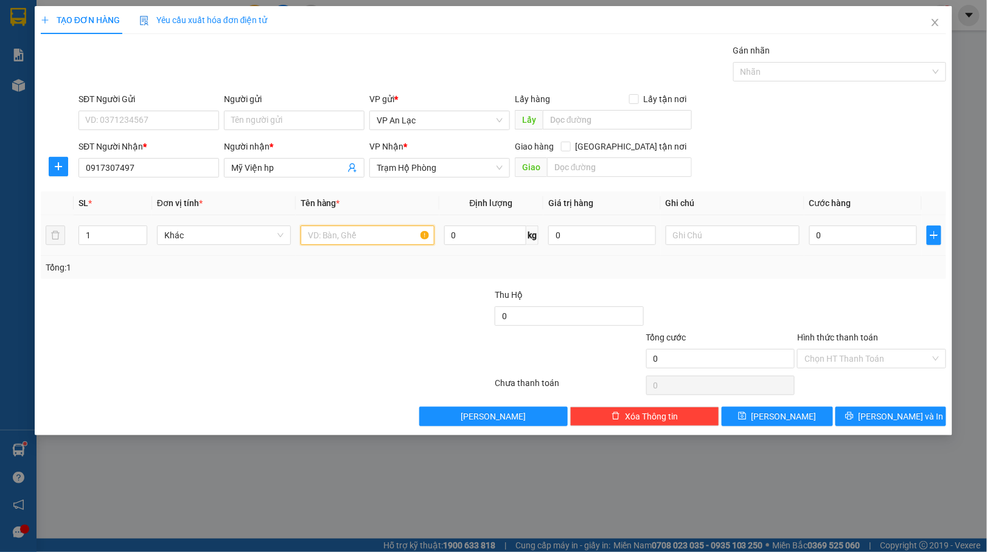
click at [322, 231] on input "text" at bounding box center [368, 235] width 134 height 19
type input "thung"
click at [877, 242] on input "0" at bounding box center [863, 235] width 108 height 19
type input "20"
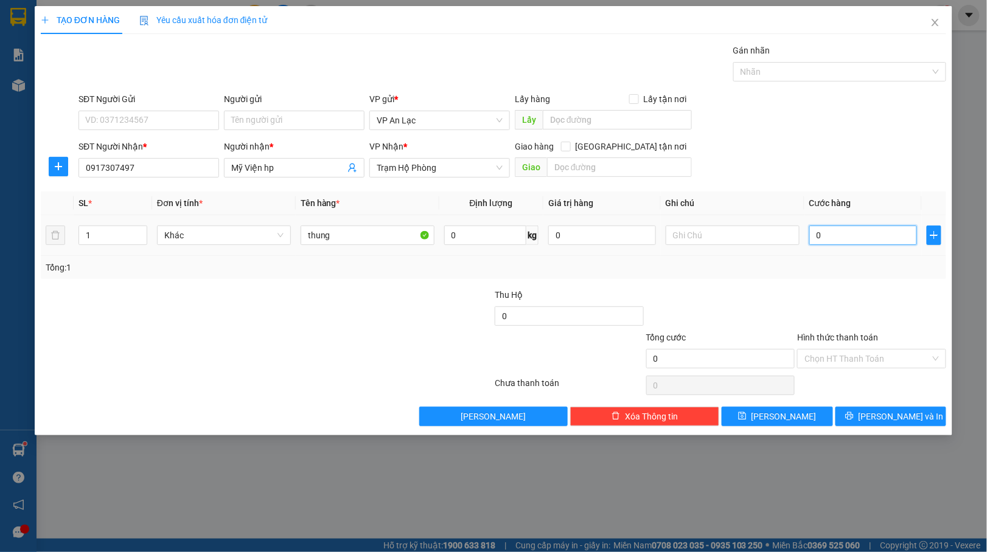
type input "20"
type input "20.000"
click at [915, 363] on input "Hình thức thanh toán" at bounding box center [867, 359] width 126 height 18
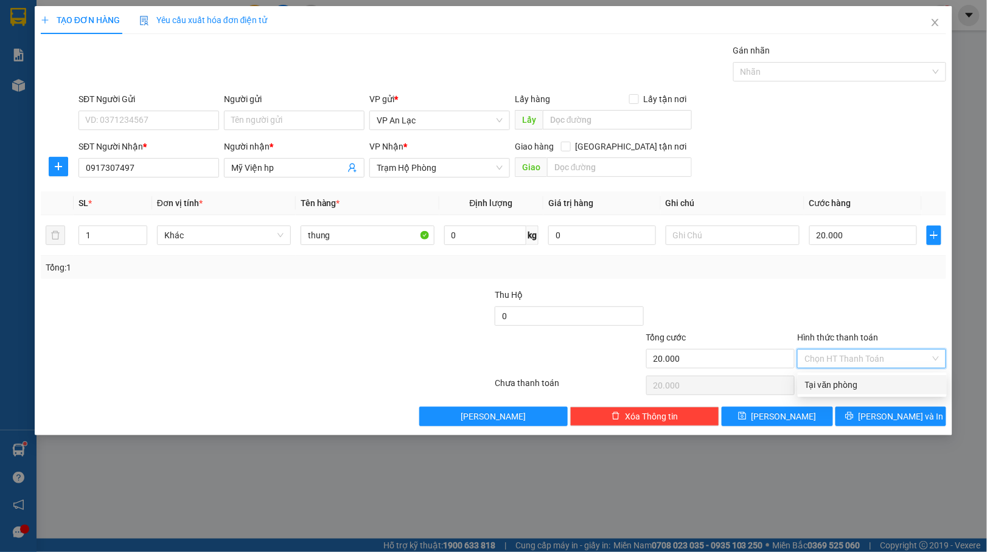
click at [889, 382] on div "Tại văn phòng" at bounding box center [872, 384] width 134 height 13
type input "0"
click at [862, 414] on button "[PERSON_NAME] và In" at bounding box center [890, 416] width 111 height 19
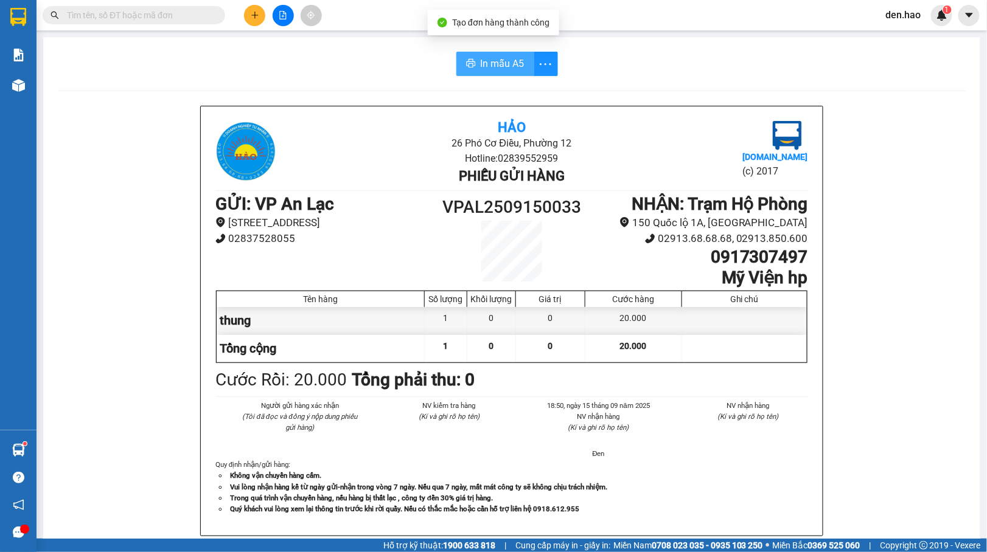
click at [511, 69] on span "In mẫu A5" at bounding box center [503, 63] width 44 height 15
click at [252, 13] on icon "plus" at bounding box center [255, 15] width 9 height 9
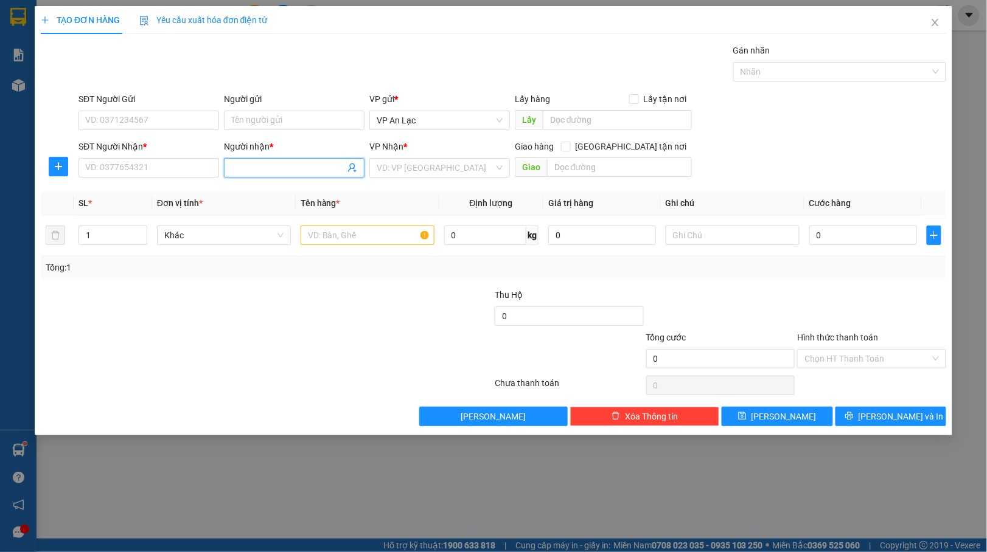
click at [258, 164] on input "Người nhận *" at bounding box center [288, 167] width 114 height 13
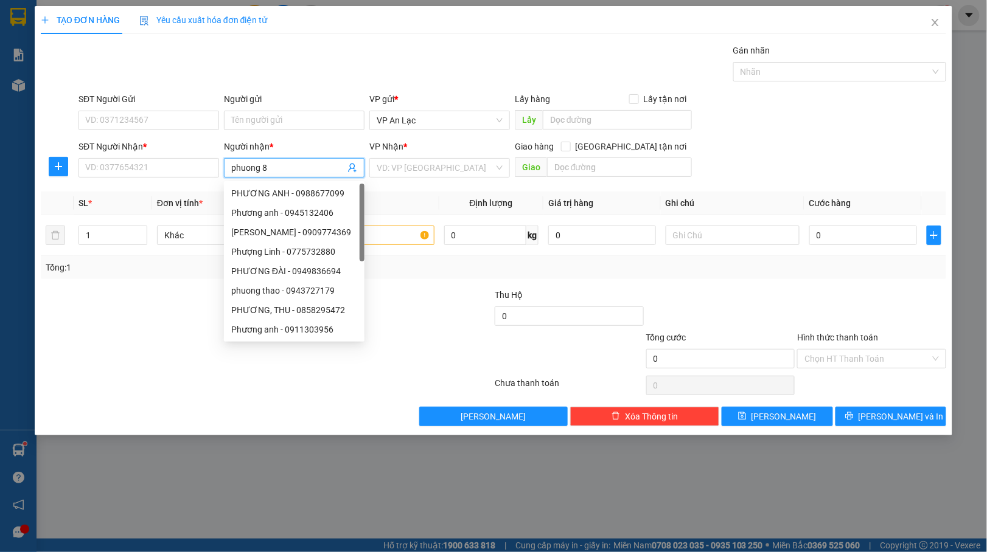
type input "phuong 84"
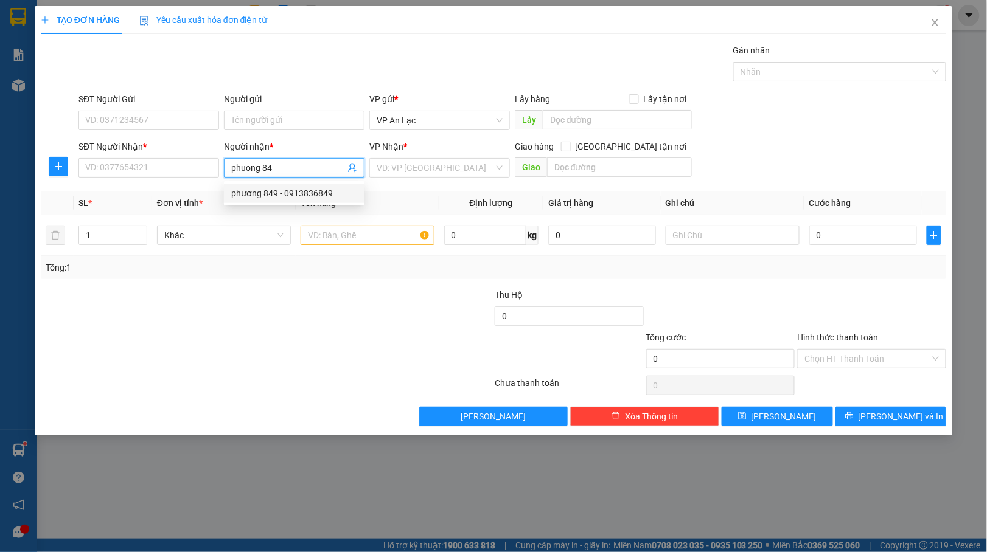
click at [304, 200] on div "phương 849 - 0913836849" at bounding box center [294, 193] width 126 height 13
type input "0913836849"
type input "phương 849"
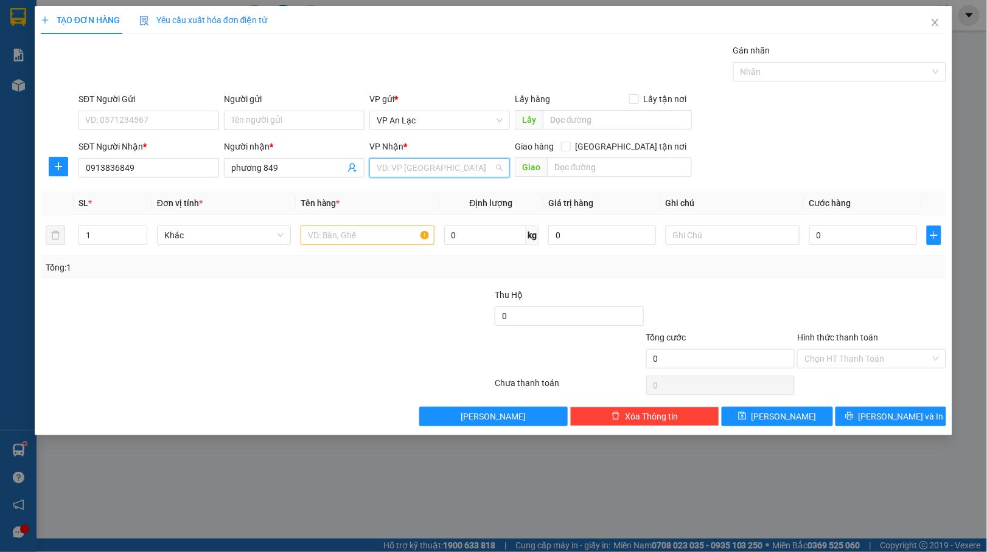
click at [473, 168] on input "search" at bounding box center [435, 168] width 117 height 18
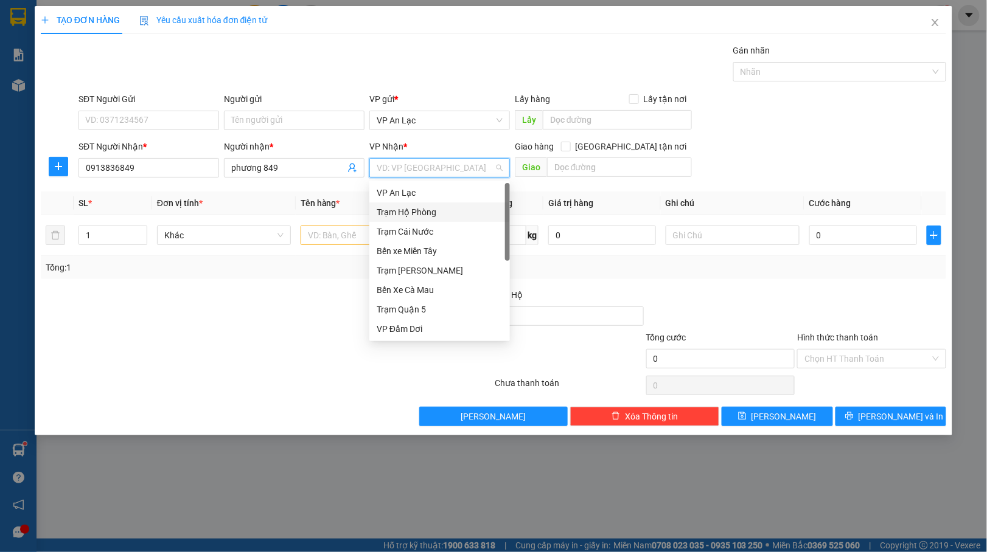
click at [424, 213] on div "Trạm Hộ Phòng" at bounding box center [440, 212] width 126 height 13
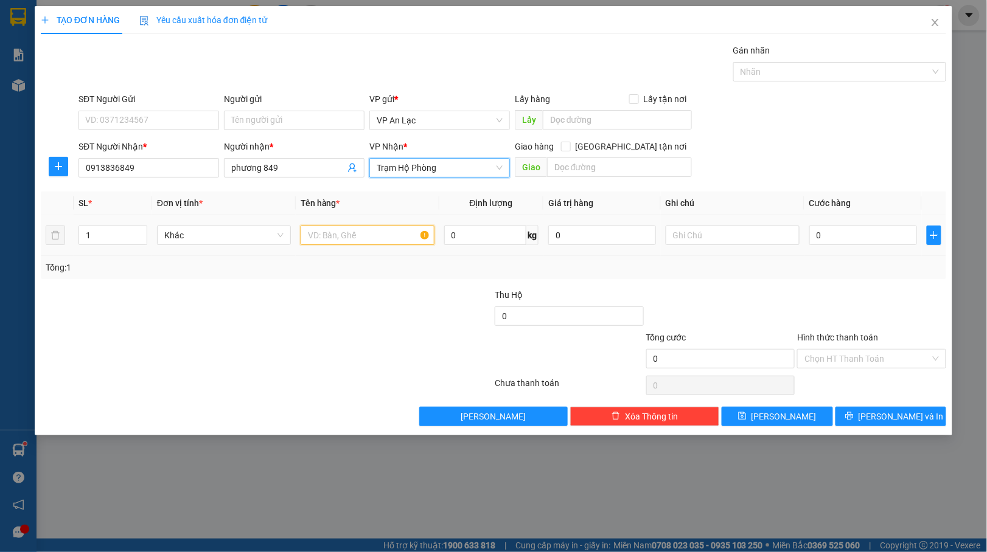
click at [327, 243] on input "text" at bounding box center [368, 235] width 134 height 19
type input "thug"
click at [809, 237] on input "0" at bounding box center [863, 235] width 108 height 19
type input "50"
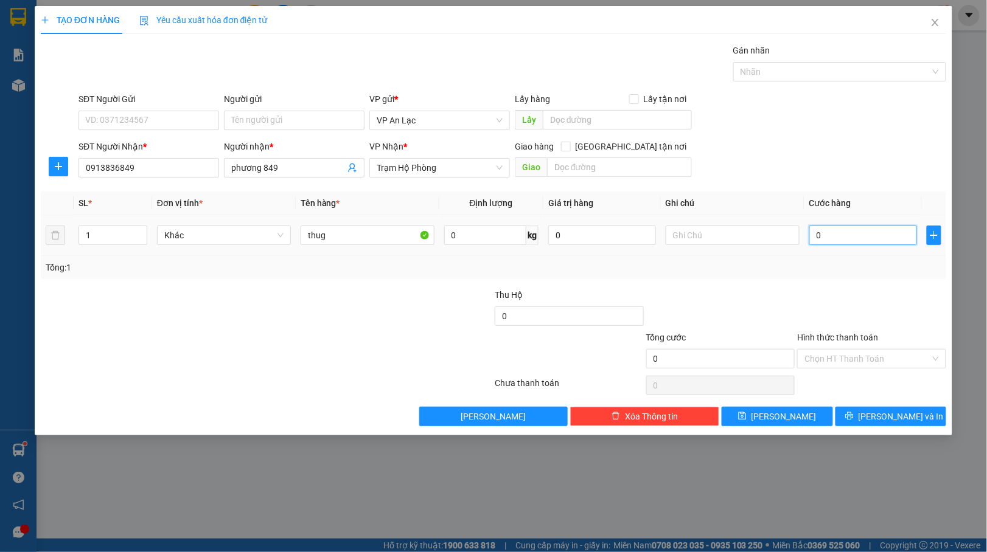
type input "50"
type input "50.000"
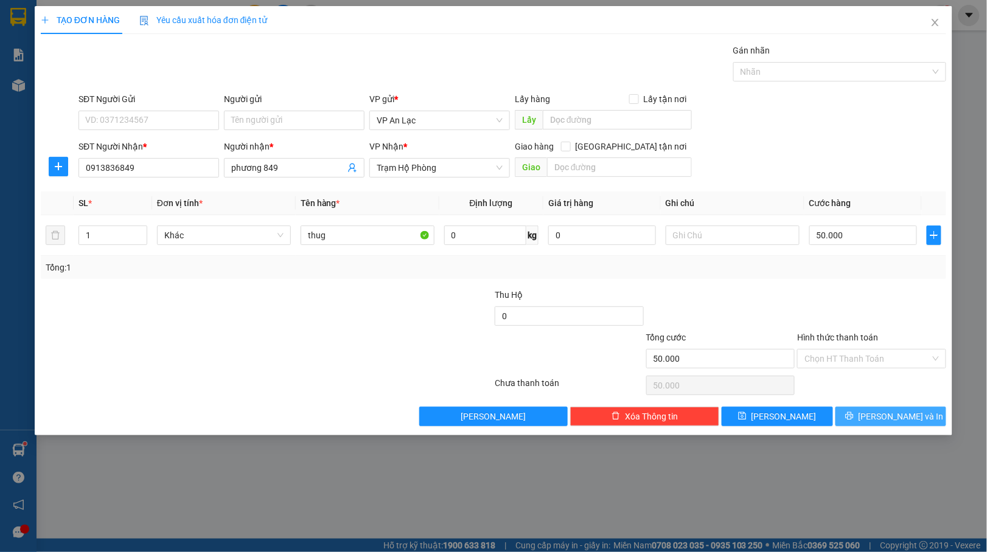
click at [892, 420] on span "[PERSON_NAME] và In" at bounding box center [900, 416] width 85 height 13
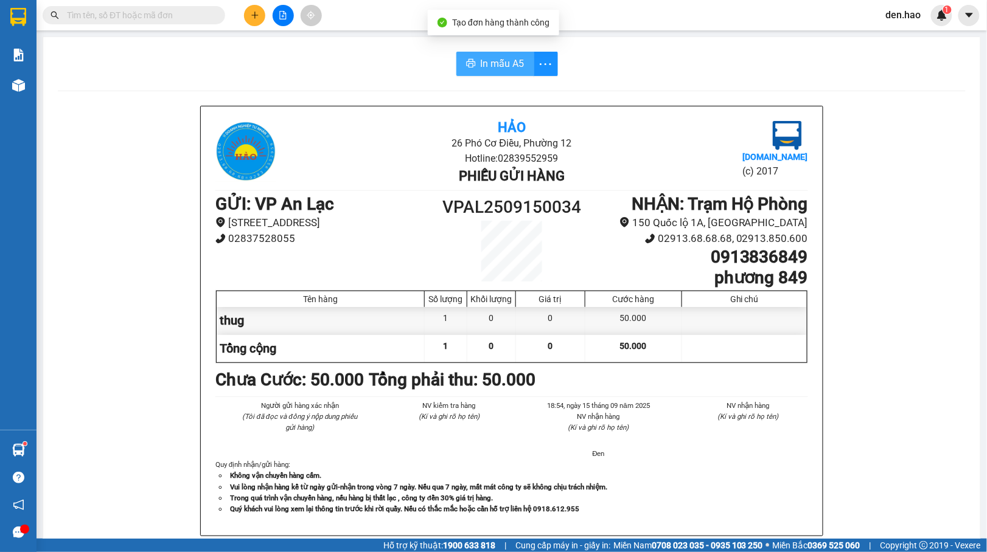
click at [485, 55] on button "In mẫu A5" at bounding box center [495, 64] width 78 height 24
click at [257, 15] on icon "plus" at bounding box center [254, 15] width 7 height 1
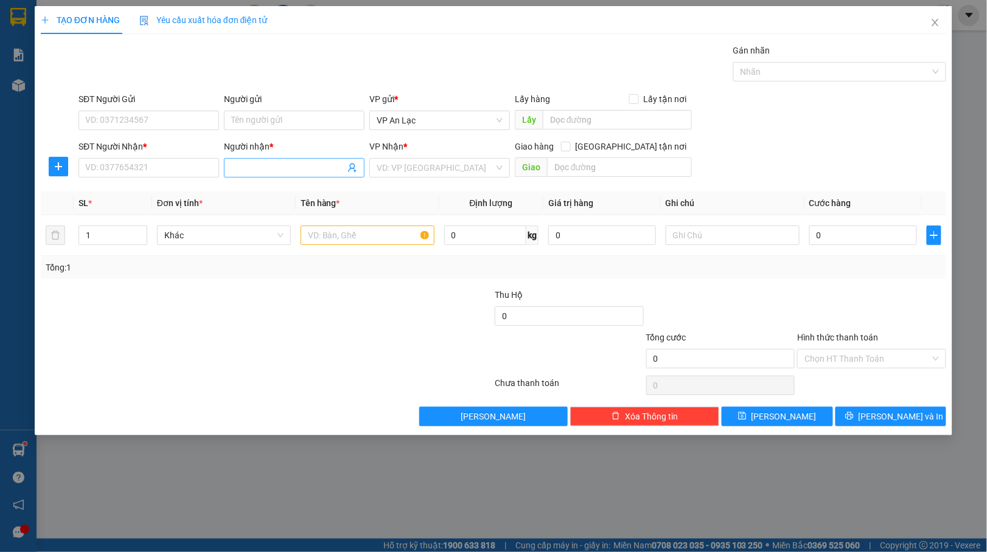
click at [287, 168] on input "Người nhận *" at bounding box center [288, 167] width 114 height 13
type input "9"
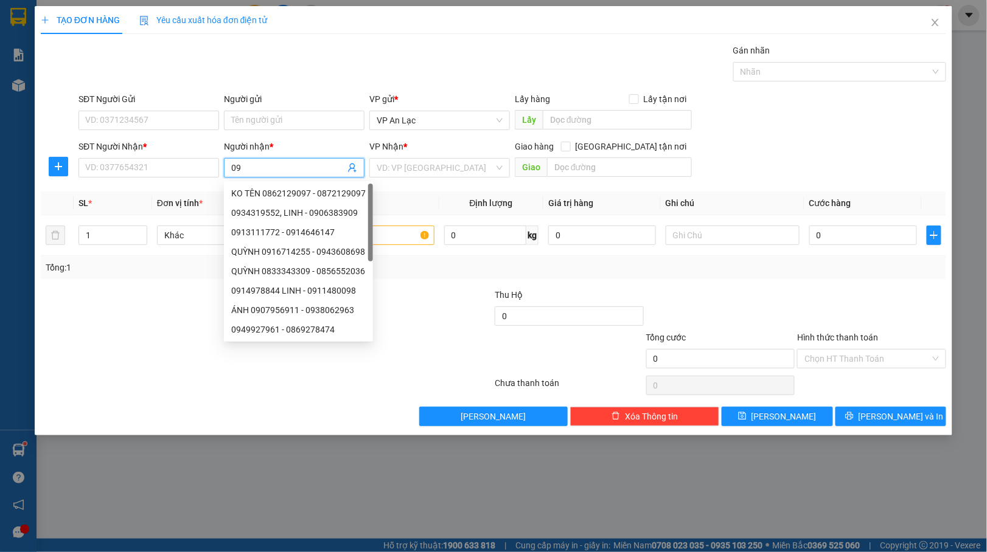
type input "0"
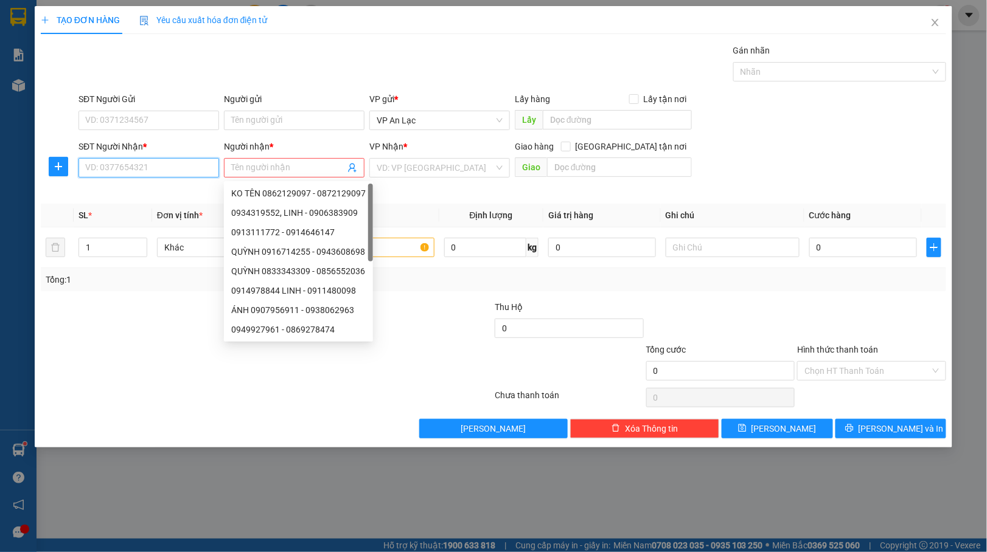
click at [145, 161] on input "SĐT Người Nhận *" at bounding box center [148, 167] width 141 height 19
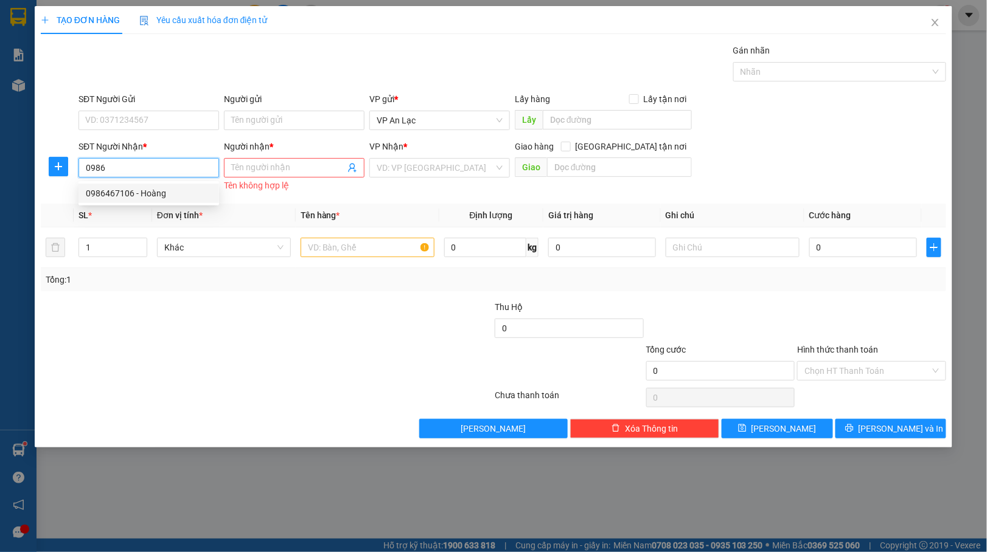
click at [141, 189] on div "0986467106 - Hoàng" at bounding box center [149, 193] width 126 height 13
type input "0986467106"
type input "Hoàng"
type input "40.000"
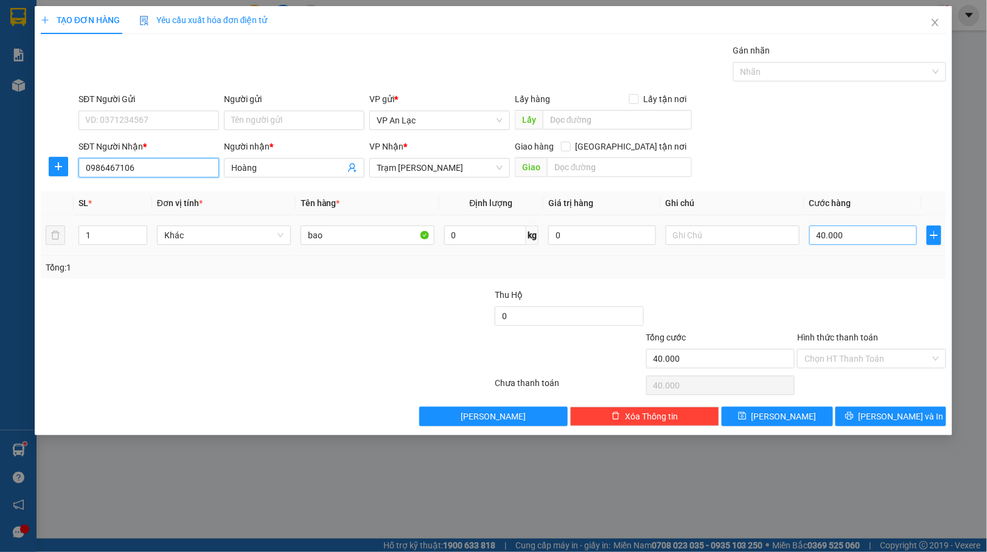
type input "0986467106"
click at [878, 234] on input "40.000" at bounding box center [863, 235] width 108 height 19
type input "0"
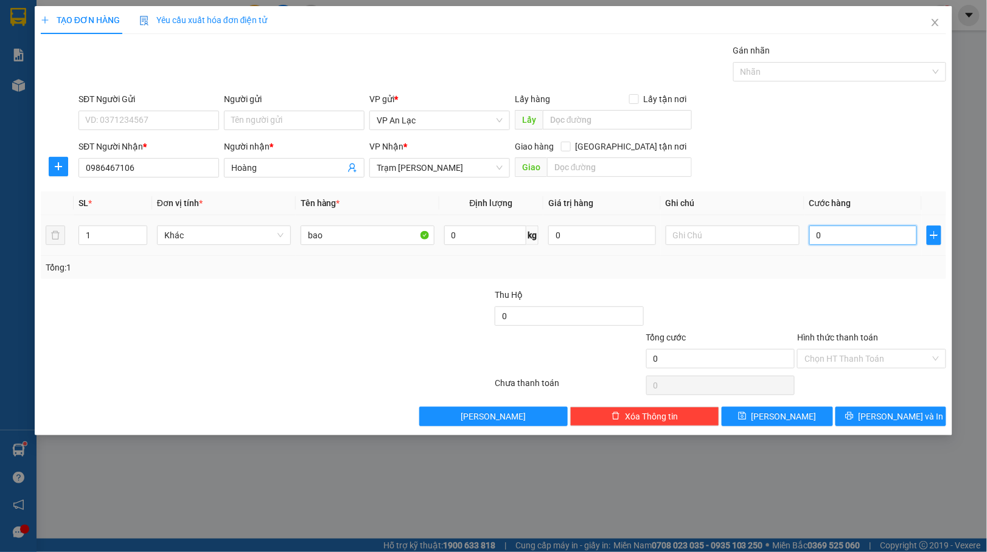
click at [814, 237] on input "0" at bounding box center [863, 235] width 108 height 19
type input "50"
type input "50.000"
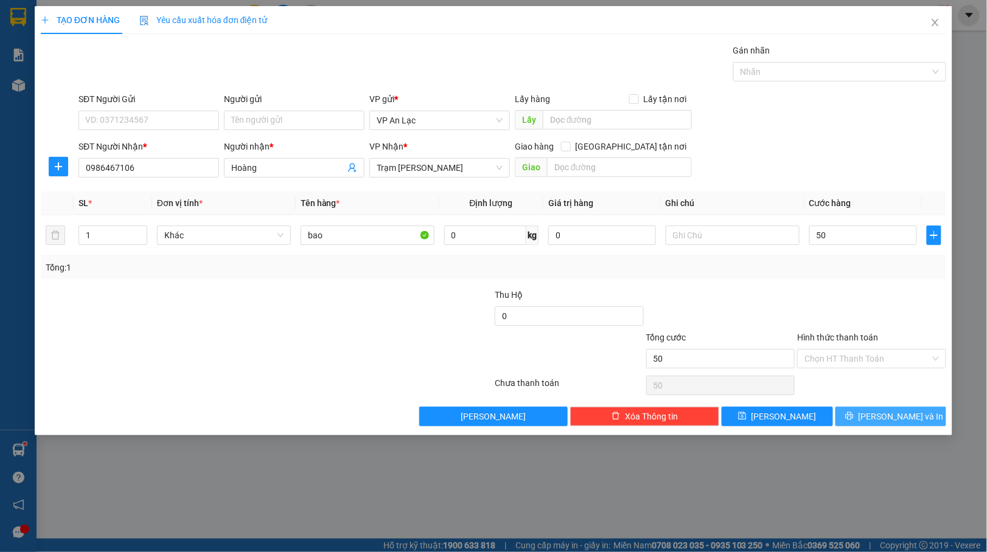
type input "50.000"
click at [908, 409] on button "[PERSON_NAME] và In" at bounding box center [890, 416] width 111 height 19
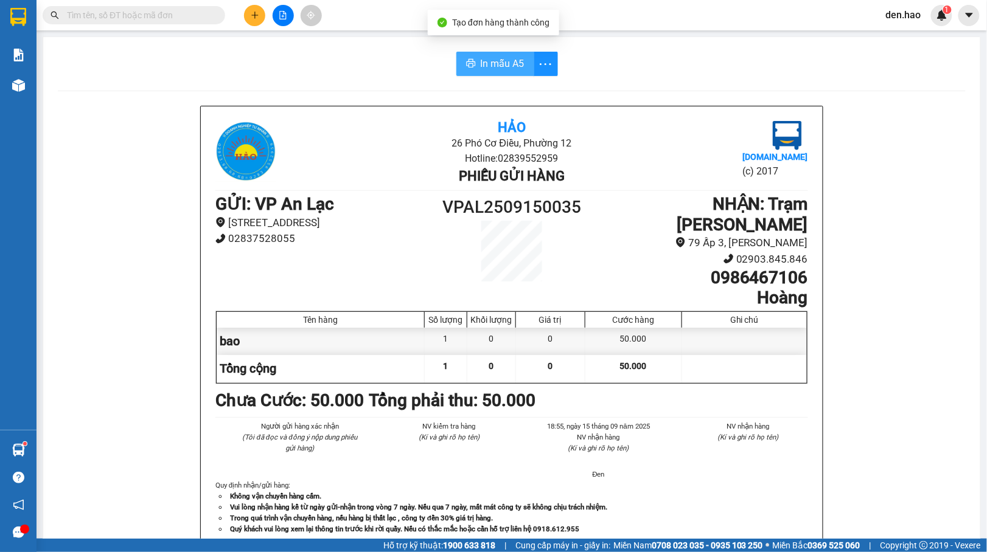
click at [489, 66] on span "In mẫu A5" at bounding box center [503, 63] width 44 height 15
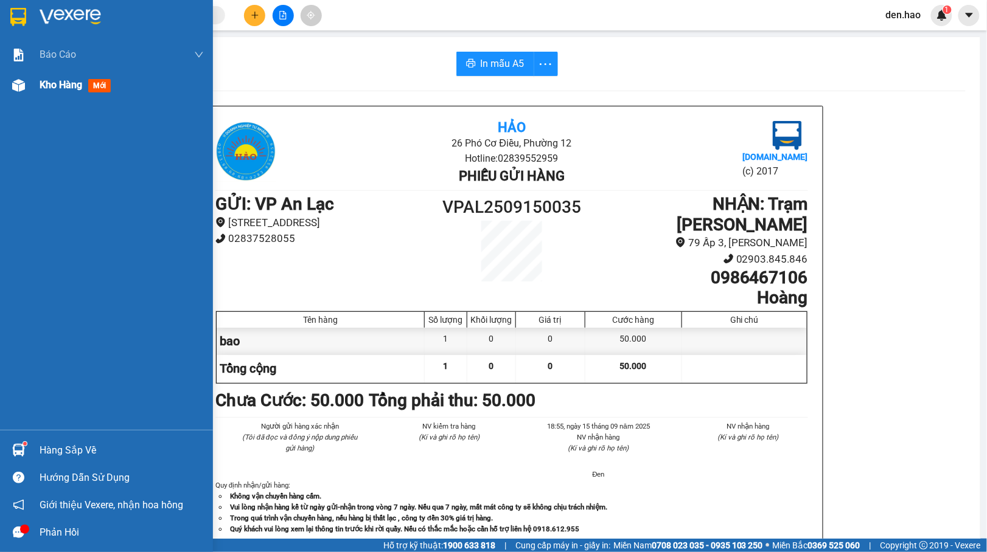
click at [16, 82] on img at bounding box center [18, 85] width 13 height 13
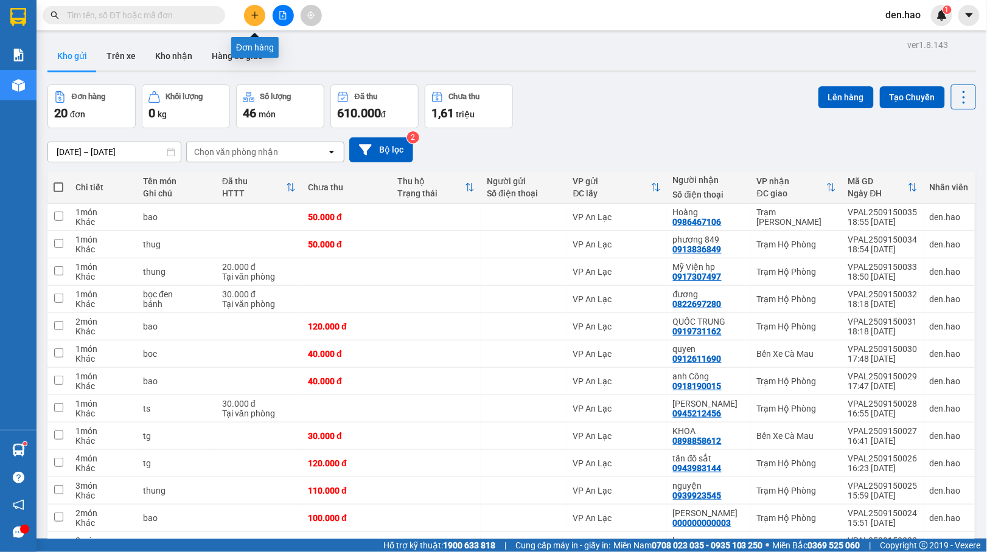
click at [260, 21] on button at bounding box center [254, 15] width 21 height 21
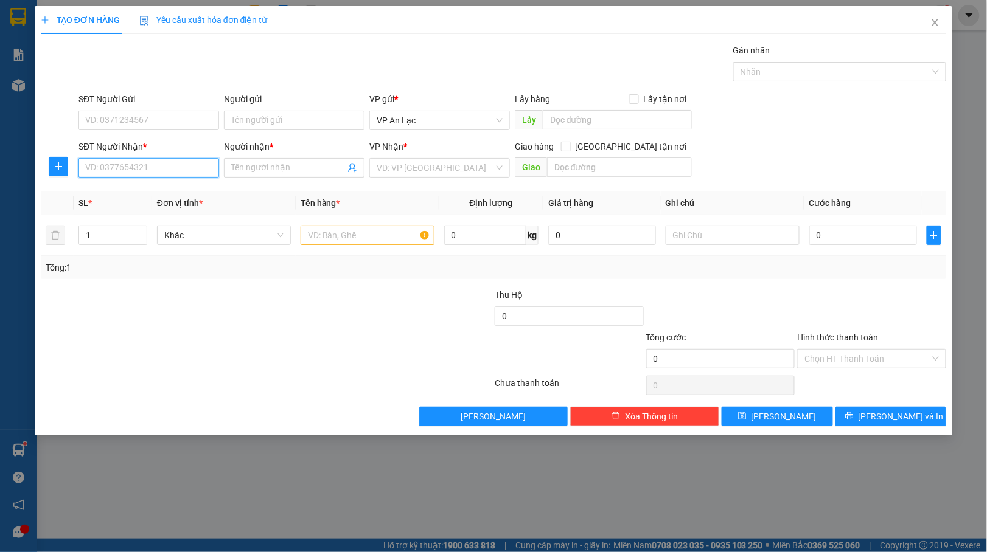
click at [165, 161] on input "SĐT Người Nhận *" at bounding box center [148, 167] width 141 height 19
click at [170, 190] on div "0798407168 - thiên phúc" at bounding box center [149, 193] width 126 height 13
type input "0798407168"
type input "[DEMOGRAPHIC_DATA]"
type input "30.000"
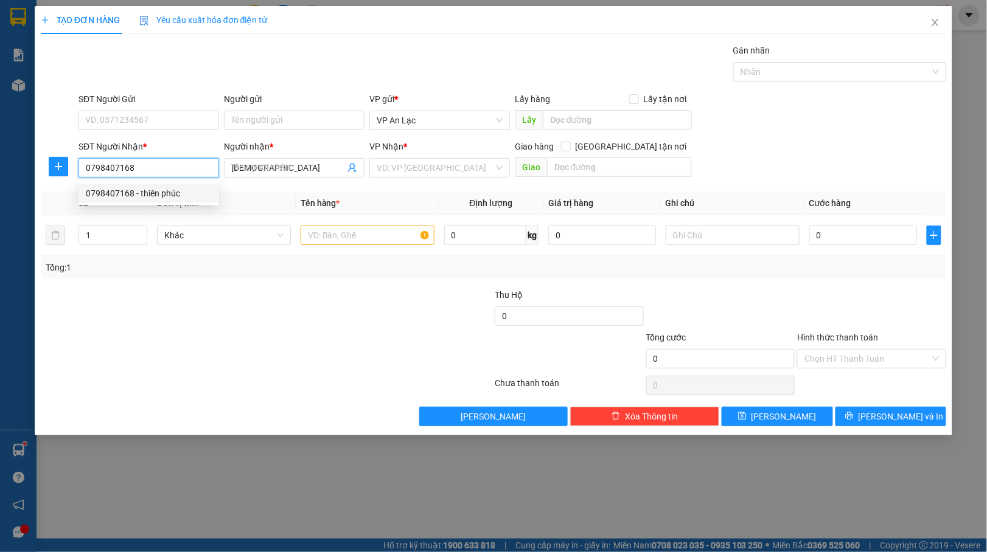
type input "30.000"
type input "0798407168"
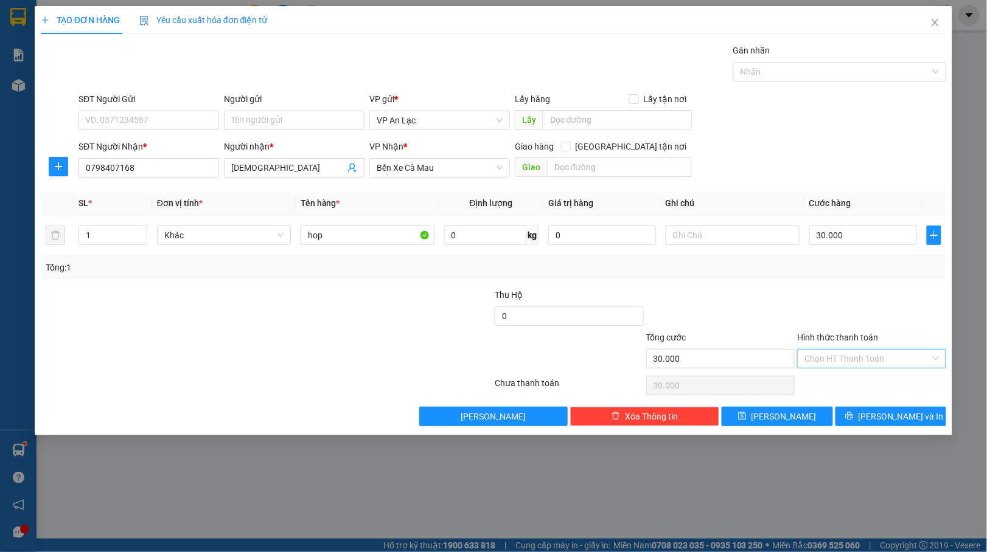
drag, startPoint x: 868, startPoint y: 353, endPoint x: 867, endPoint y: 366, distance: 12.8
click at [868, 355] on input "Hình thức thanh toán" at bounding box center [867, 359] width 126 height 18
click at [842, 382] on div "Tại văn phòng" at bounding box center [872, 384] width 134 height 13
type input "0"
click at [865, 422] on button "[PERSON_NAME] và In" at bounding box center [890, 416] width 111 height 19
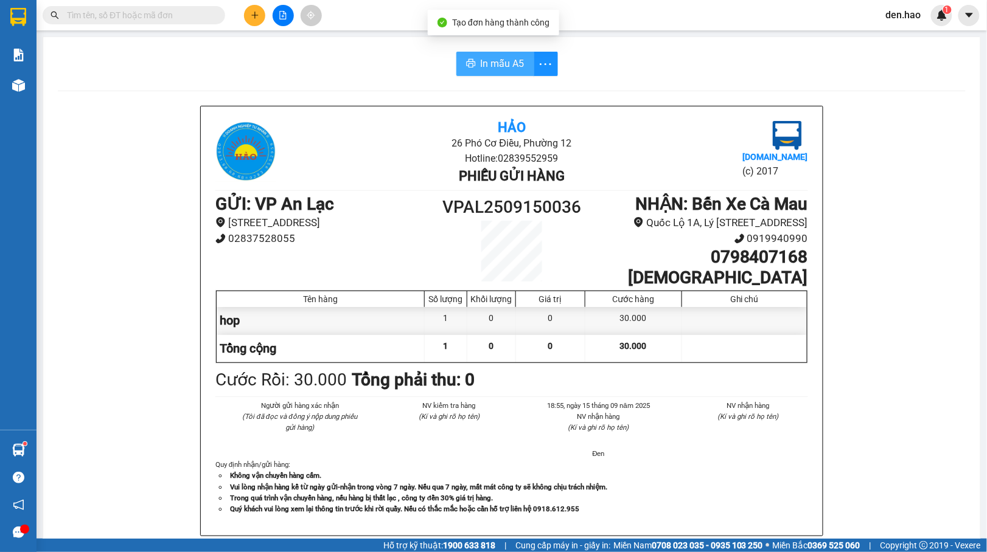
click at [498, 63] on span "In mẫu A5" at bounding box center [503, 63] width 44 height 15
click at [252, 23] on button at bounding box center [254, 15] width 21 height 21
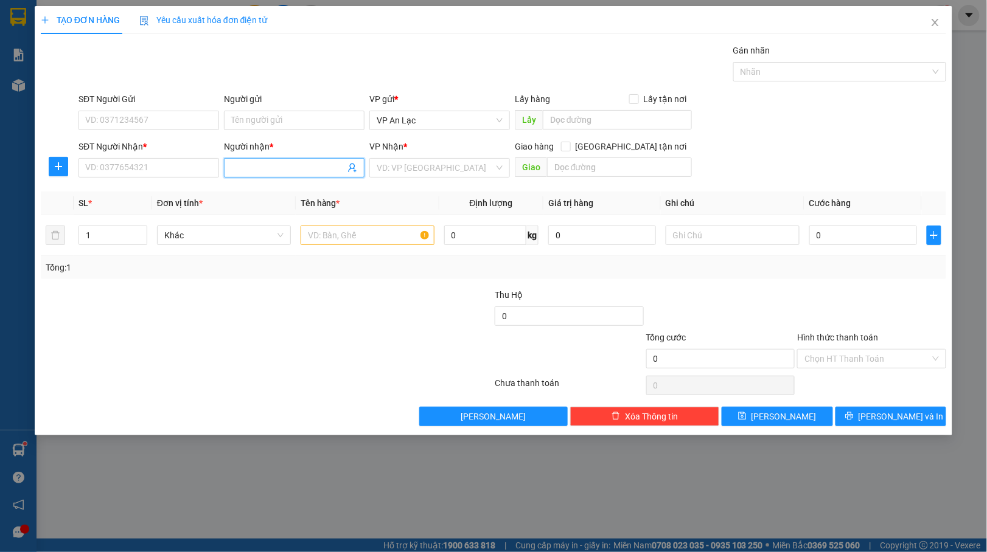
click at [278, 164] on input "Người nhận *" at bounding box center [288, 167] width 114 height 13
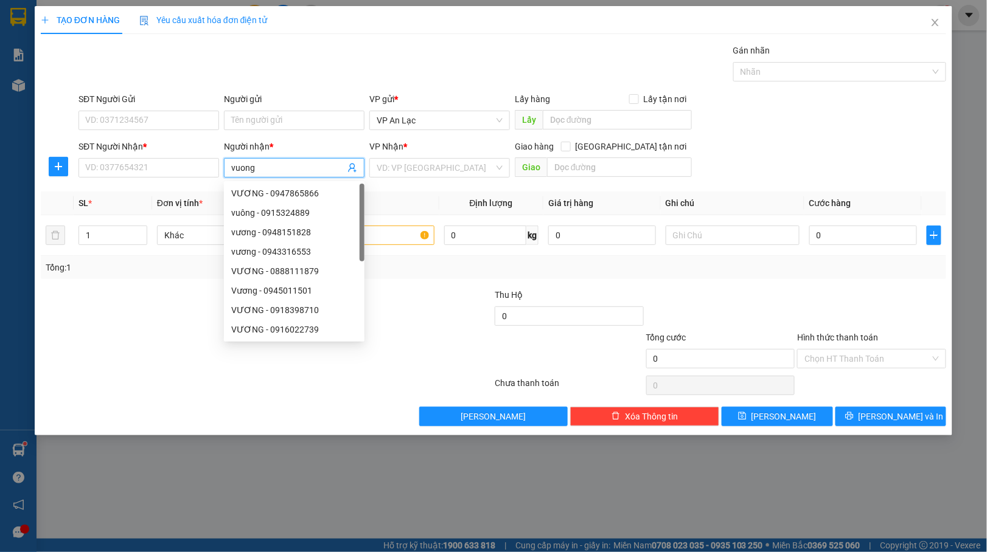
type input "vuong"
click at [232, 309] on div "vương bánh bao - 0902800703" at bounding box center [300, 310] width 139 height 13
type input "0902800703"
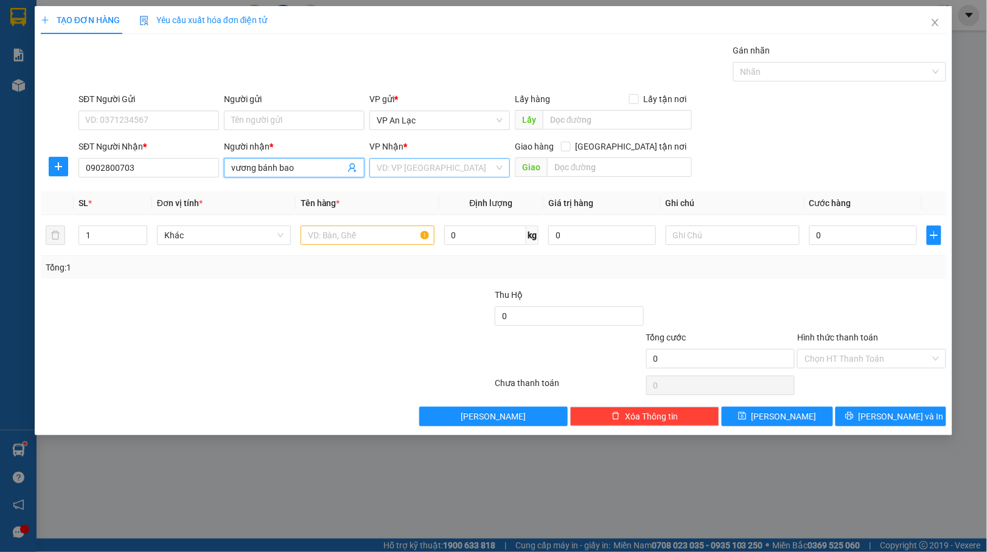
click at [370, 167] on div "VD: VP [GEOGRAPHIC_DATA]" at bounding box center [439, 167] width 141 height 19
type input "vương bánh bao"
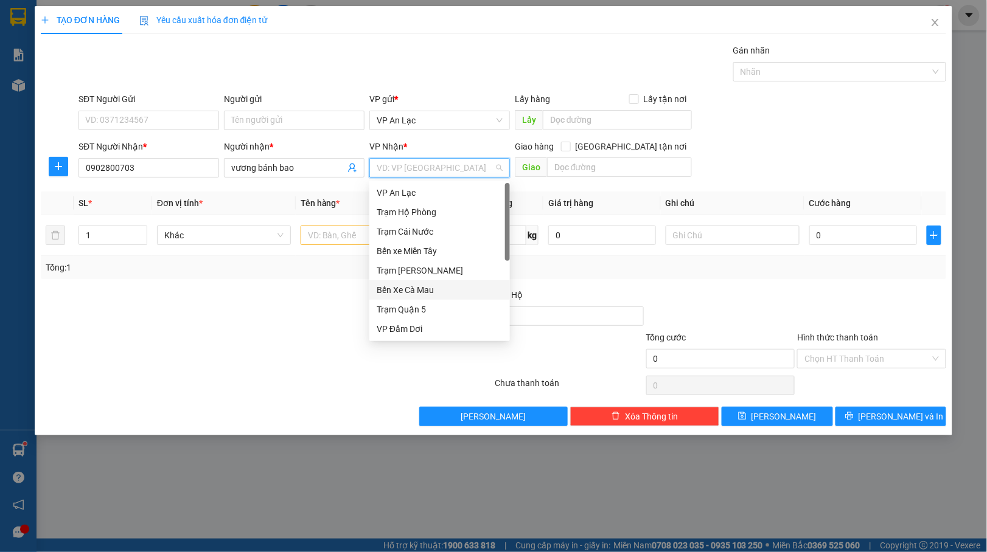
click at [400, 288] on div "Bến Xe Cà Mau" at bounding box center [440, 289] width 126 height 13
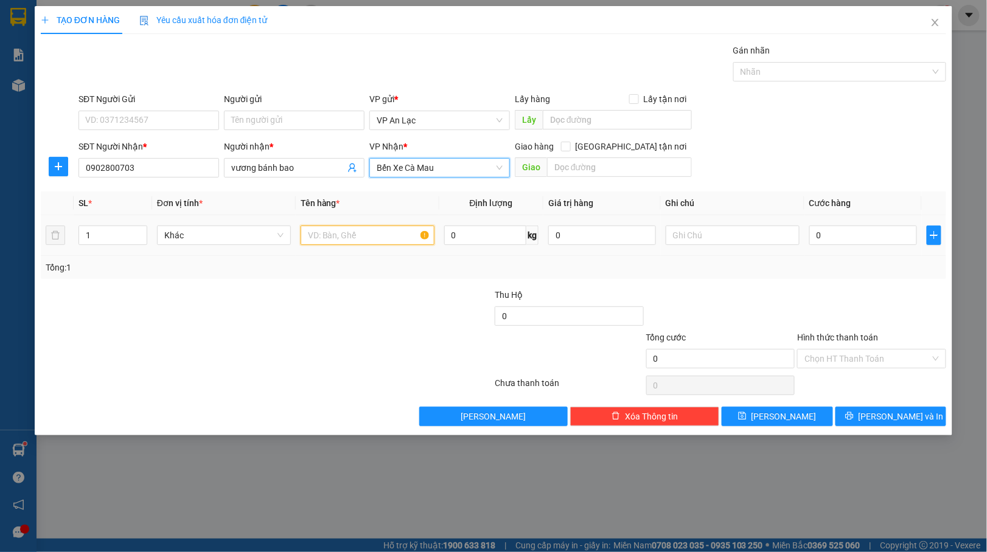
click at [342, 237] on input "text" at bounding box center [368, 235] width 134 height 19
click at [142, 237] on span "down" at bounding box center [140, 239] width 7 height 7
type input "thung"
type input "2"
click at [139, 231] on icon "up" at bounding box center [140, 233] width 4 height 4
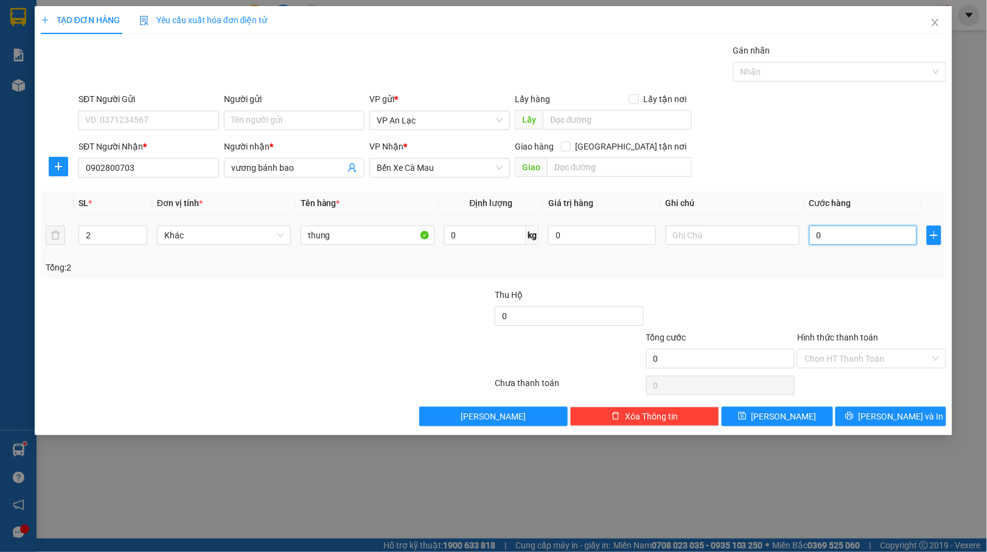
drag, startPoint x: 867, startPoint y: 236, endPoint x: 868, endPoint y: 242, distance: 6.1
click at [867, 238] on input "0" at bounding box center [863, 235] width 108 height 19
type input "80"
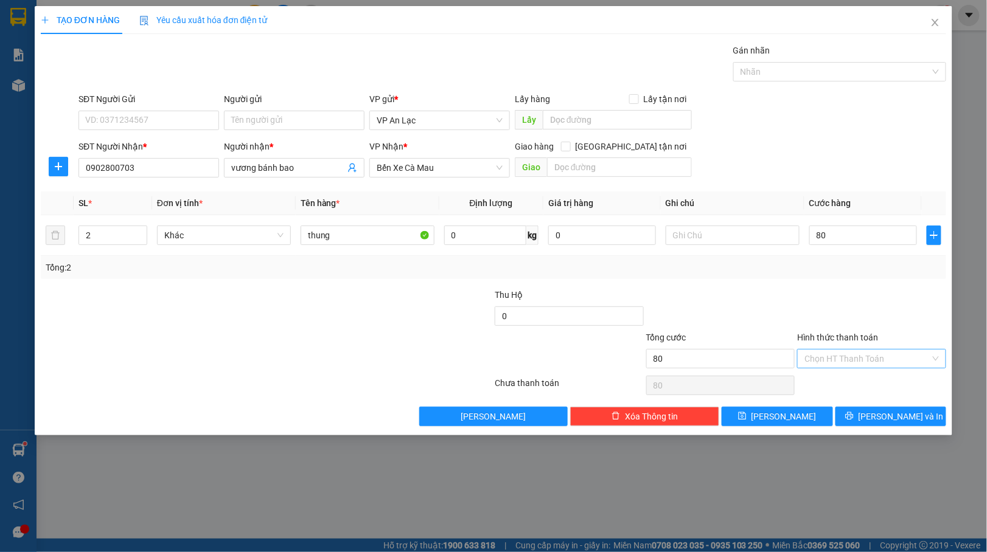
type input "80.000"
click at [915, 354] on input "Hình thức thanh toán" at bounding box center [867, 359] width 126 height 18
click at [914, 380] on div "Tại văn phòng" at bounding box center [872, 384] width 134 height 13
type input "0"
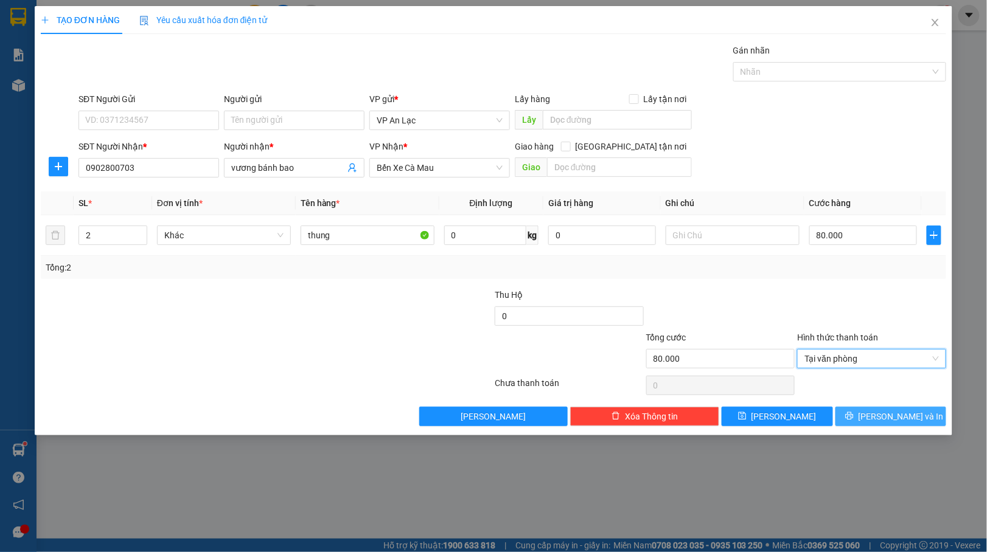
click at [895, 417] on span "[PERSON_NAME] và In" at bounding box center [900, 416] width 85 height 13
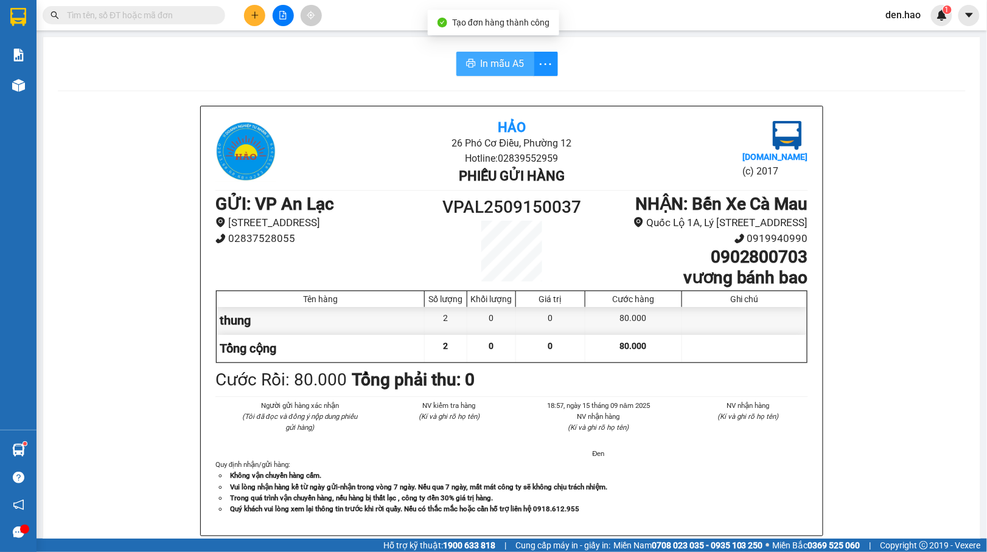
click at [513, 56] on span "In mẫu A5" at bounding box center [503, 63] width 44 height 15
click at [249, 21] on button at bounding box center [254, 15] width 21 height 21
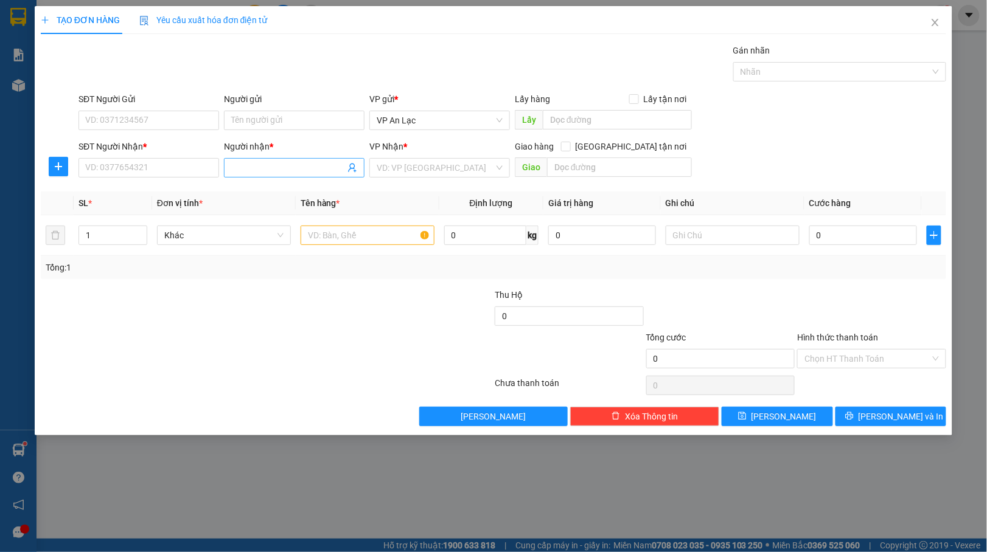
click at [280, 176] on span at bounding box center [294, 167] width 141 height 19
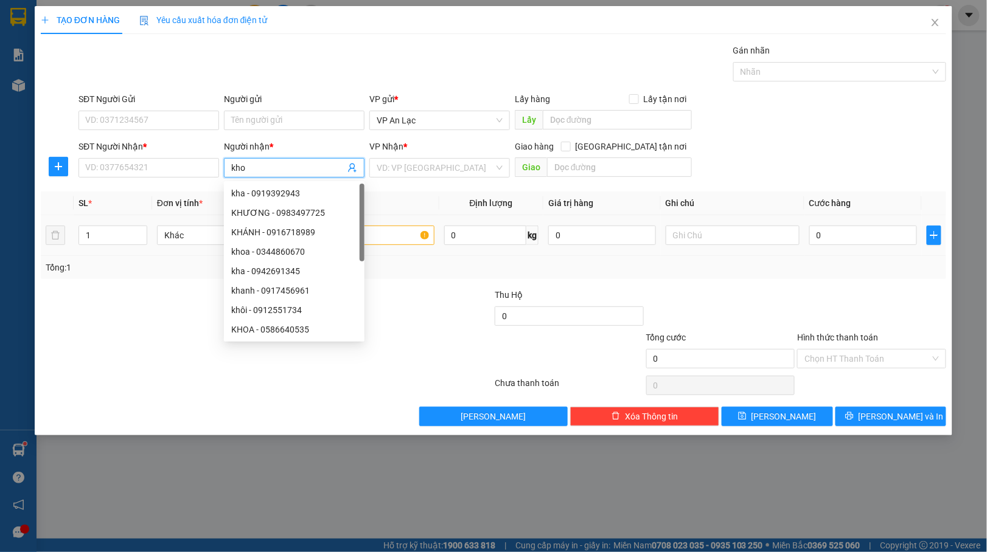
type input "kho"
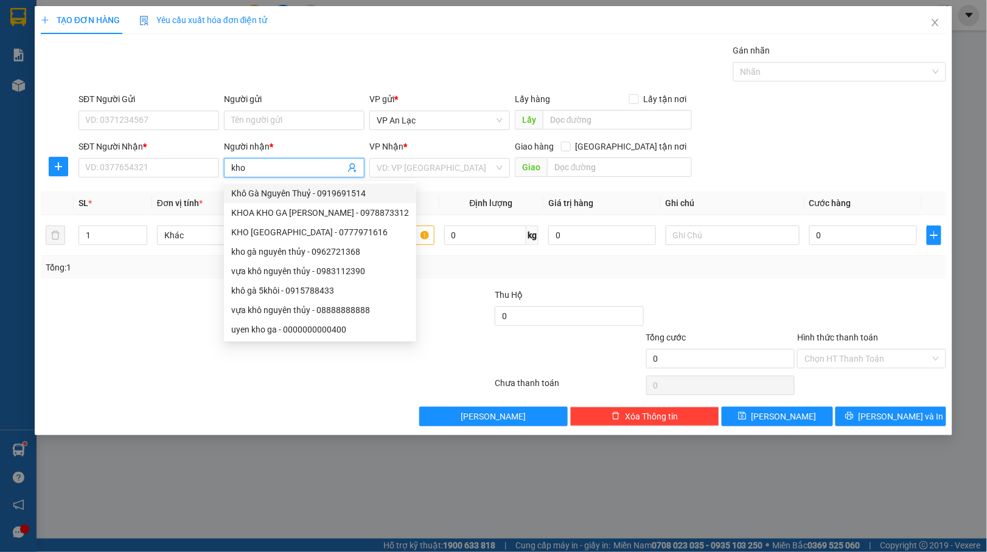
click at [337, 195] on div "Khô Gà Nguyên Thuỷ - 0919691514" at bounding box center [320, 193] width 178 height 13
type input "0919691514"
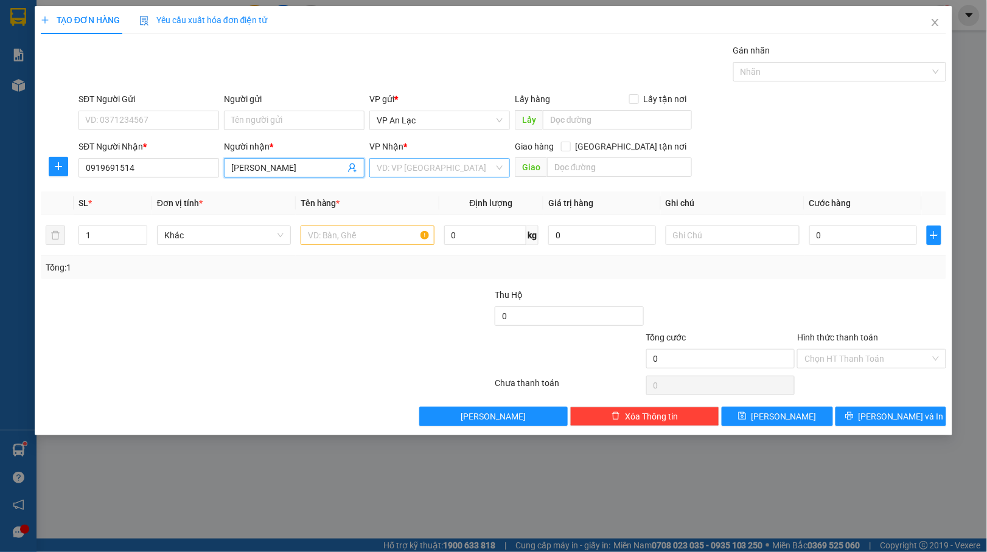
type input "[PERSON_NAME]"
click at [397, 170] on input "search" at bounding box center [435, 168] width 117 height 18
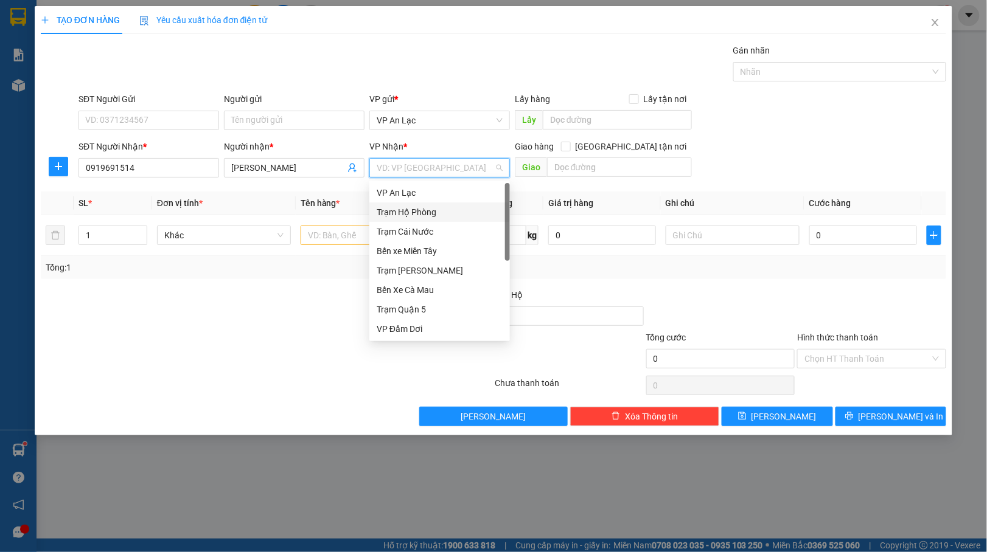
click at [402, 219] on div "Trạm Hộ Phòng" at bounding box center [439, 212] width 141 height 19
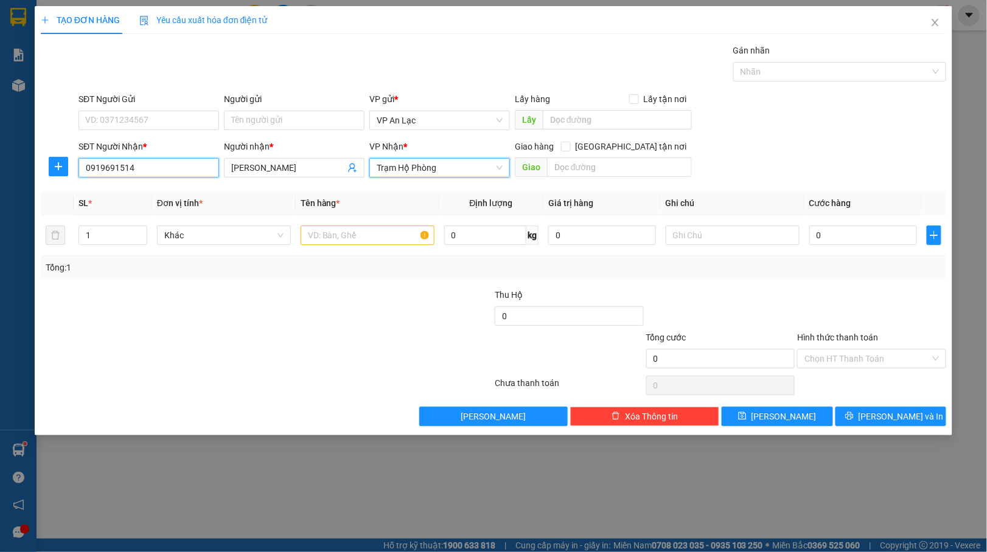
click at [154, 171] on input "0919691514" at bounding box center [148, 167] width 141 height 19
click at [327, 169] on input "[PERSON_NAME]" at bounding box center [288, 167] width 114 height 13
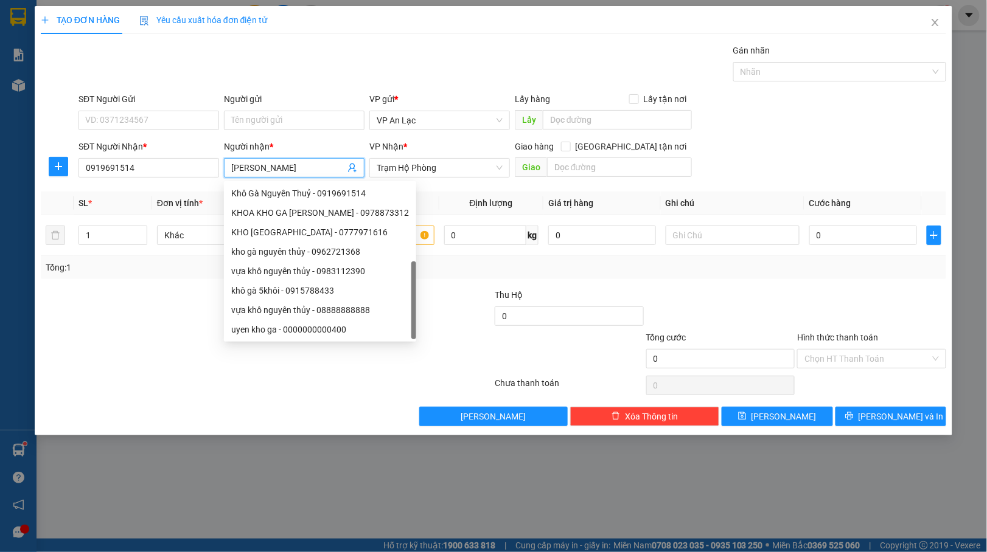
scroll to position [39, 0]
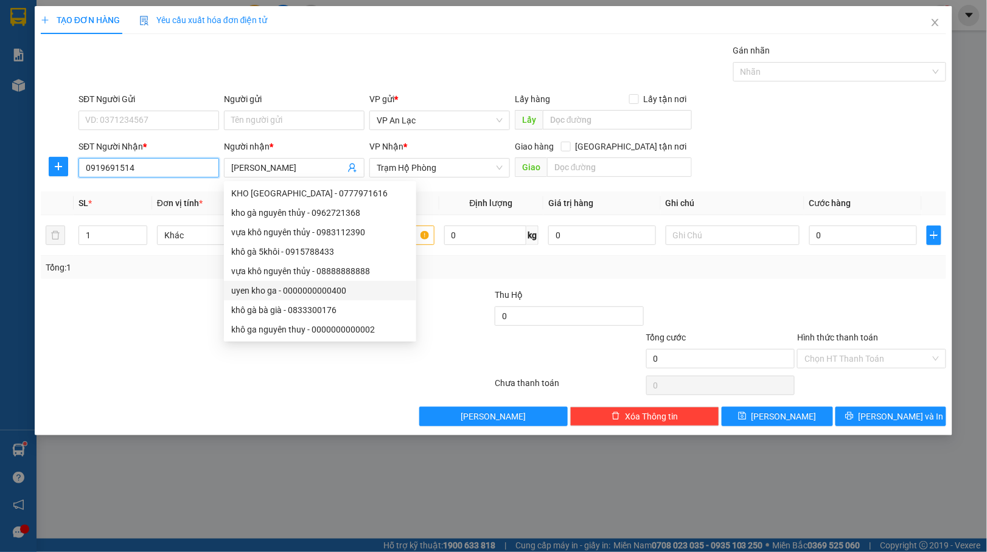
click at [167, 176] on input "0919691514" at bounding box center [148, 167] width 141 height 19
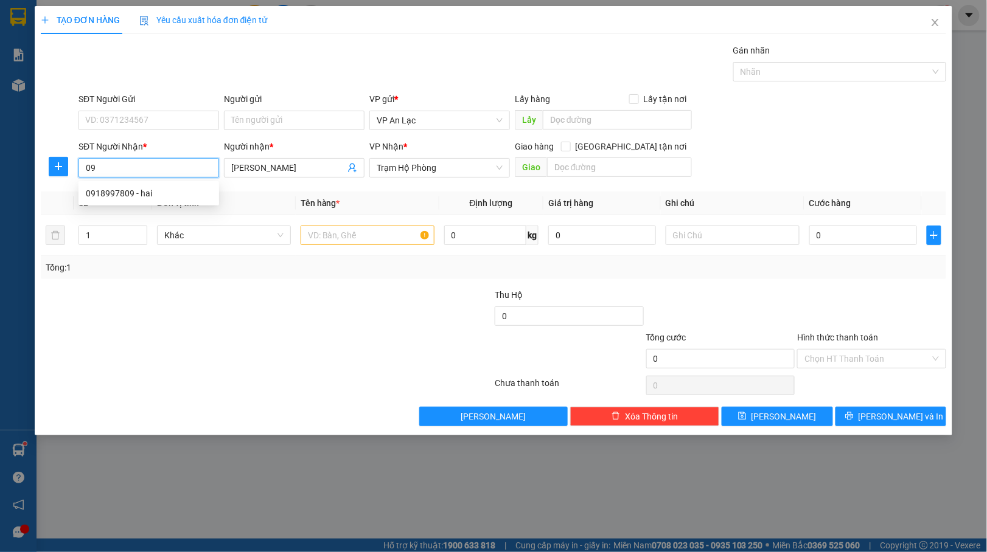
click at [131, 171] on input "09" at bounding box center [148, 167] width 141 height 19
click at [135, 191] on div "0978786433 - Khô Gà Nguyên Thuỷ" at bounding box center [153, 193] width 134 height 13
type input "0978786433"
type input "300.000"
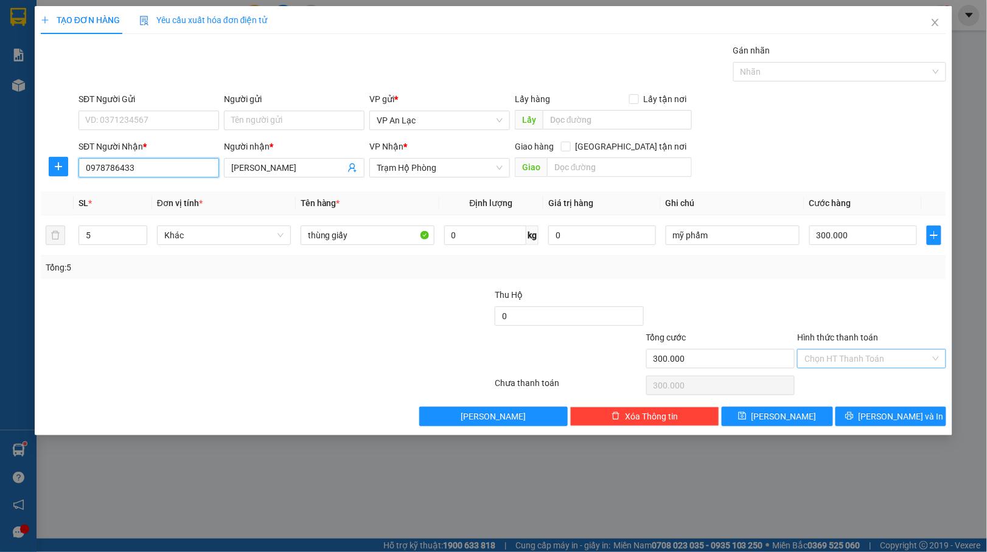
type input "0978786433"
click at [862, 365] on input "Hình thức thanh toán" at bounding box center [867, 359] width 126 height 18
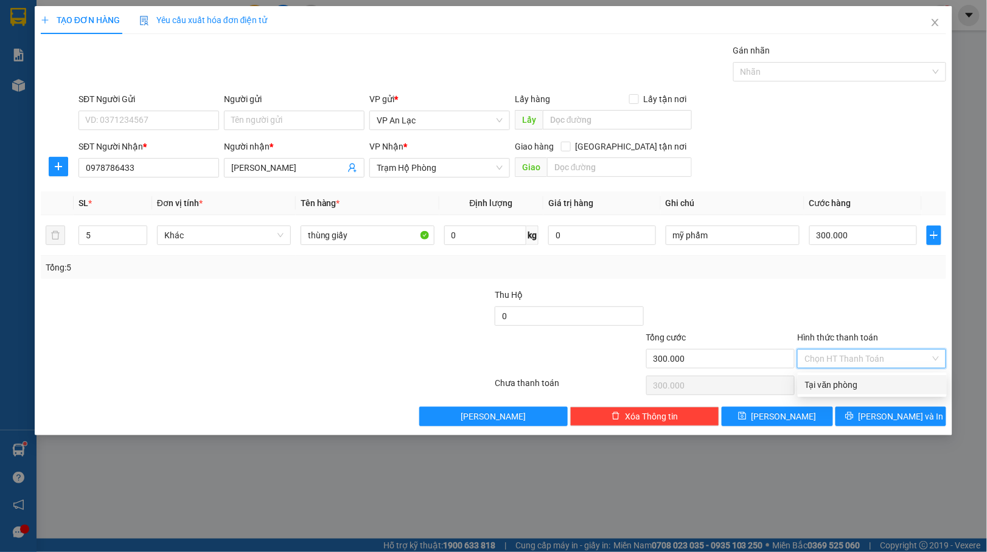
click at [847, 380] on div "Tại văn phòng" at bounding box center [872, 384] width 134 height 13
type input "0"
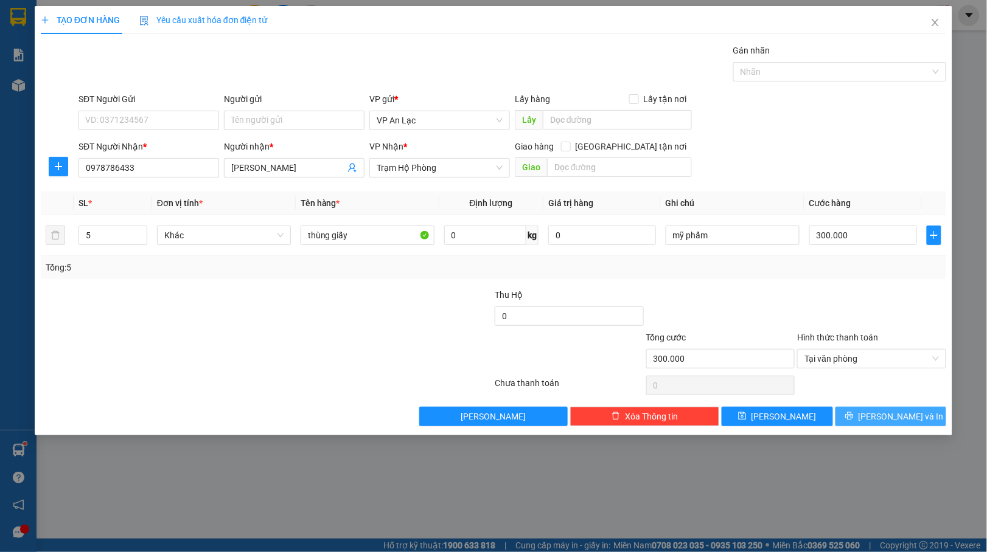
click at [853, 415] on icon "printer" at bounding box center [849, 416] width 8 height 8
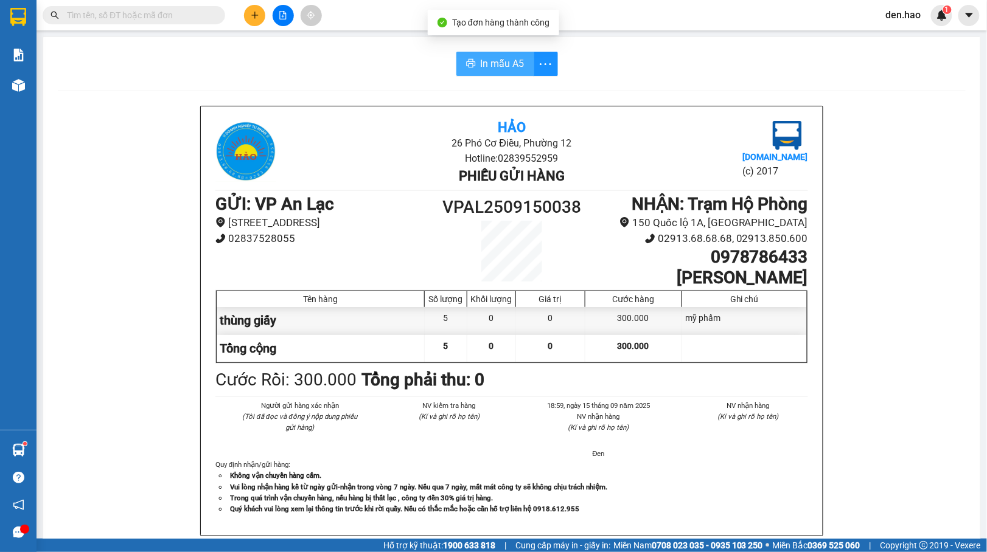
click at [481, 66] on span "In mẫu A5" at bounding box center [503, 63] width 44 height 15
click at [249, 7] on button at bounding box center [254, 15] width 21 height 21
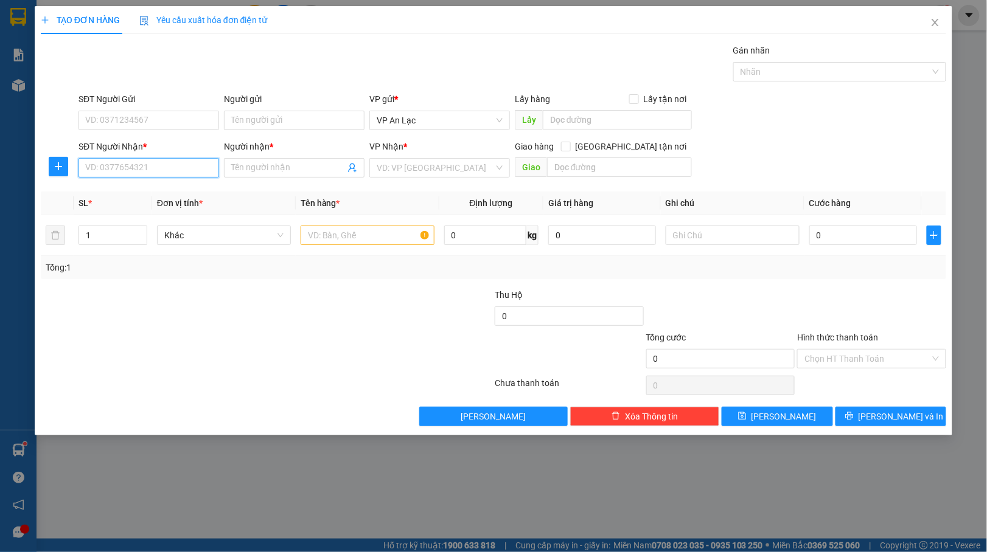
click at [132, 178] on input "SĐT Người Nhận *" at bounding box center [148, 167] width 141 height 19
click at [141, 187] on div "0817303669 - be" at bounding box center [149, 193] width 126 height 13
type input "0817303669"
type input "be"
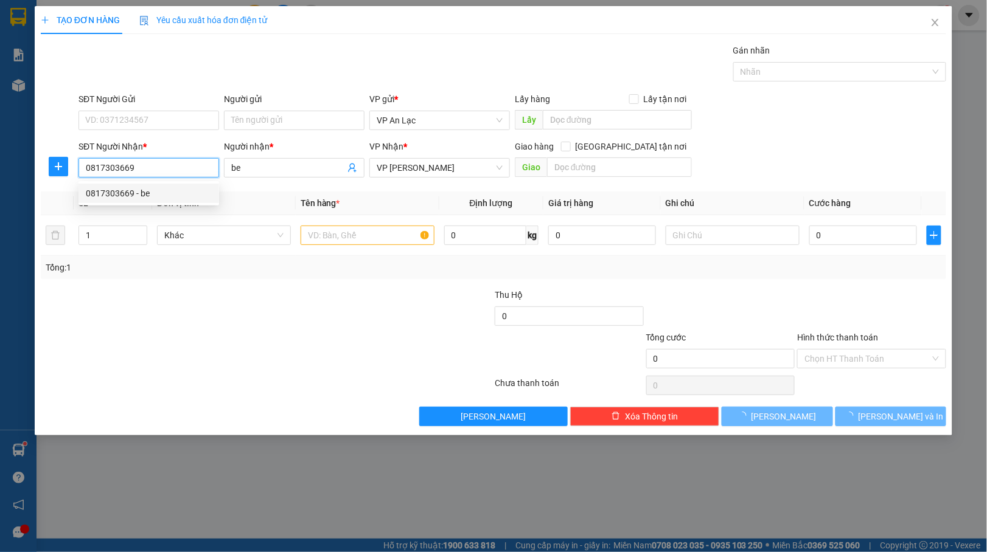
type input "30.000"
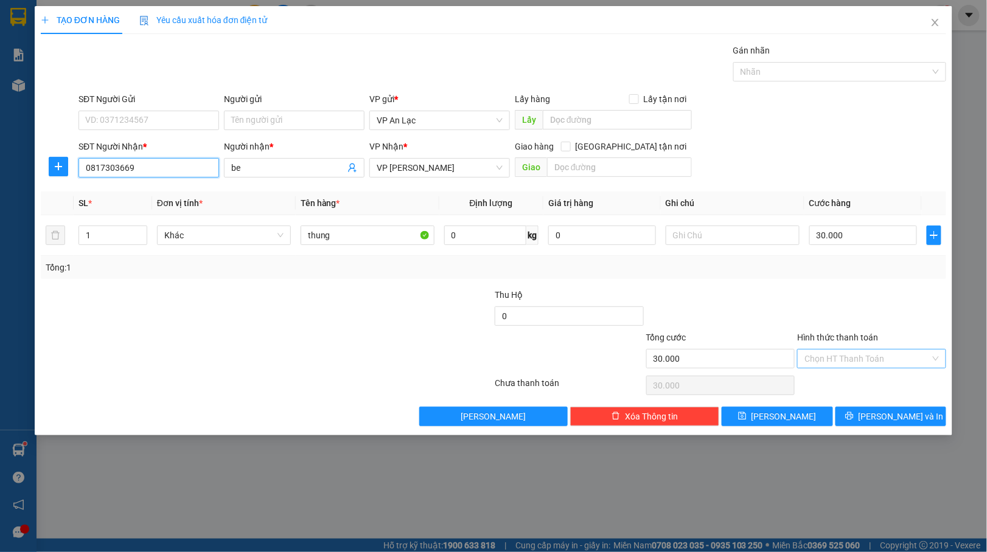
type input "0817303669"
click at [879, 358] on input "Hình thức thanh toán" at bounding box center [867, 359] width 126 height 18
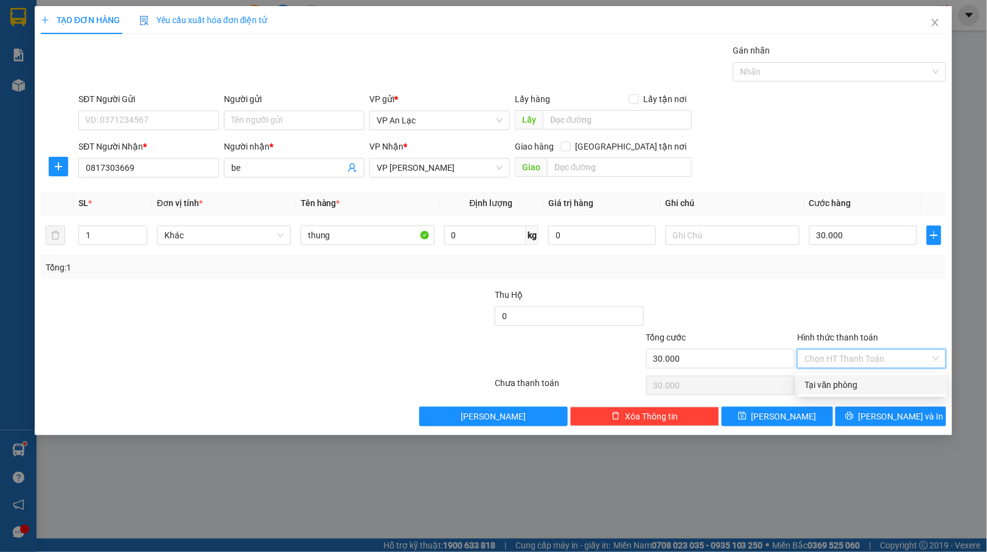
click at [826, 381] on div "Tại văn phòng" at bounding box center [872, 384] width 134 height 13
type input "0"
click at [905, 417] on span "[PERSON_NAME] và In" at bounding box center [900, 416] width 85 height 13
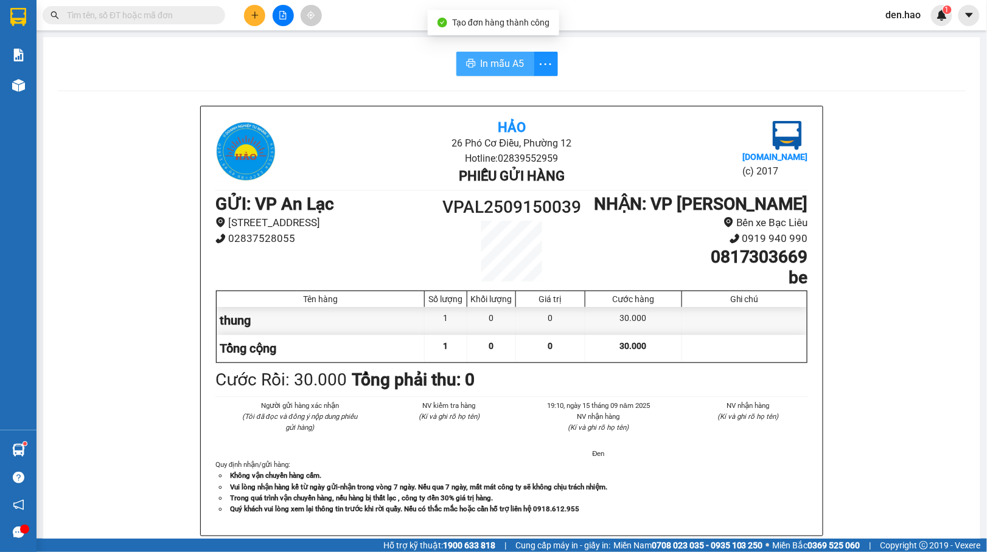
click at [481, 59] on span "In mẫu A5" at bounding box center [503, 63] width 44 height 15
click at [249, 16] on button at bounding box center [254, 15] width 21 height 21
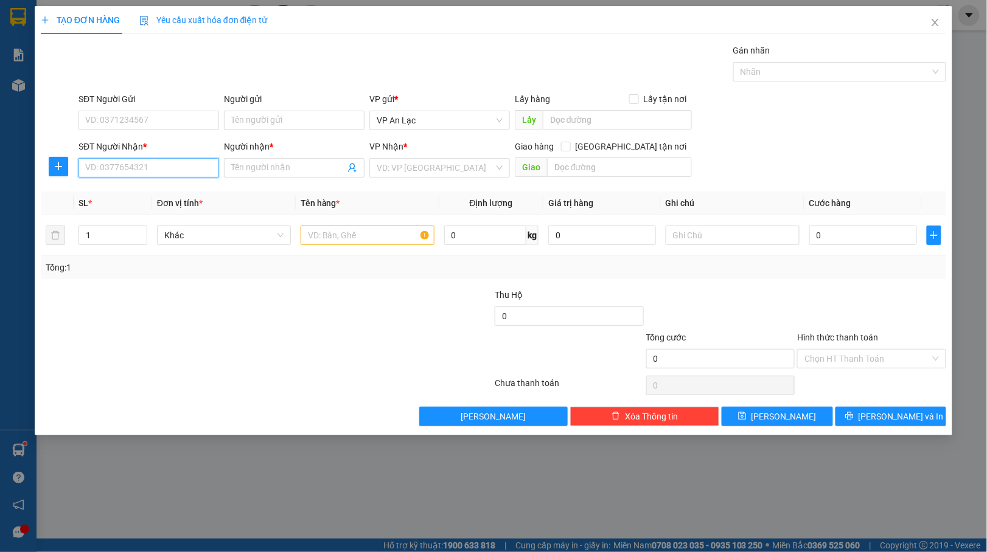
click at [124, 173] on input "SĐT Người Nhận *" at bounding box center [148, 167] width 141 height 19
type input "0383156236"
click at [288, 167] on input "Người nhận *" at bounding box center [288, 167] width 114 height 13
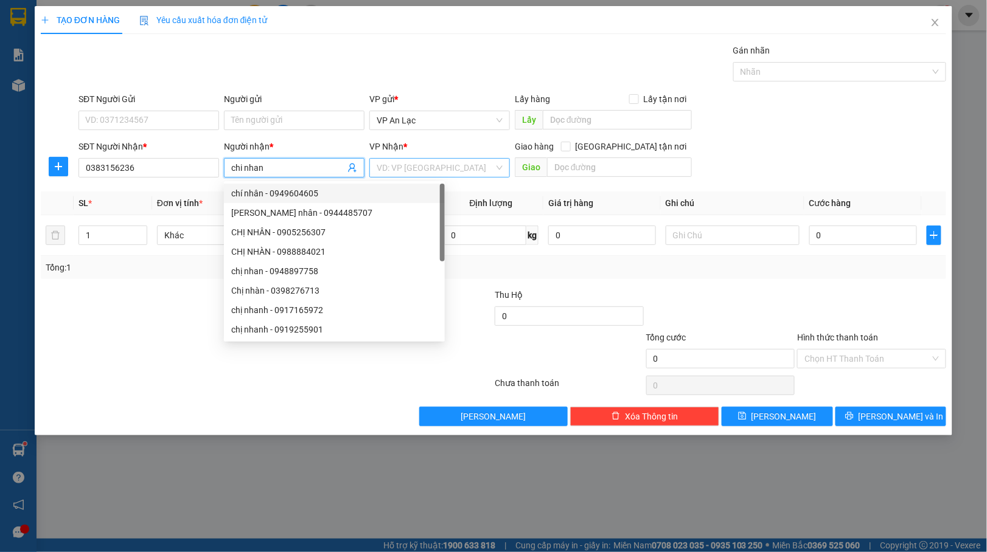
type input "chi nhan"
click at [440, 164] on input "search" at bounding box center [435, 168] width 117 height 18
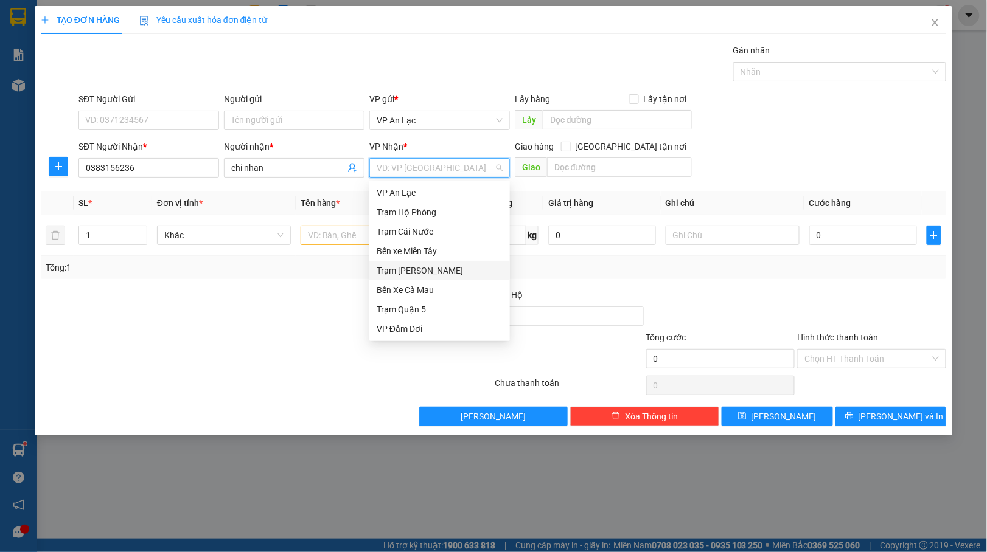
click at [425, 271] on div "Trạm [PERSON_NAME]" at bounding box center [440, 270] width 126 height 13
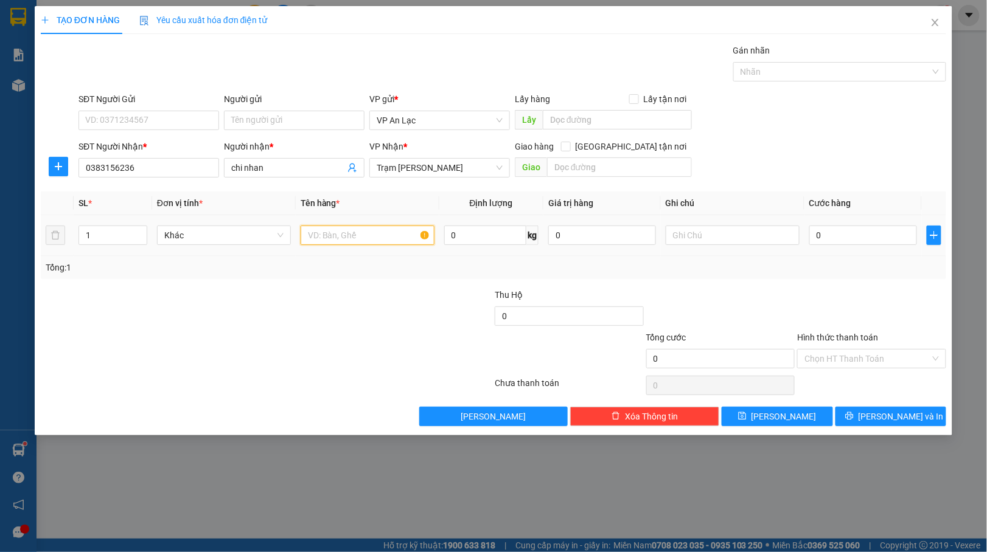
click at [337, 245] on input "text" at bounding box center [368, 235] width 134 height 19
type input "thung con ga"
click at [810, 231] on input "0" at bounding box center [863, 235] width 108 height 19
type input "10"
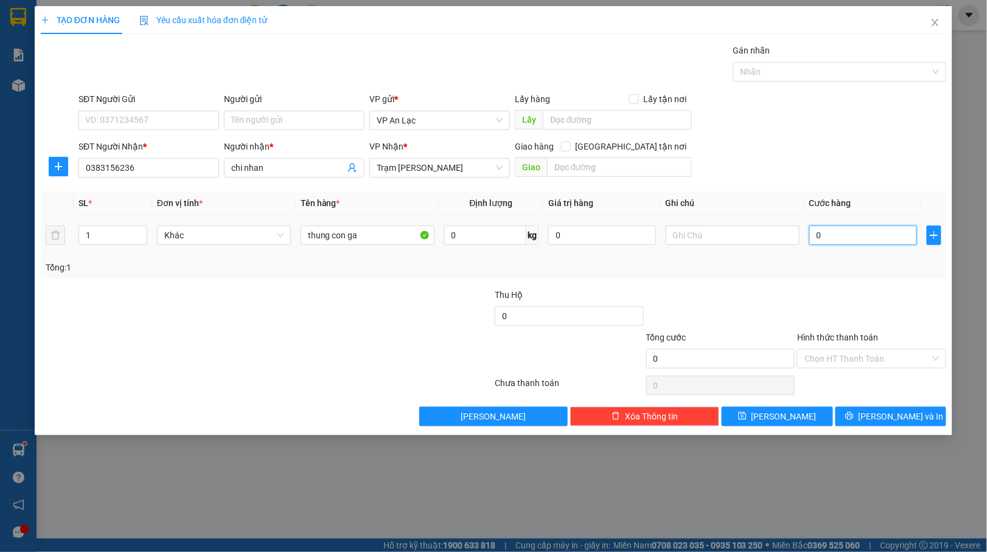
type input "10"
type input "150"
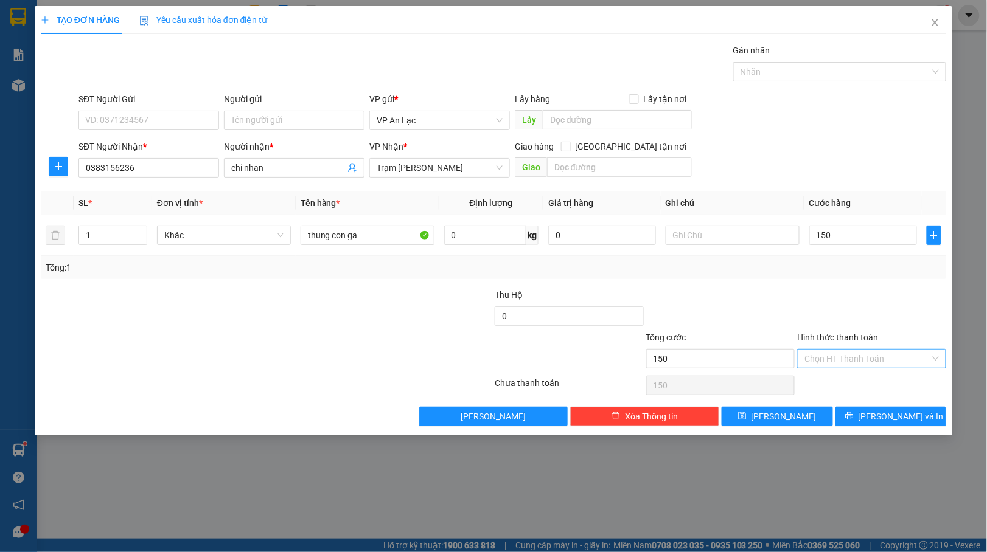
type input "150.000"
click at [864, 358] on input "Hình thức thanh toán" at bounding box center [867, 359] width 126 height 18
click at [850, 387] on div "Tại văn phòng" at bounding box center [872, 384] width 134 height 13
type input "0"
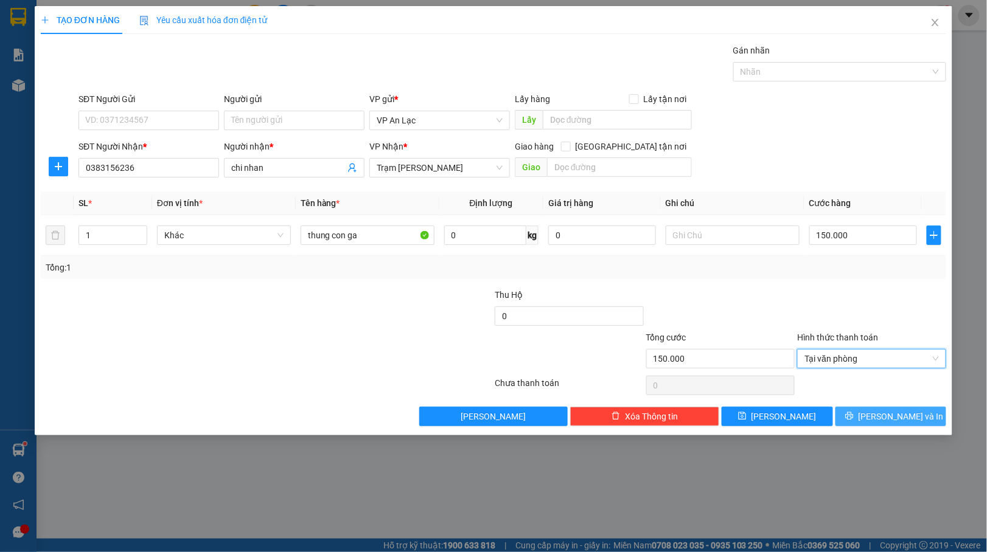
click at [864, 420] on button "[PERSON_NAME] và In" at bounding box center [890, 416] width 111 height 19
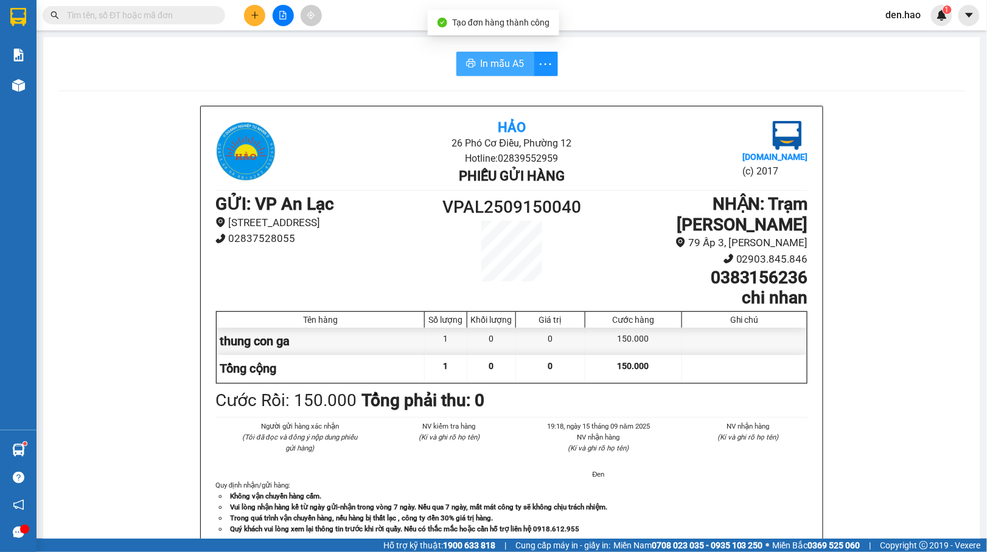
click at [485, 68] on span "In mẫu A5" at bounding box center [503, 63] width 44 height 15
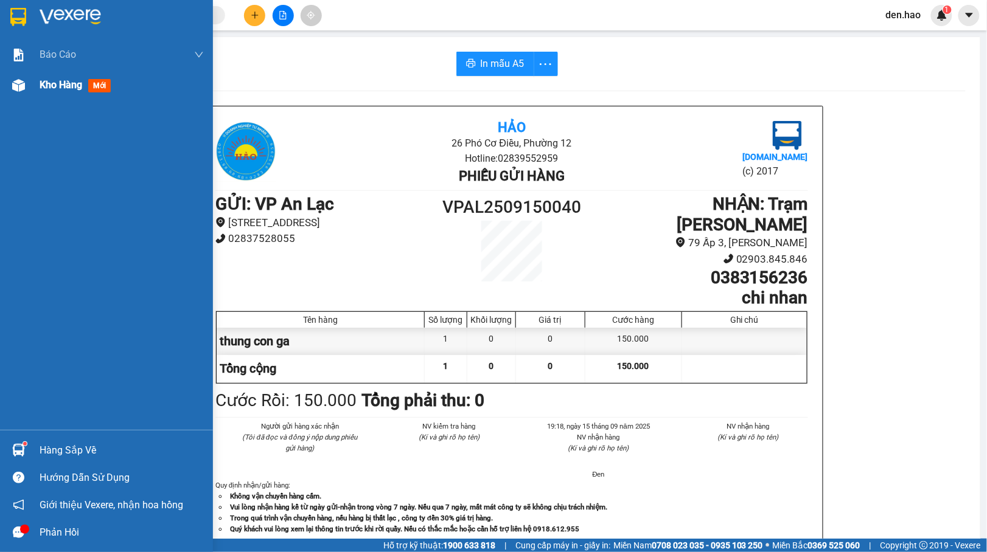
click at [35, 78] on div "Kho hàng mới" at bounding box center [106, 85] width 213 height 30
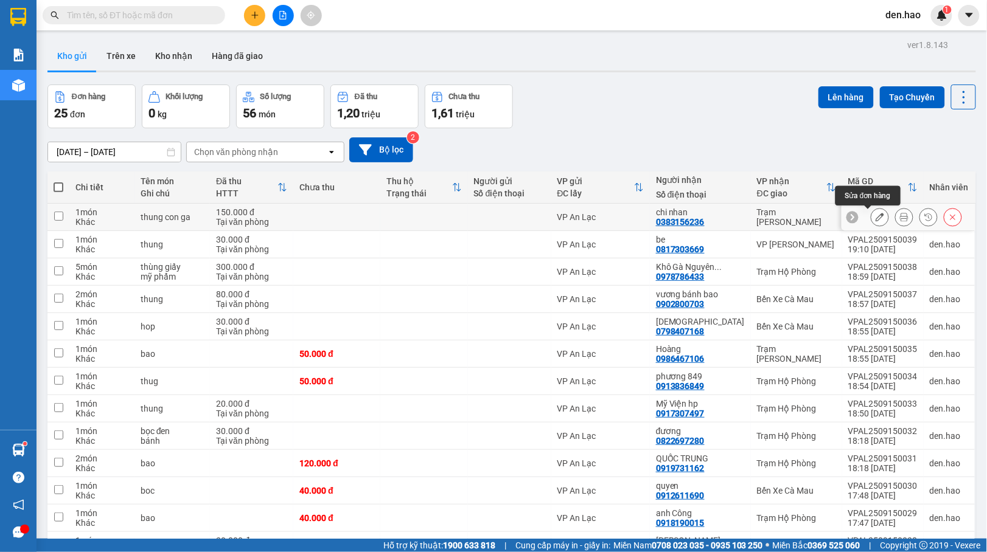
click at [875, 219] on icon at bounding box center [879, 217] width 9 height 9
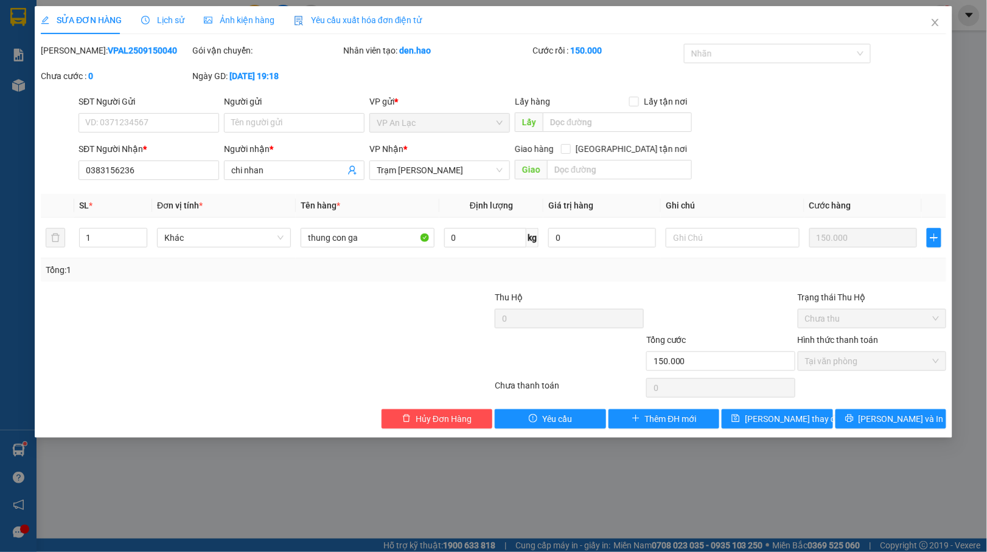
type input "0383156236"
type input "chi nhan"
type input "150.000"
click at [720, 241] on input "text" at bounding box center [733, 237] width 134 height 19
type input "khong bao di het"
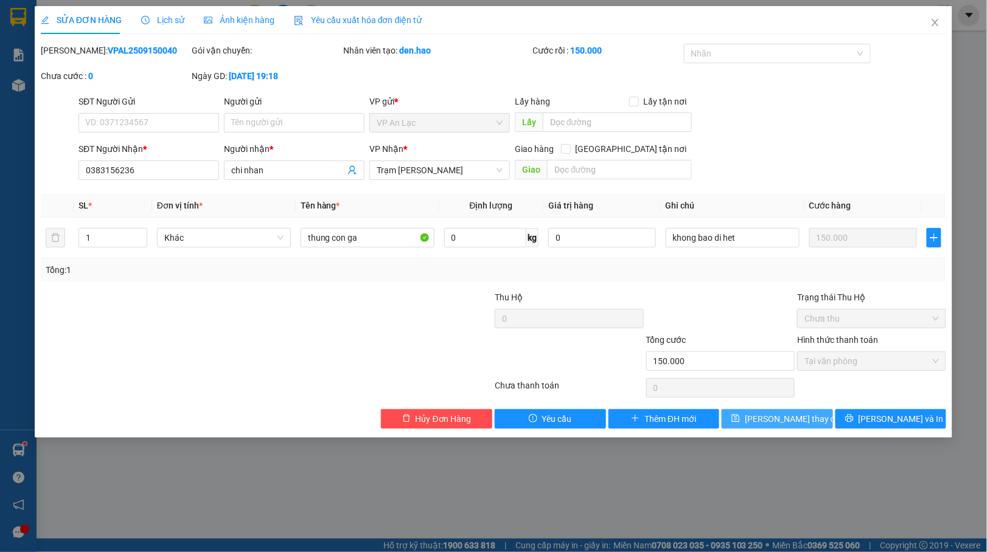
click at [801, 419] on span "[PERSON_NAME] thay đổi" at bounding box center [793, 418] width 97 height 13
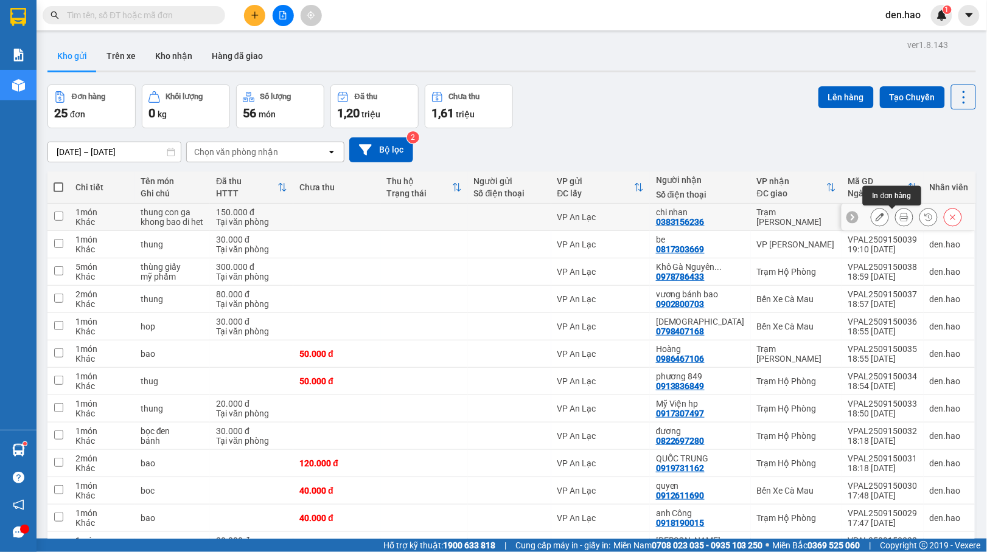
click at [900, 219] on icon at bounding box center [904, 217] width 9 height 9
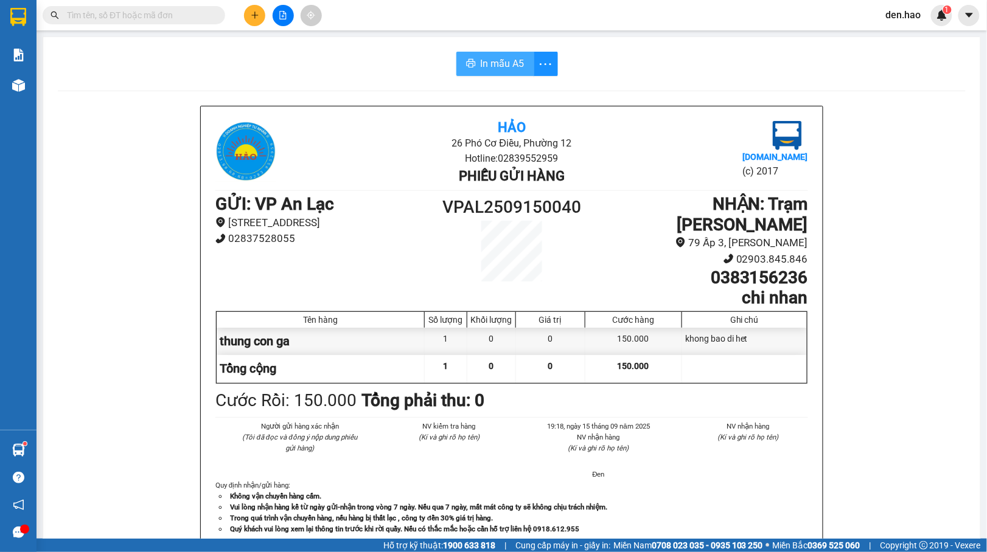
click at [492, 66] on span "In mẫu A5" at bounding box center [503, 63] width 44 height 15
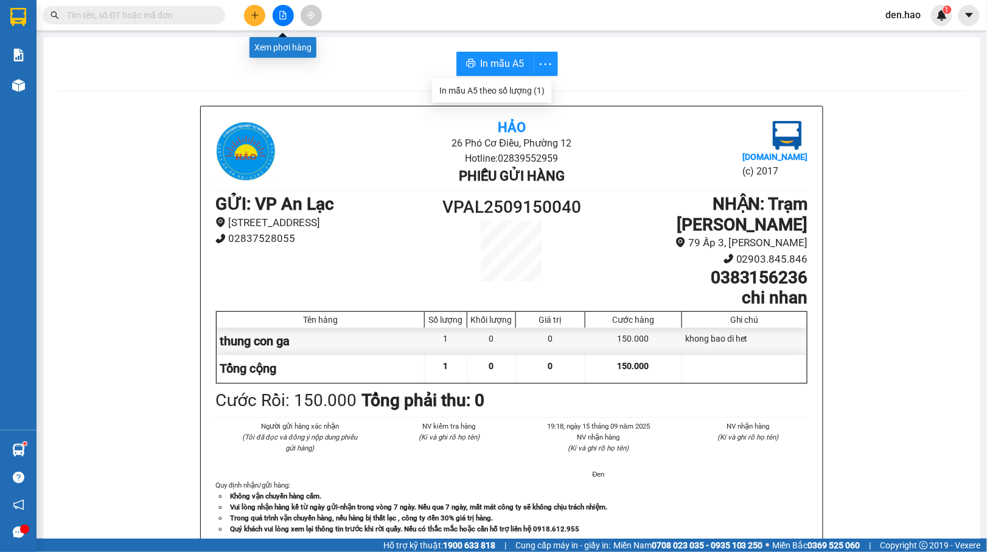
click at [286, 11] on icon "file-add" at bounding box center [283, 15] width 9 height 9
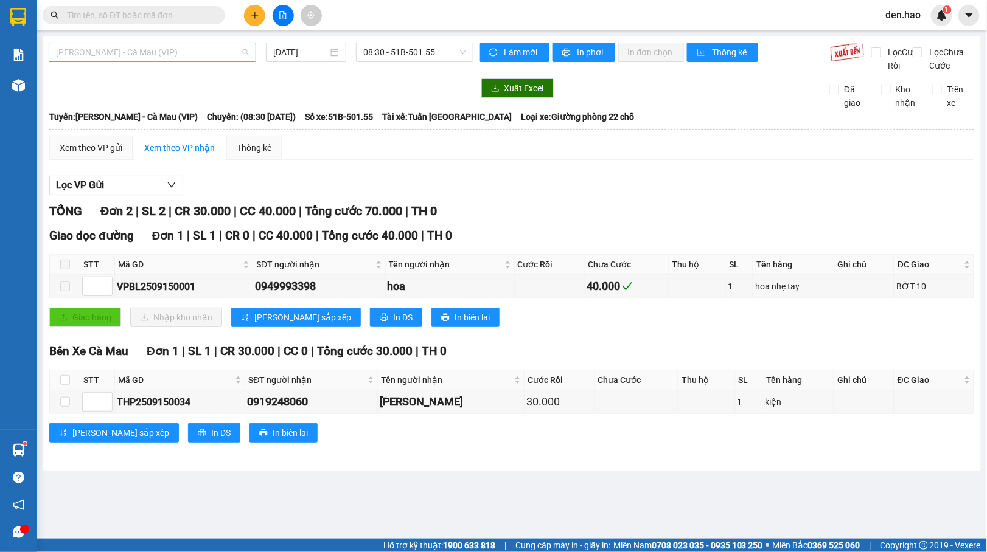
click at [200, 56] on span "[PERSON_NAME] - Cà Mau (VIP)" at bounding box center [152, 52] width 193 height 18
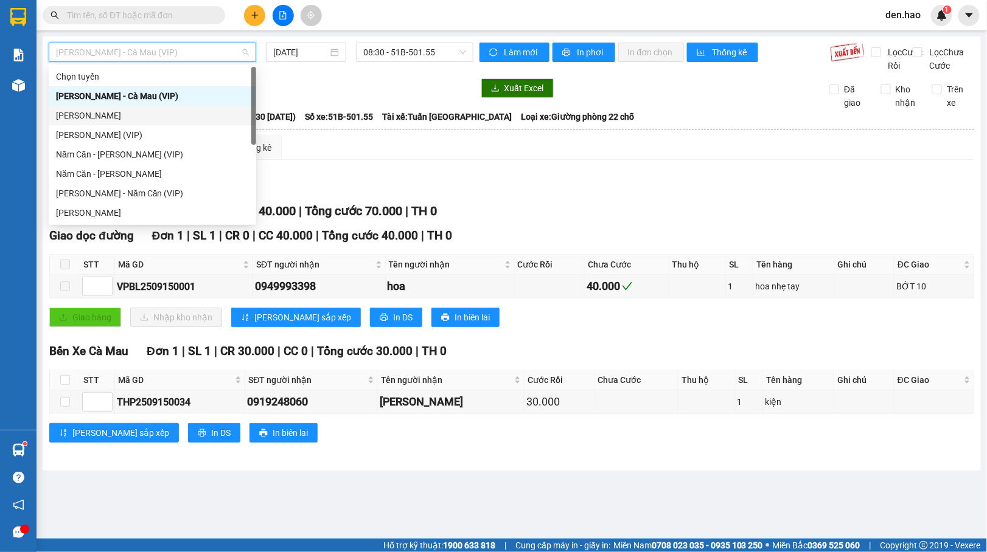
click at [144, 113] on div "[PERSON_NAME]" at bounding box center [152, 115] width 193 height 13
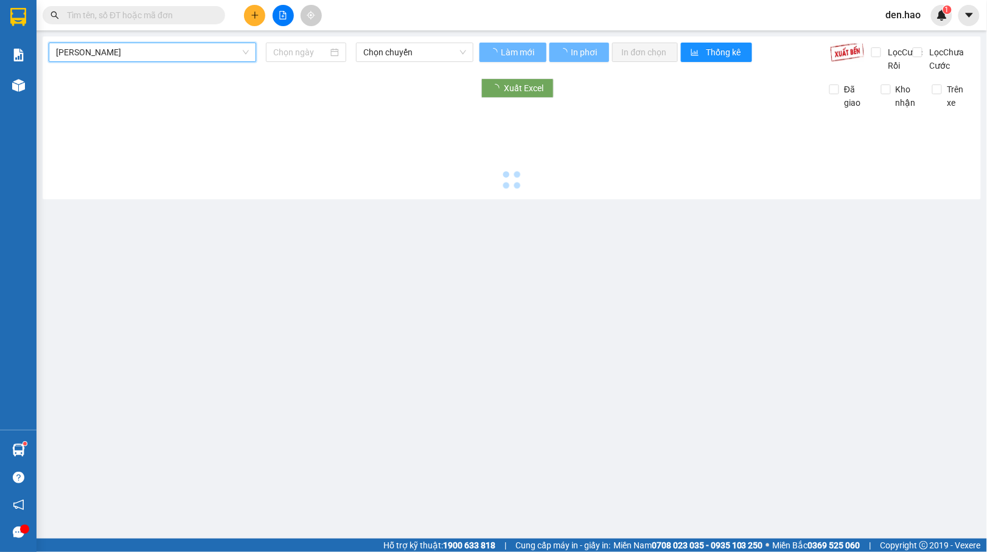
type input "[DATE]"
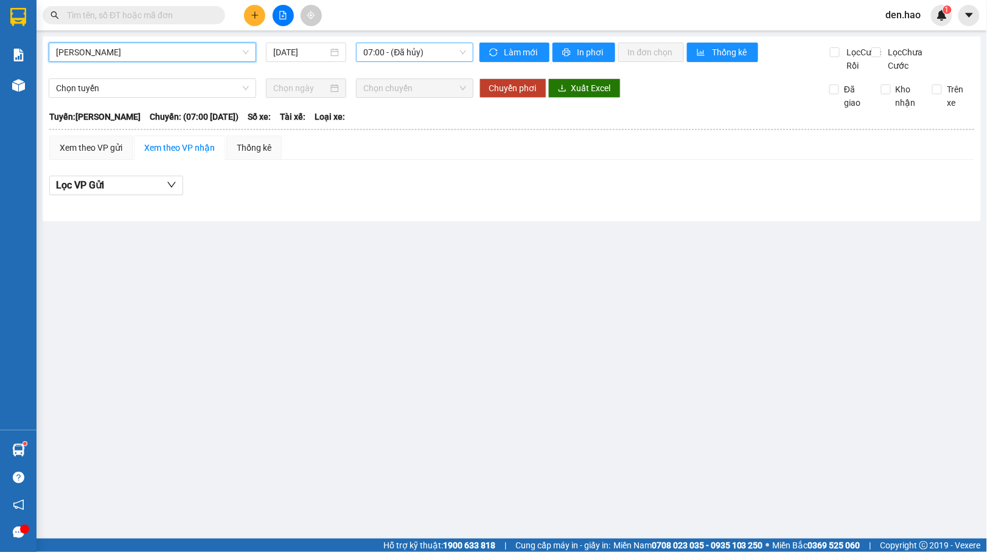
click at [414, 54] on span "07:00 - (Đã hủy)" at bounding box center [414, 52] width 102 height 18
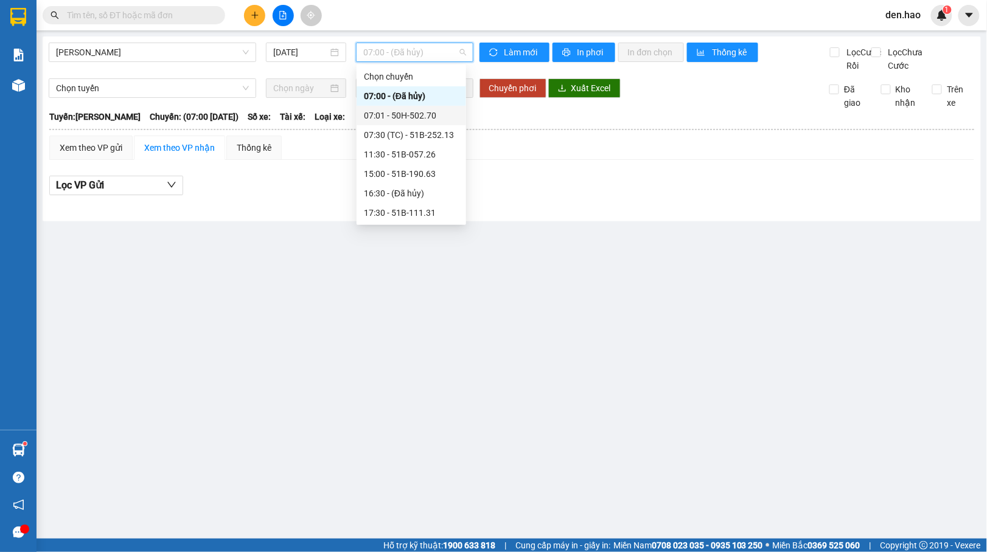
click at [395, 114] on div "07:01 - 50H-502.70" at bounding box center [411, 115] width 95 height 13
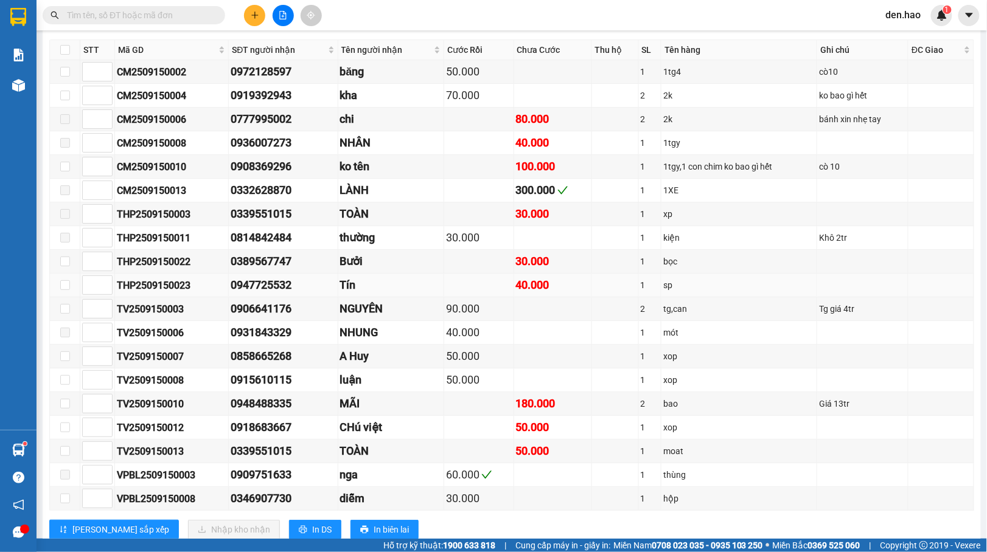
scroll to position [1379, 0]
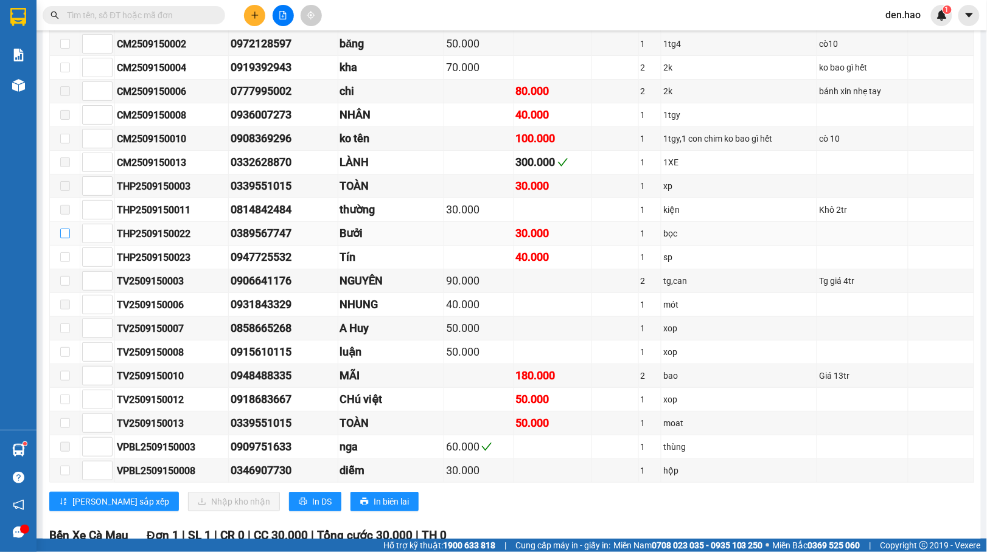
click at [66, 238] on input "checkbox" at bounding box center [65, 234] width 10 height 10
checkbox input "true"
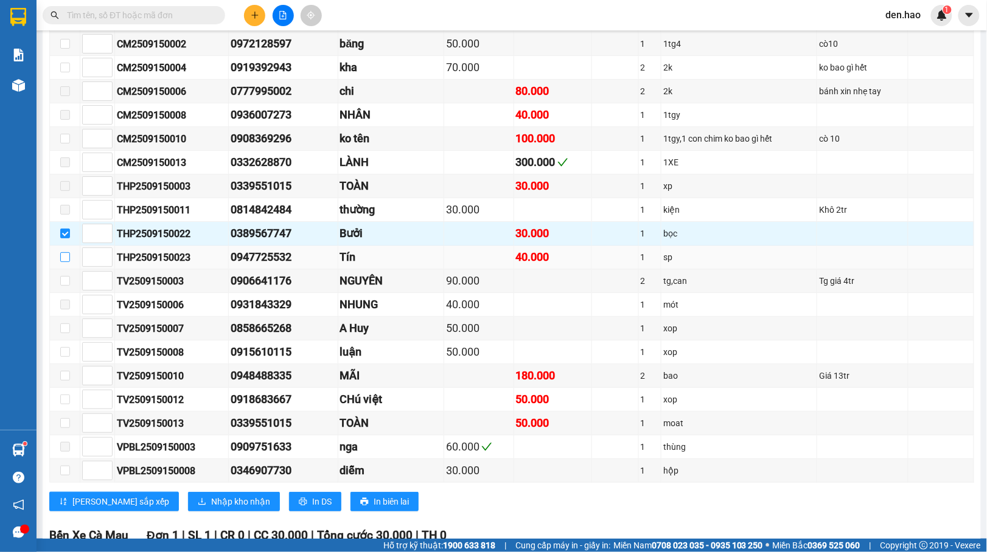
click at [66, 262] on input "checkbox" at bounding box center [65, 257] width 10 height 10
checkbox input "true"
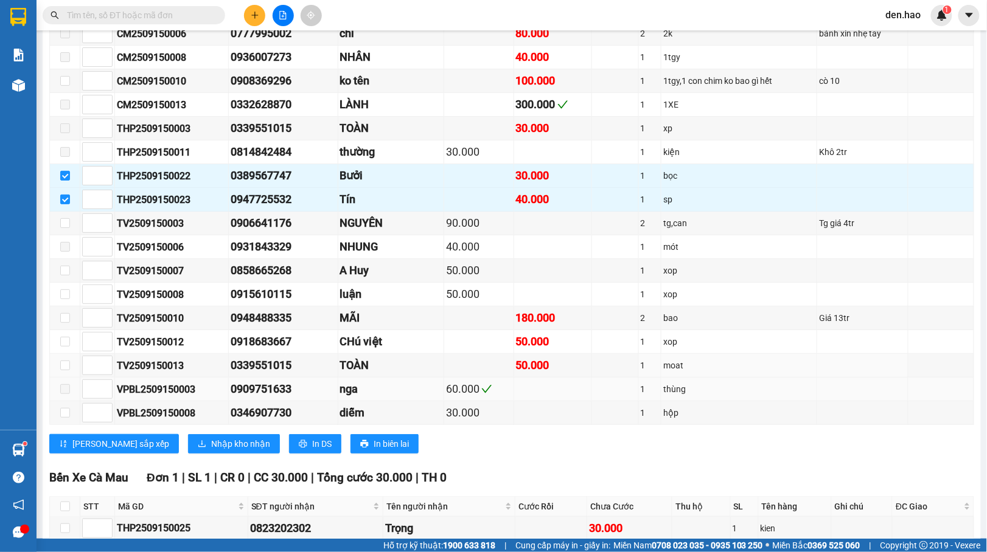
scroll to position [1460, 0]
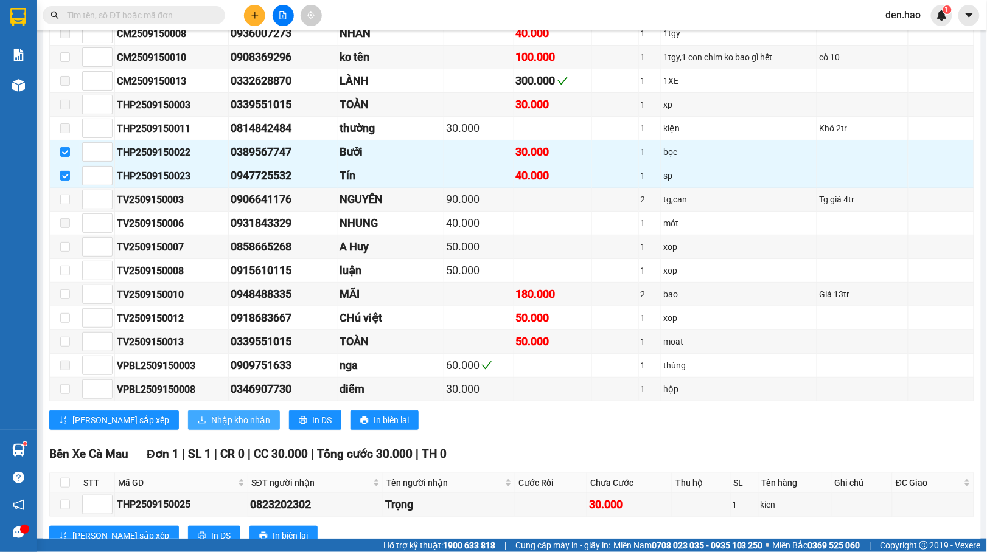
click at [211, 427] on span "Nhập kho nhận" at bounding box center [240, 420] width 59 height 13
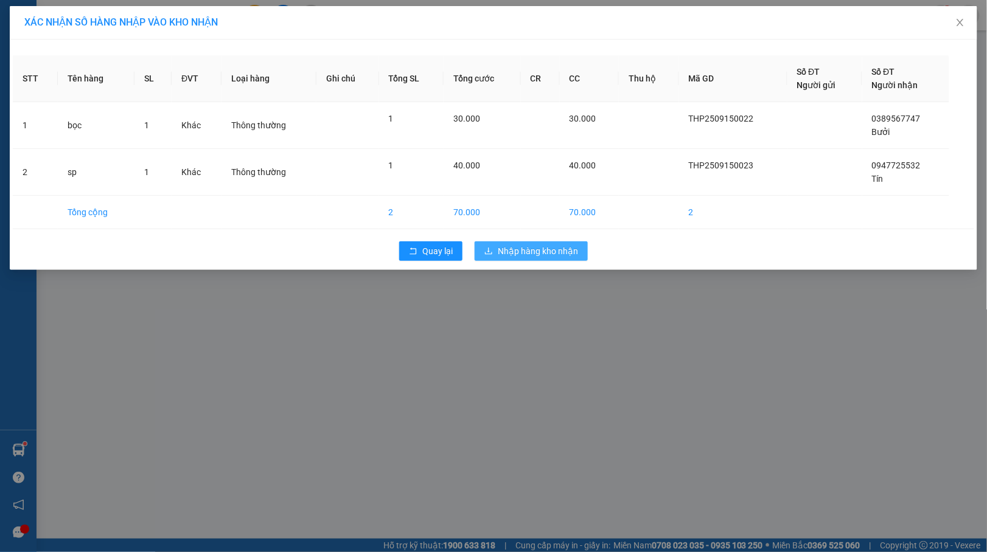
click at [540, 256] on span "Nhập hàng kho nhận" at bounding box center [538, 251] width 80 height 13
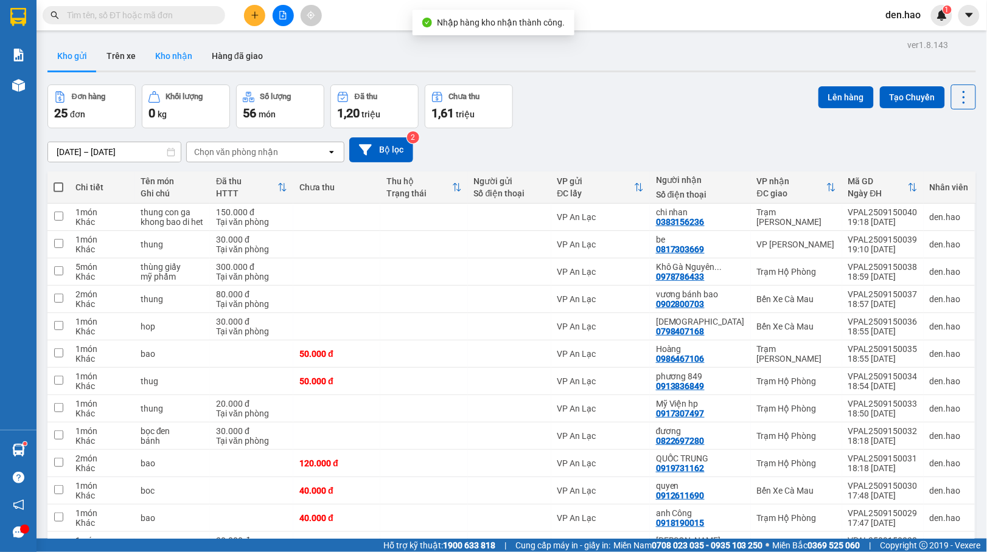
click at [181, 59] on button "Kho nhận" at bounding box center [173, 55] width 57 height 29
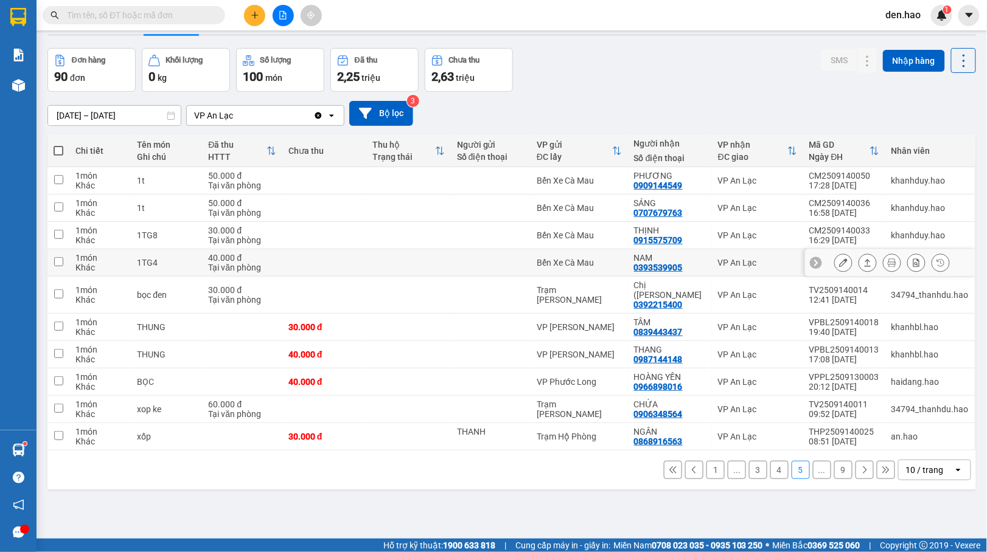
scroll to position [56, 0]
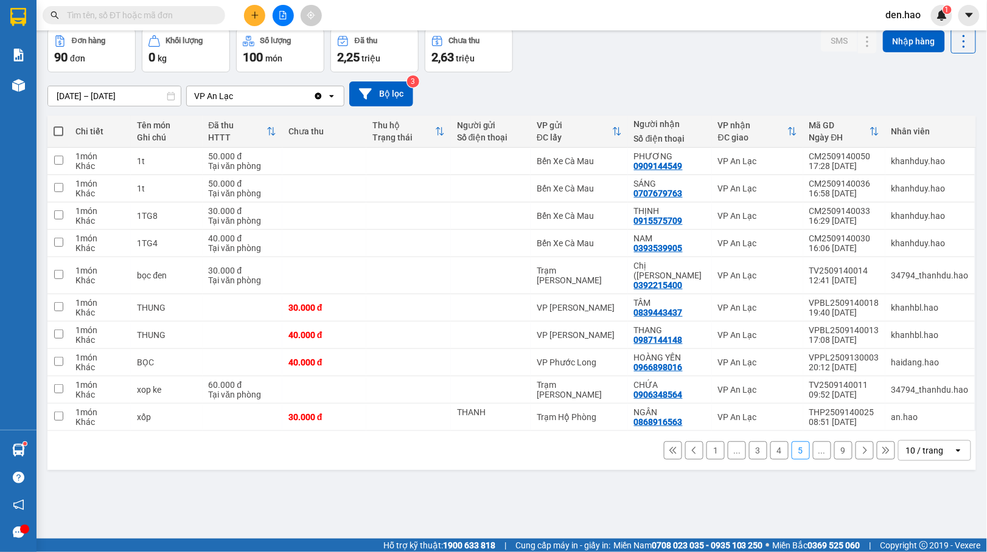
click at [706, 444] on button "1" at bounding box center [715, 451] width 18 height 18
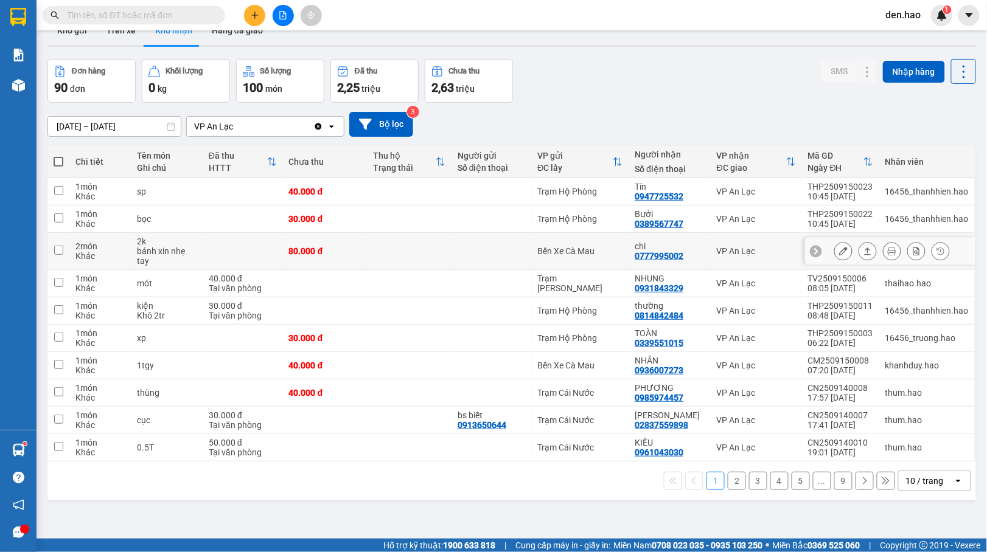
scroll to position [0, 0]
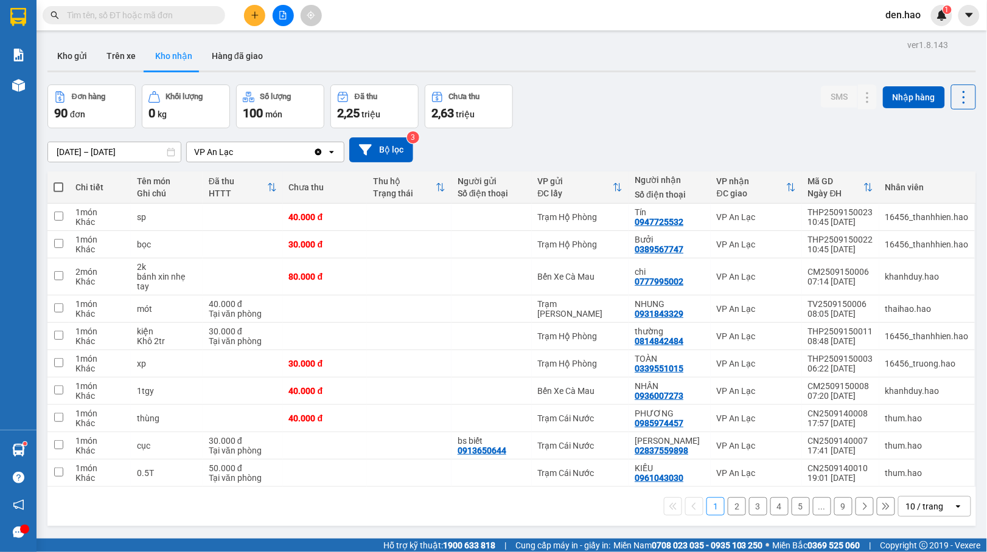
click at [834, 509] on button "9" at bounding box center [843, 507] width 18 height 18
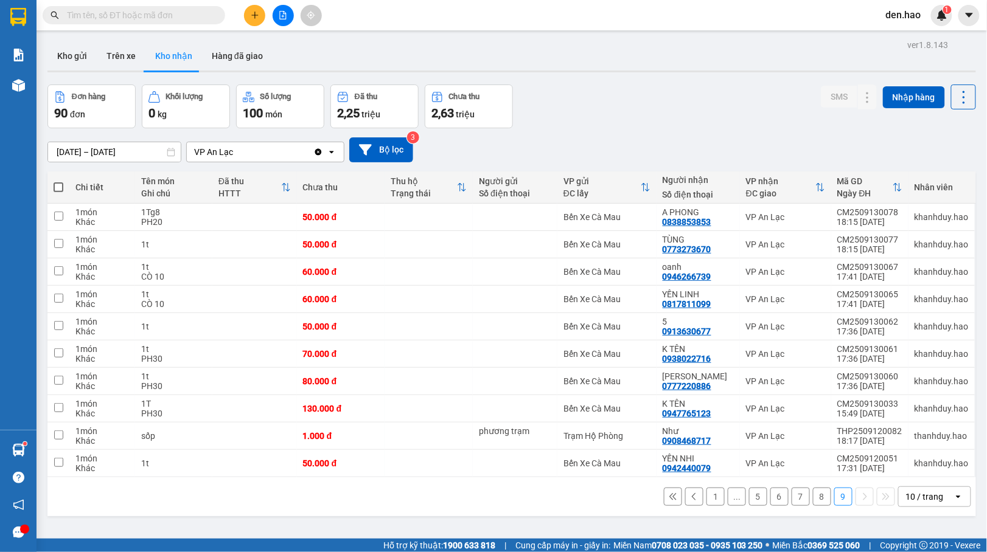
drag, startPoint x: 815, startPoint y: 496, endPoint x: 807, endPoint y: 499, distance: 9.0
click at [813, 499] on button "8" at bounding box center [822, 497] width 18 height 18
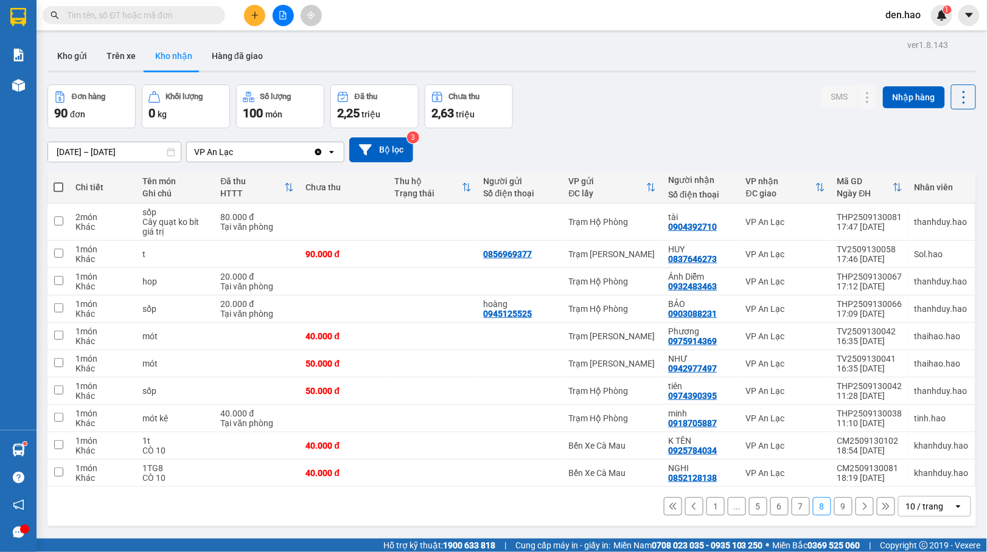
click at [792, 505] on button "7" at bounding box center [800, 507] width 18 height 18
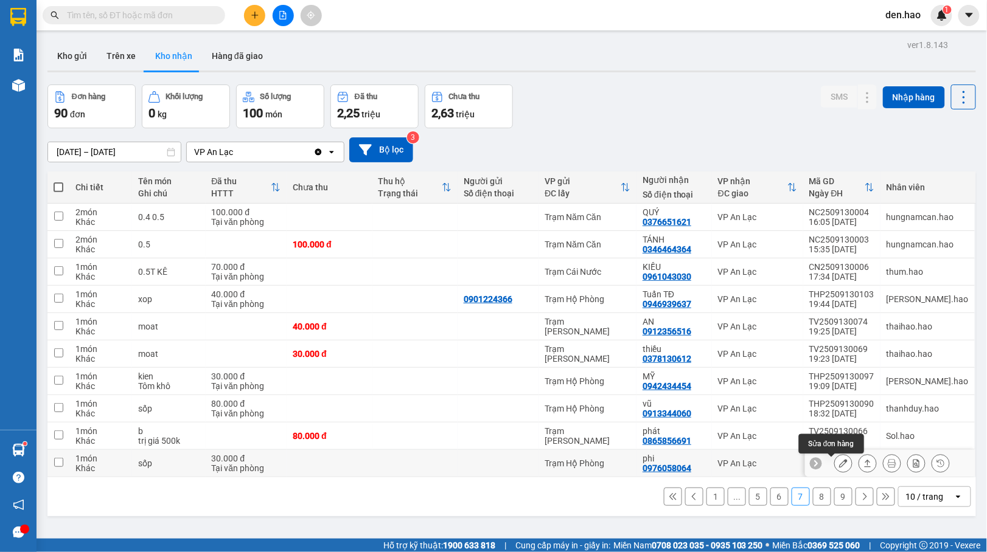
click at [835, 463] on button at bounding box center [843, 463] width 17 height 21
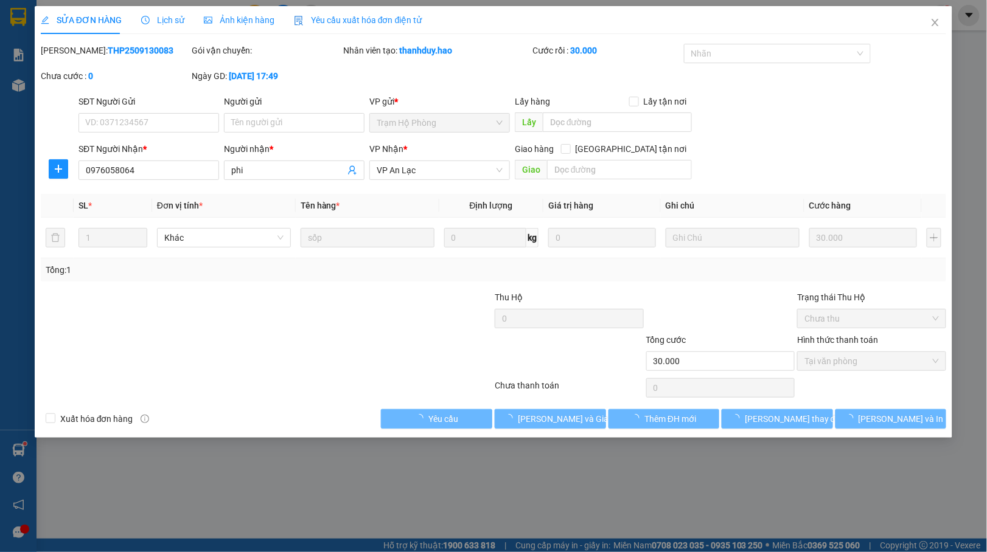
type input "0976058064"
type input "phi"
type input "30.000"
type input "0"
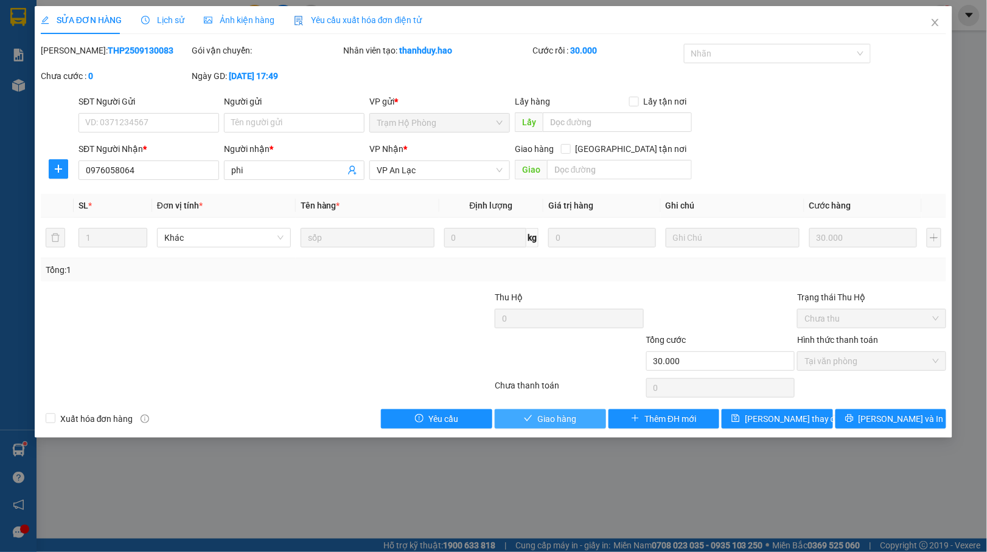
drag, startPoint x: 556, startPoint y: 420, endPoint x: 566, endPoint y: 408, distance: 15.6
click at [557, 419] on span "Giao hàng" at bounding box center [556, 418] width 39 height 13
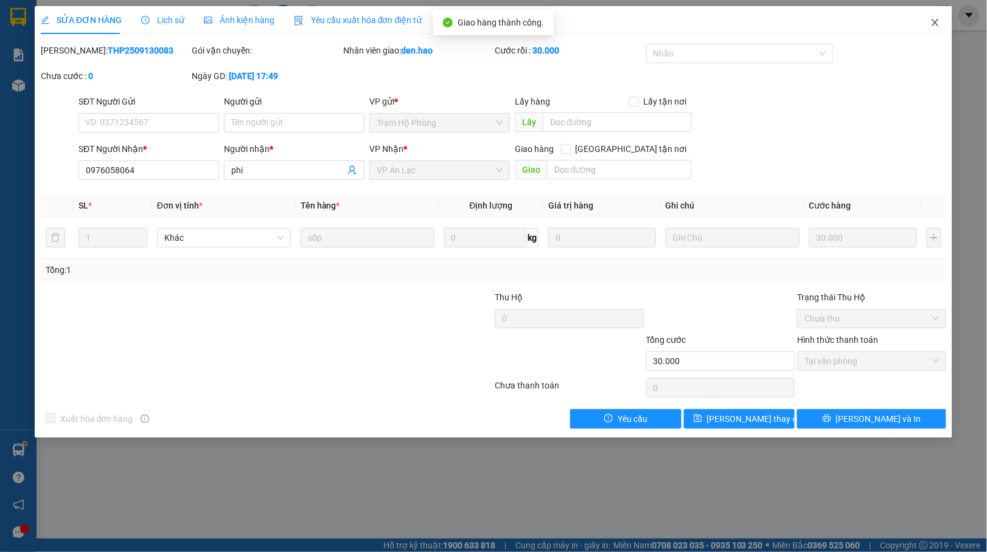
click at [937, 27] on icon "close" at bounding box center [935, 23] width 10 height 10
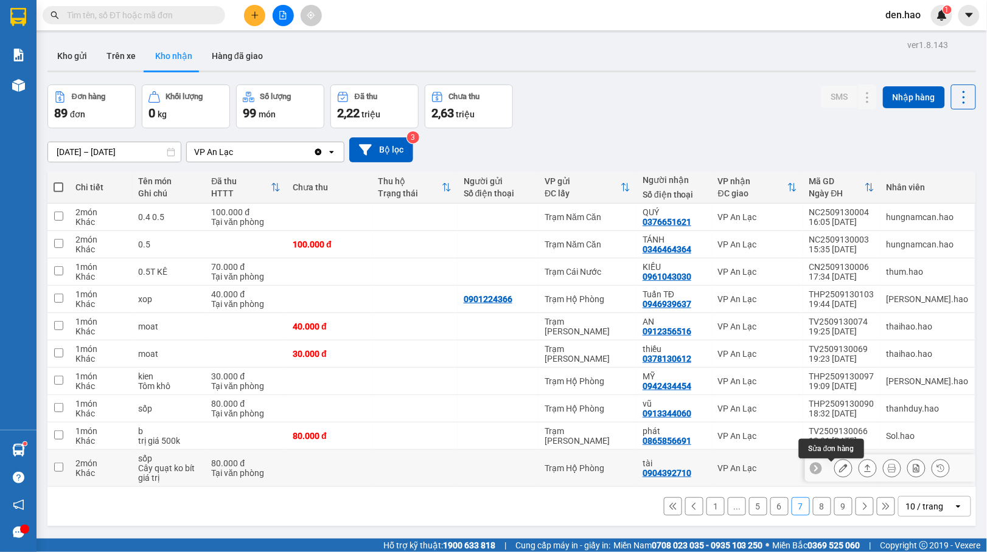
click at [839, 470] on icon at bounding box center [843, 468] width 9 height 9
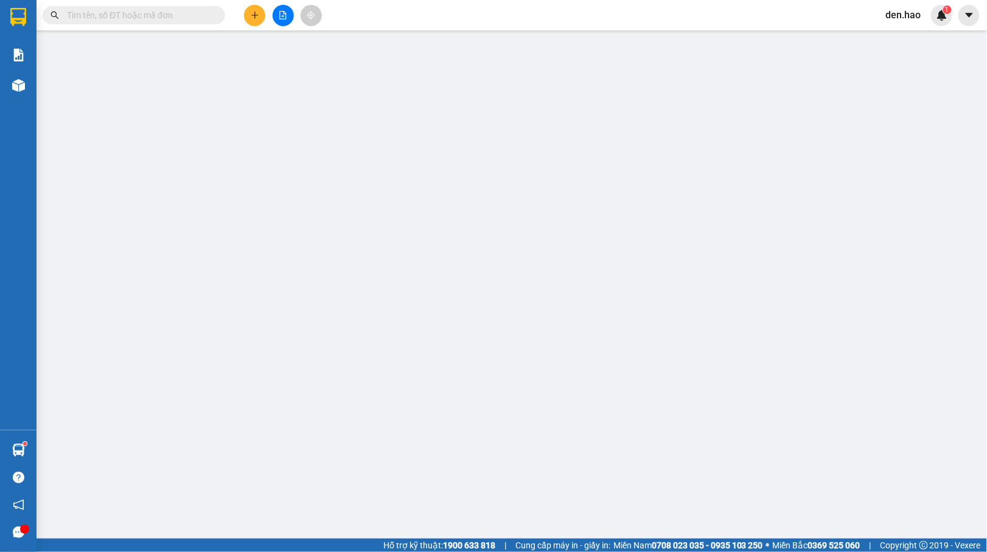
type input "0904392710"
type input "tài"
type input "80.000"
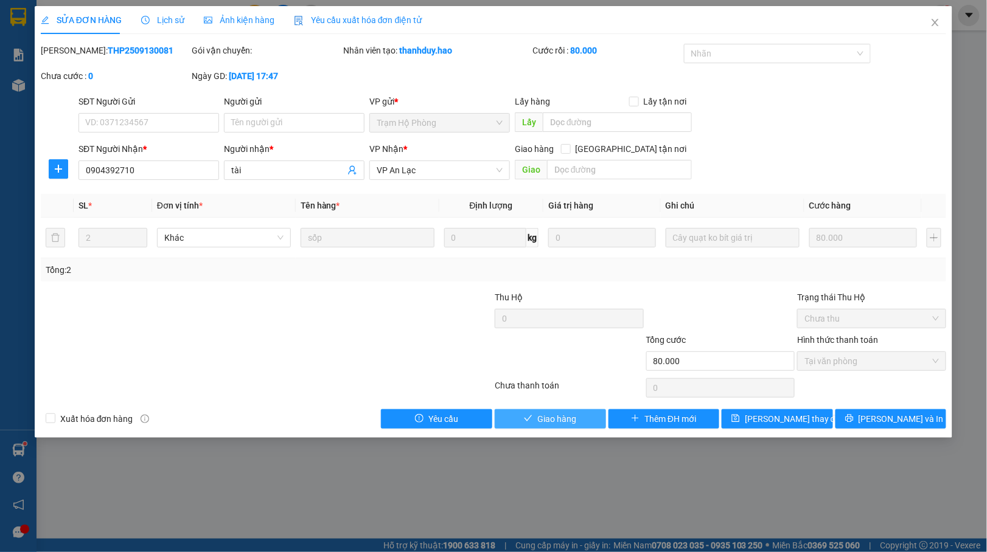
click at [565, 417] on span "Giao hàng" at bounding box center [556, 418] width 39 height 13
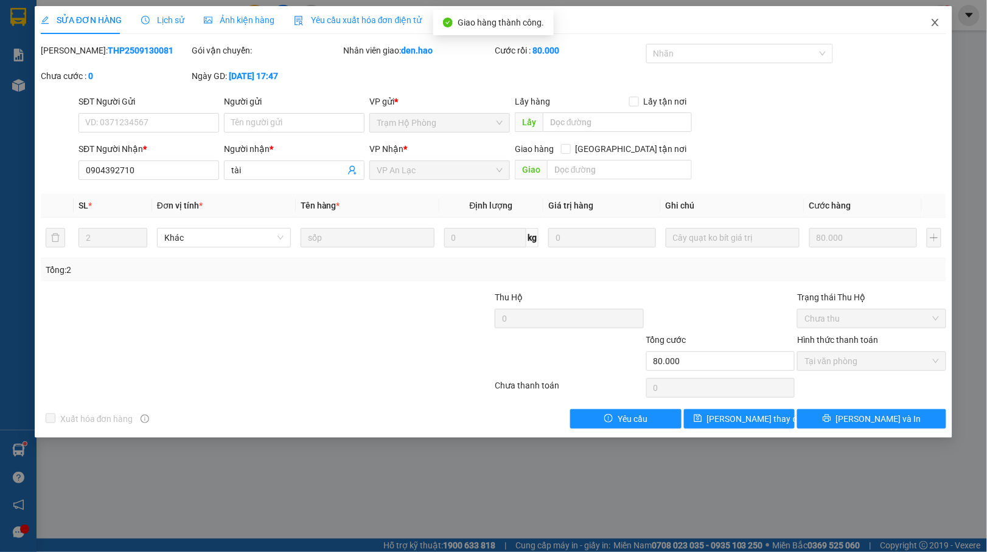
click at [934, 28] on span "Close" at bounding box center [935, 23] width 34 height 34
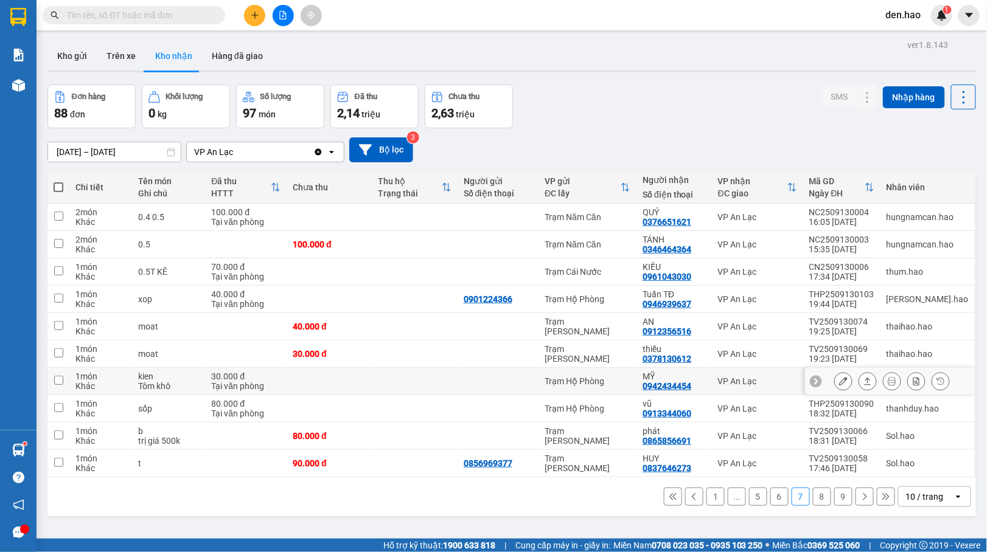
click at [835, 383] on button at bounding box center [843, 381] width 17 height 21
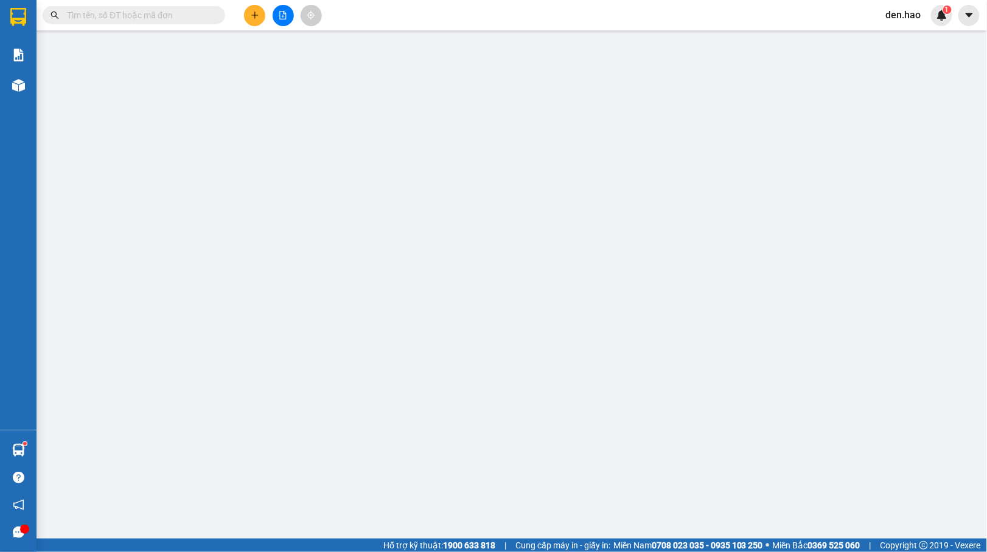
type input "0942434454"
type input "MỸ"
type input "30.000"
type input "0"
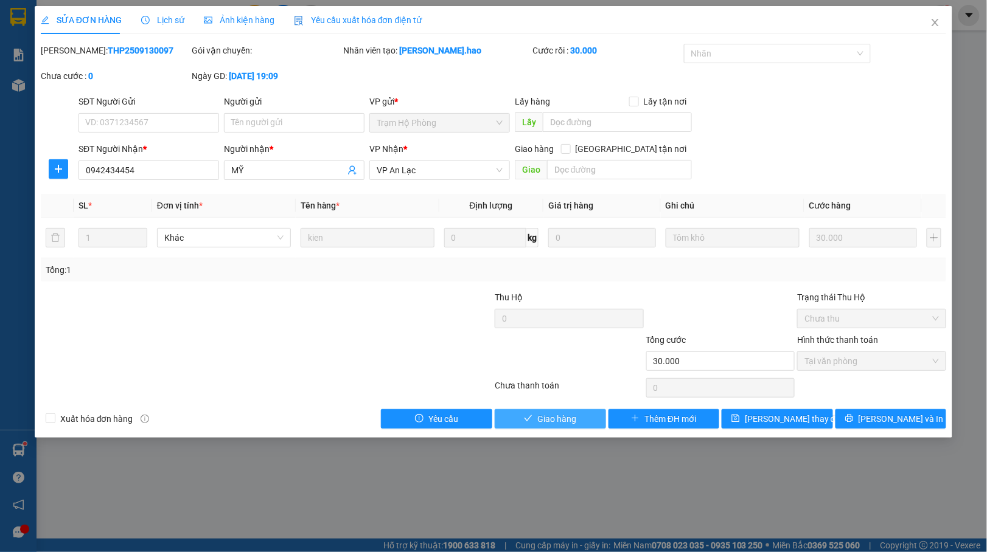
click at [567, 422] on span "Giao hàng" at bounding box center [556, 418] width 39 height 13
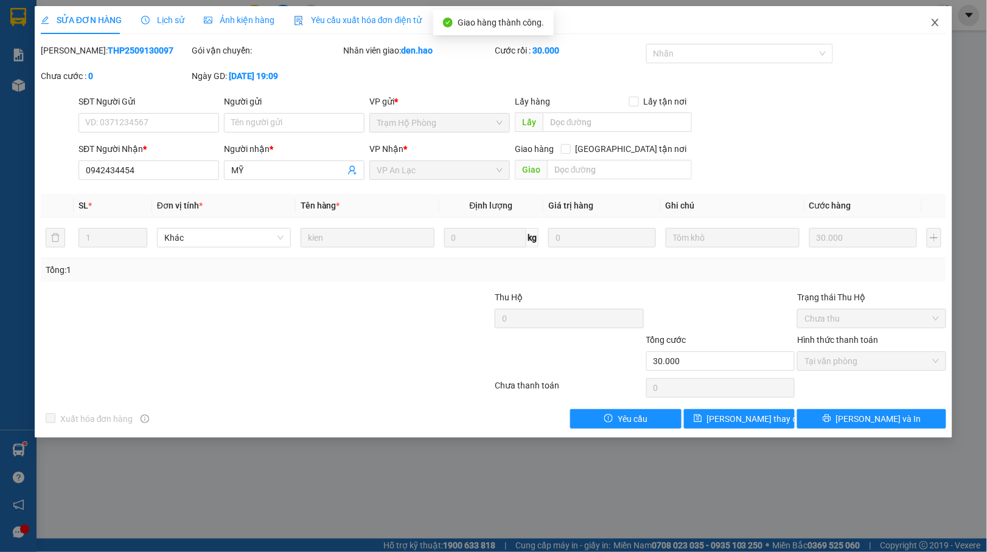
click at [940, 26] on icon "close" at bounding box center [935, 23] width 10 height 10
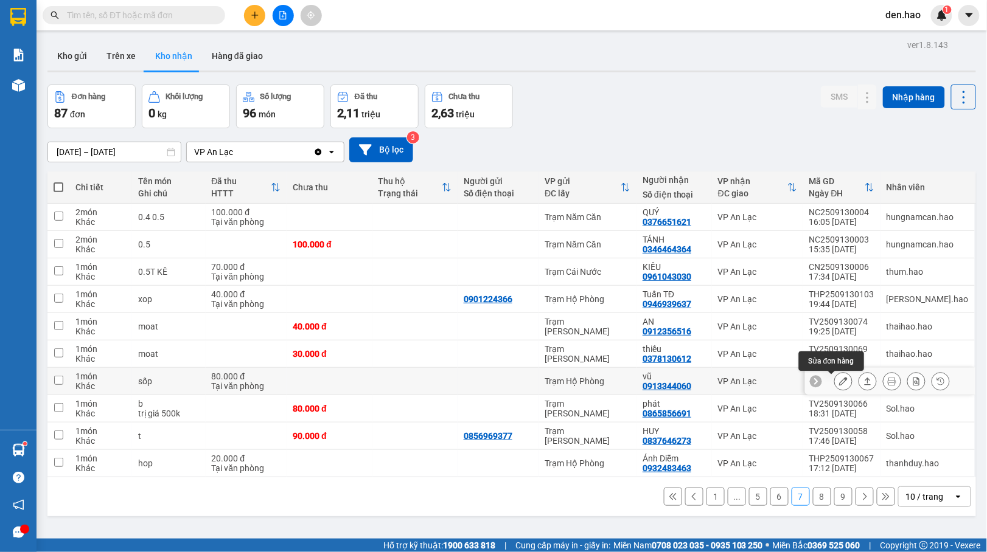
click at [839, 382] on icon at bounding box center [843, 381] width 9 height 9
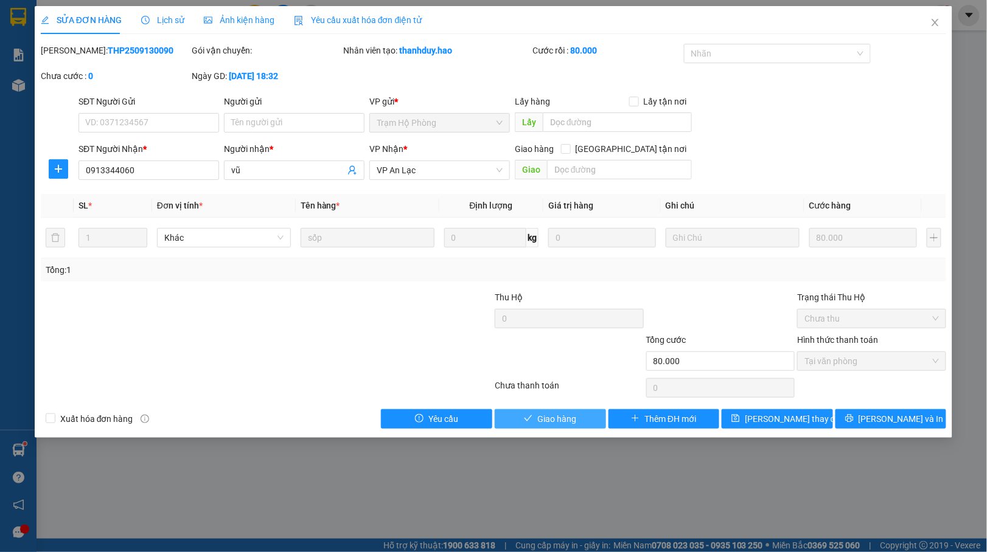
click at [540, 415] on span "Giao hàng" at bounding box center [556, 418] width 39 height 13
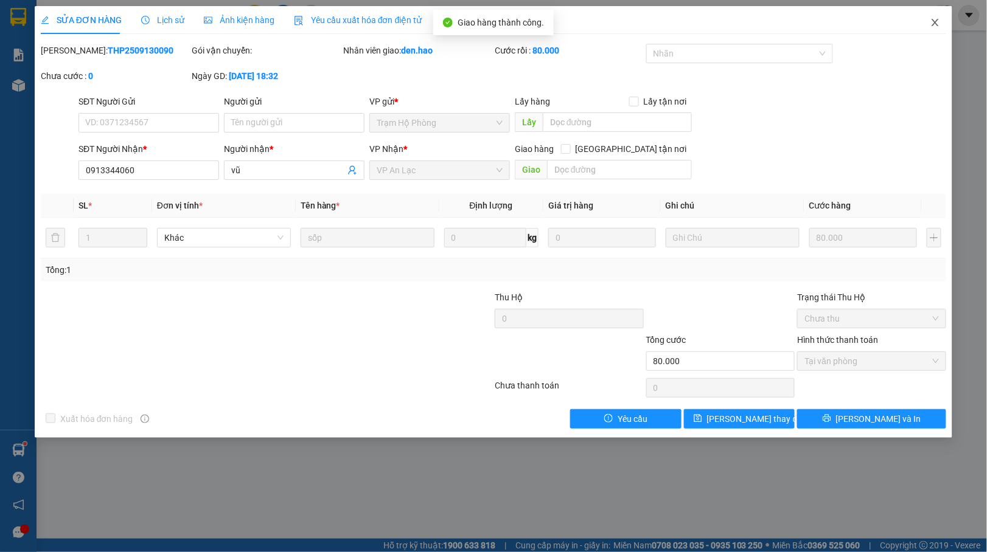
click at [938, 30] on span "Close" at bounding box center [935, 23] width 34 height 34
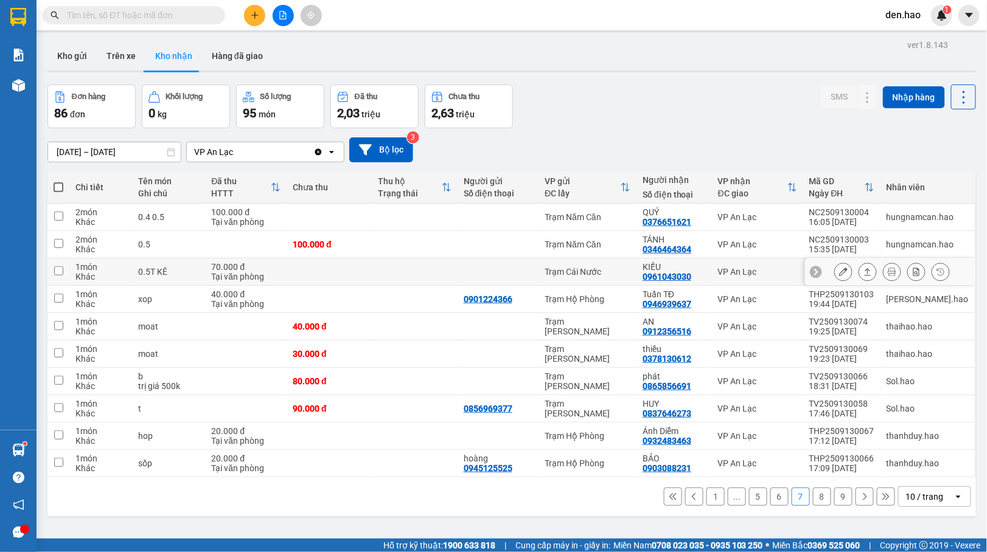
click at [839, 271] on icon at bounding box center [843, 272] width 9 height 9
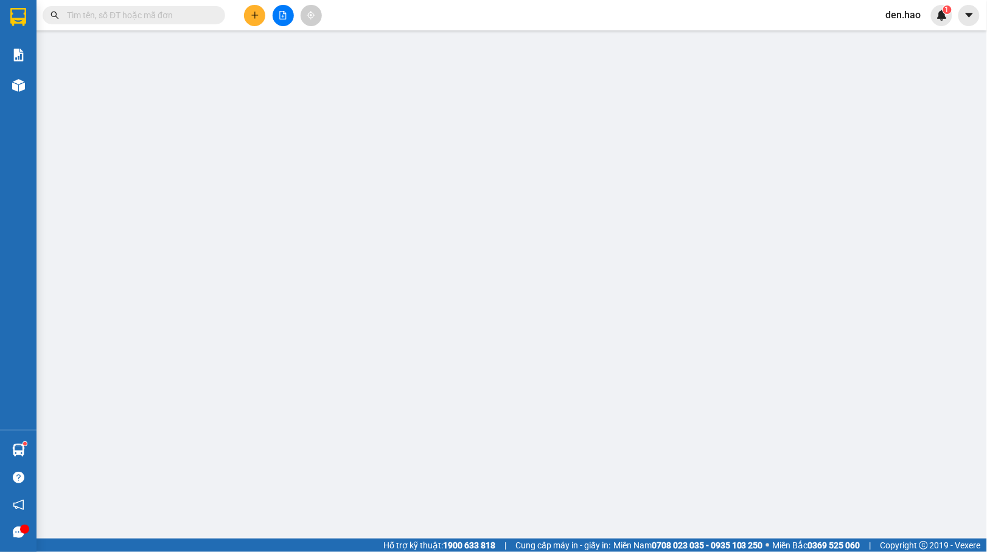
type input "0961043030"
type input "KIỀU"
type input "70.000"
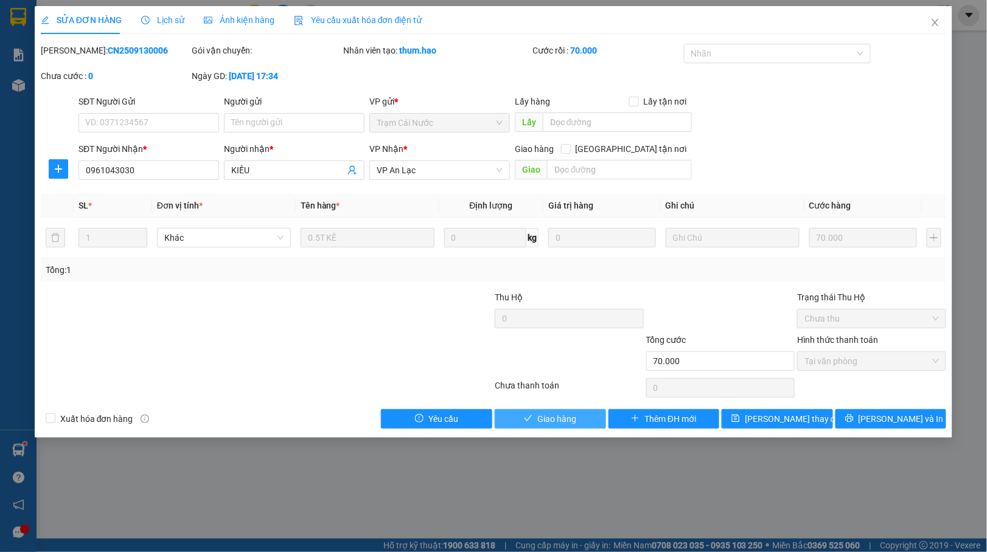
drag, startPoint x: 533, startPoint y: 414, endPoint x: 538, endPoint y: 404, distance: 11.7
click at [533, 414] on button "Giao hàng" at bounding box center [550, 418] width 111 height 19
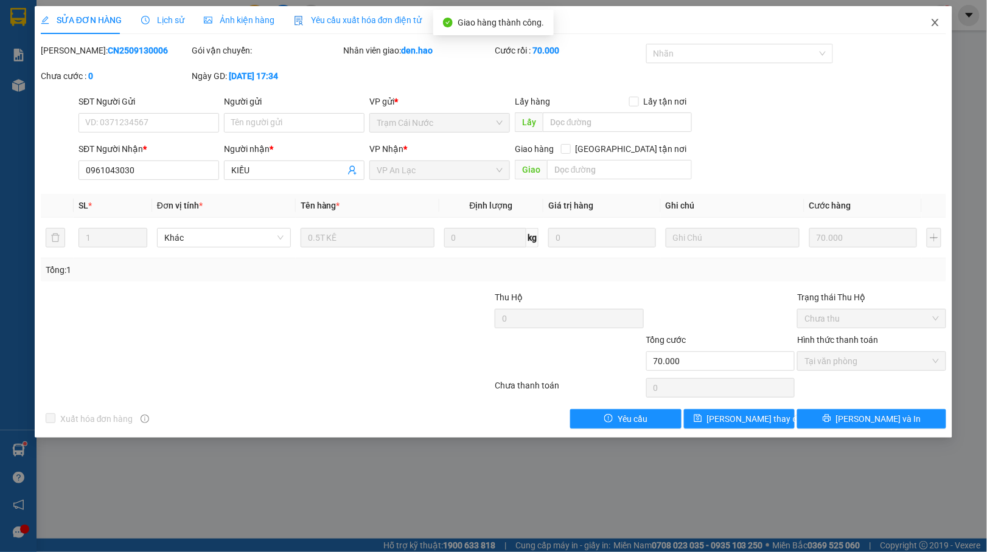
click at [933, 23] on icon "close" at bounding box center [935, 23] width 10 height 10
